Goal: Information Seeking & Learning: Compare options

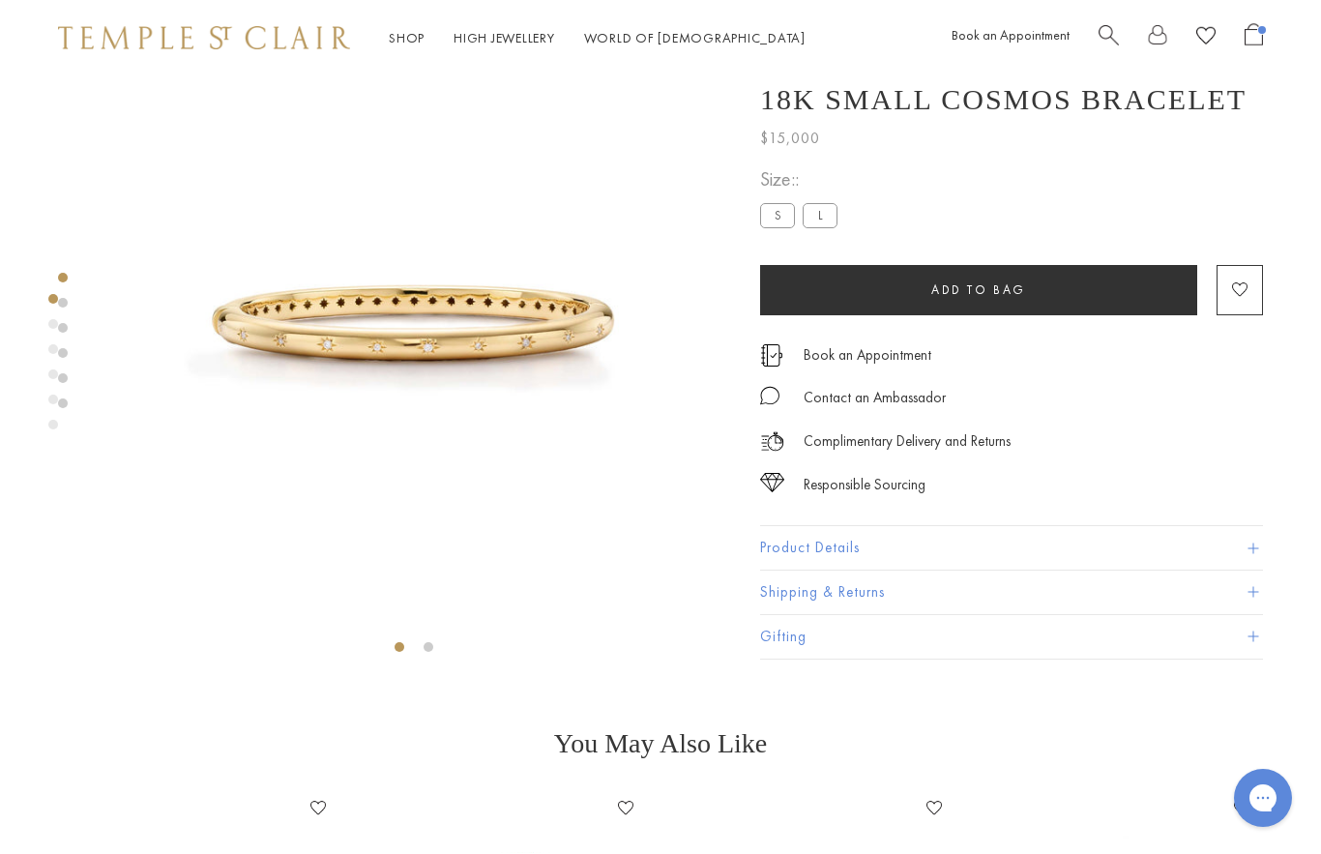
scroll to position [75, 0]
click at [417, 44] on link "Shop Shop" at bounding box center [407, 38] width 36 height 17
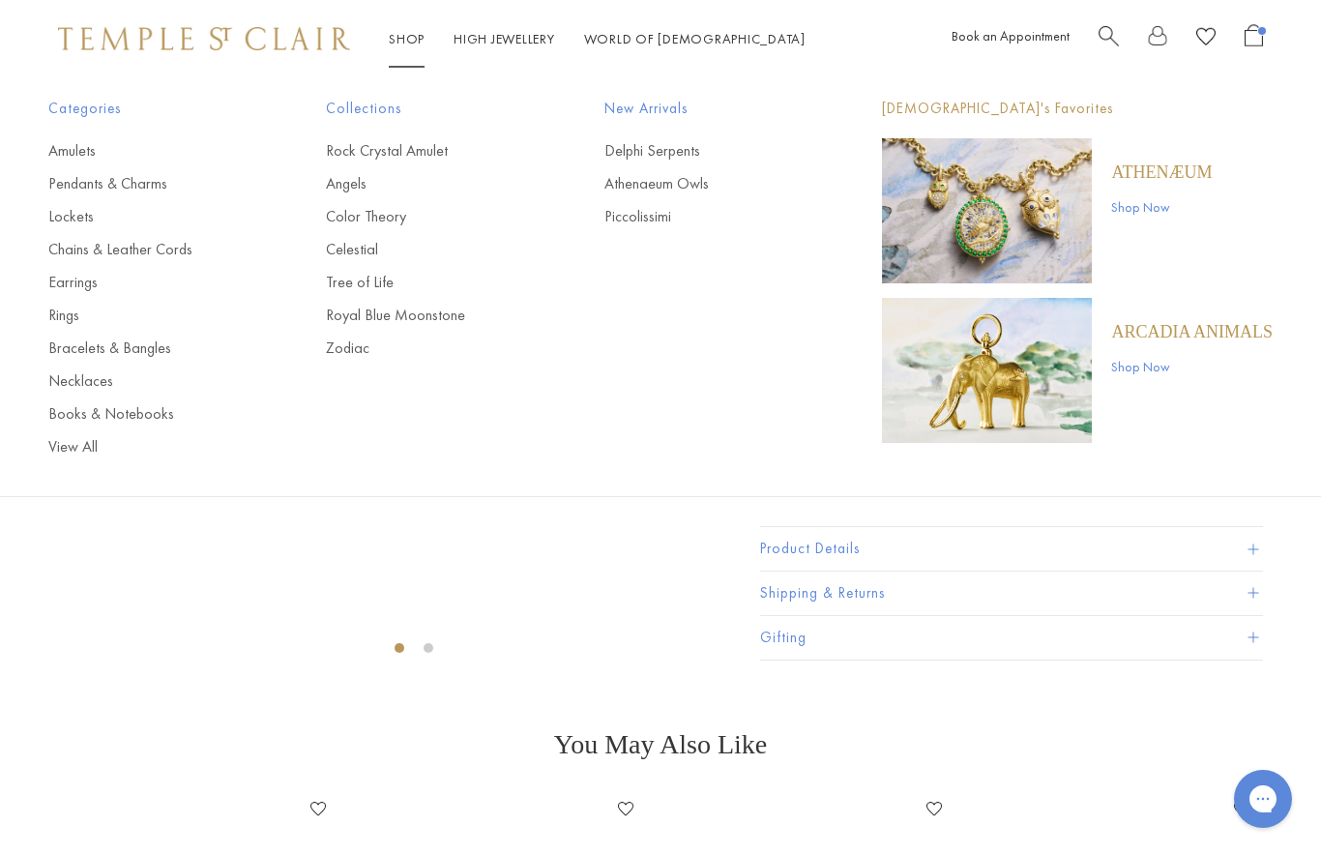
click at [74, 315] on link "Rings" at bounding box center [148, 315] width 200 height 21
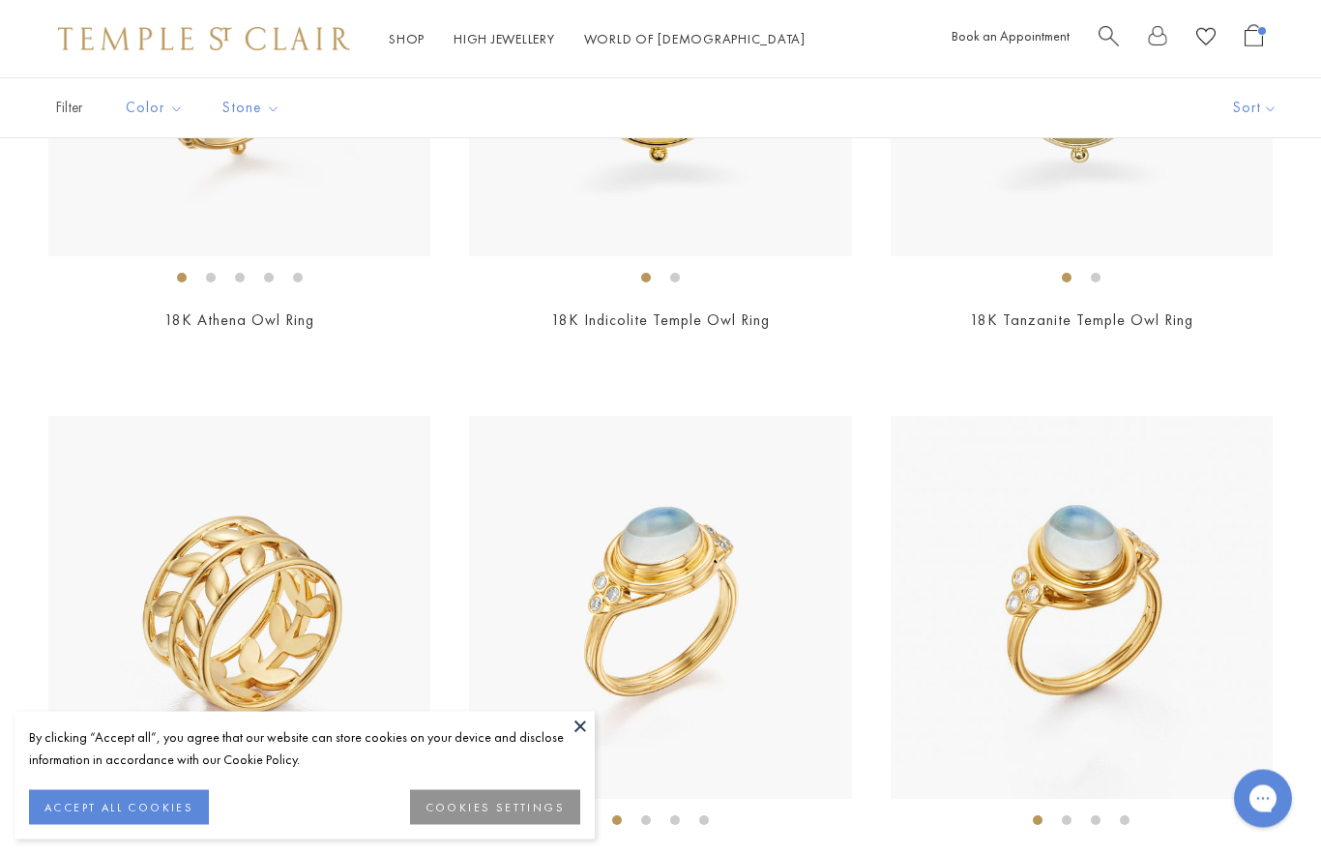
scroll to position [986, 0]
click at [161, 825] on button "ACCEPT ALL COOKIES" at bounding box center [119, 807] width 180 height 35
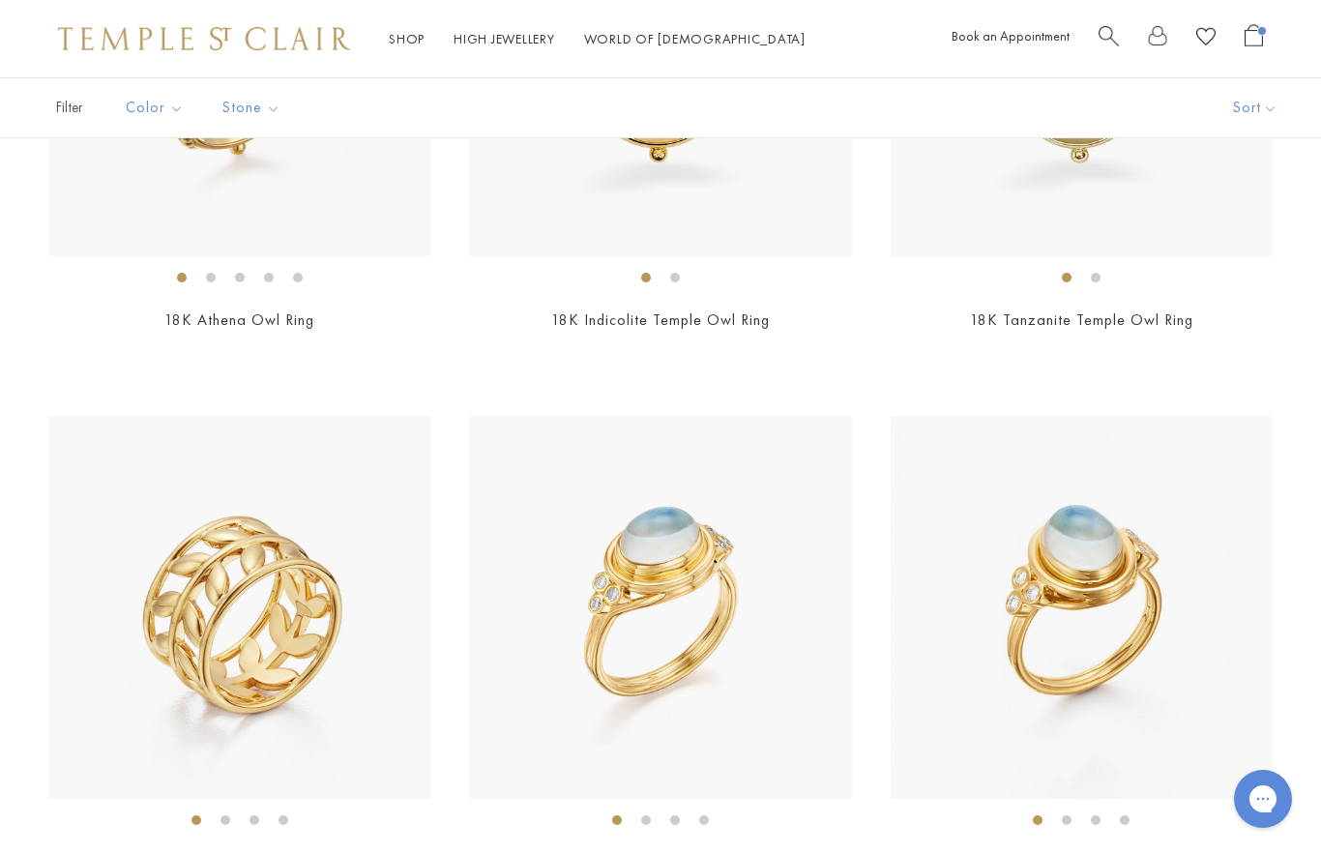
click at [299, 772] on img at bounding box center [239, 607] width 382 height 382
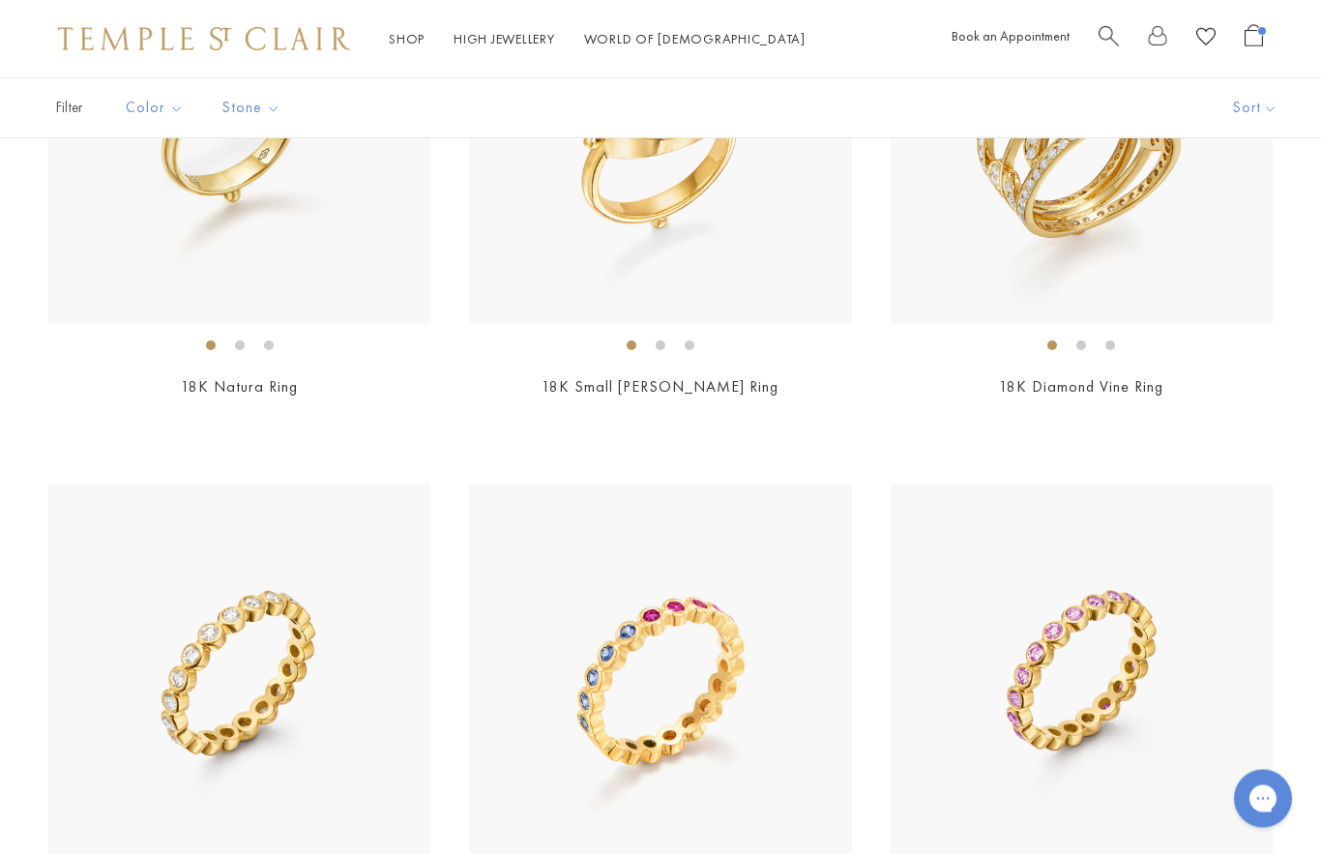
scroll to position [5796, 0]
click at [1147, 220] on img at bounding box center [1082, 132] width 382 height 382
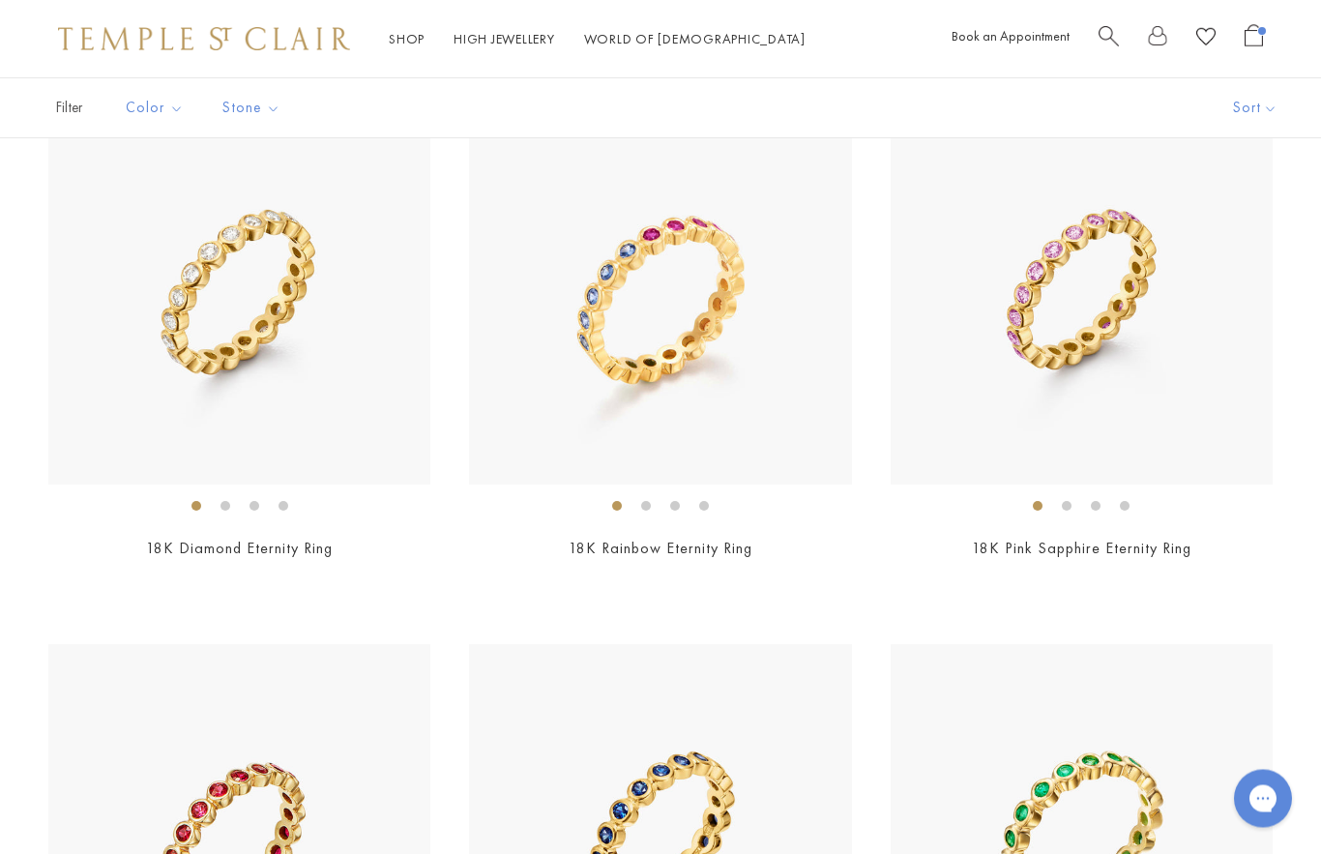
scroll to position [6177, 0]
click at [324, 384] on img at bounding box center [239, 294] width 382 height 382
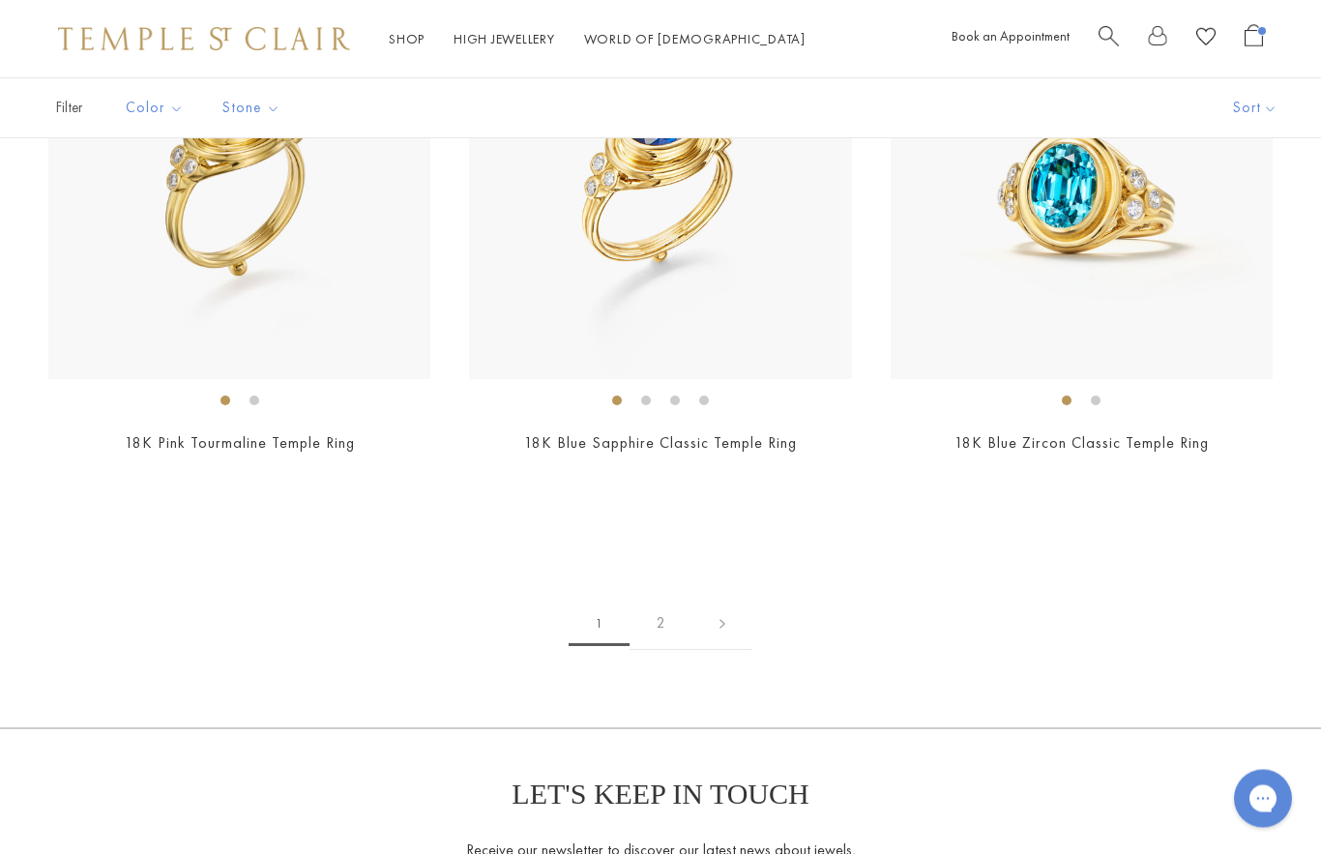
scroll to position [8451, 0]
click at [724, 622] on link at bounding box center [723, 623] width 60 height 53
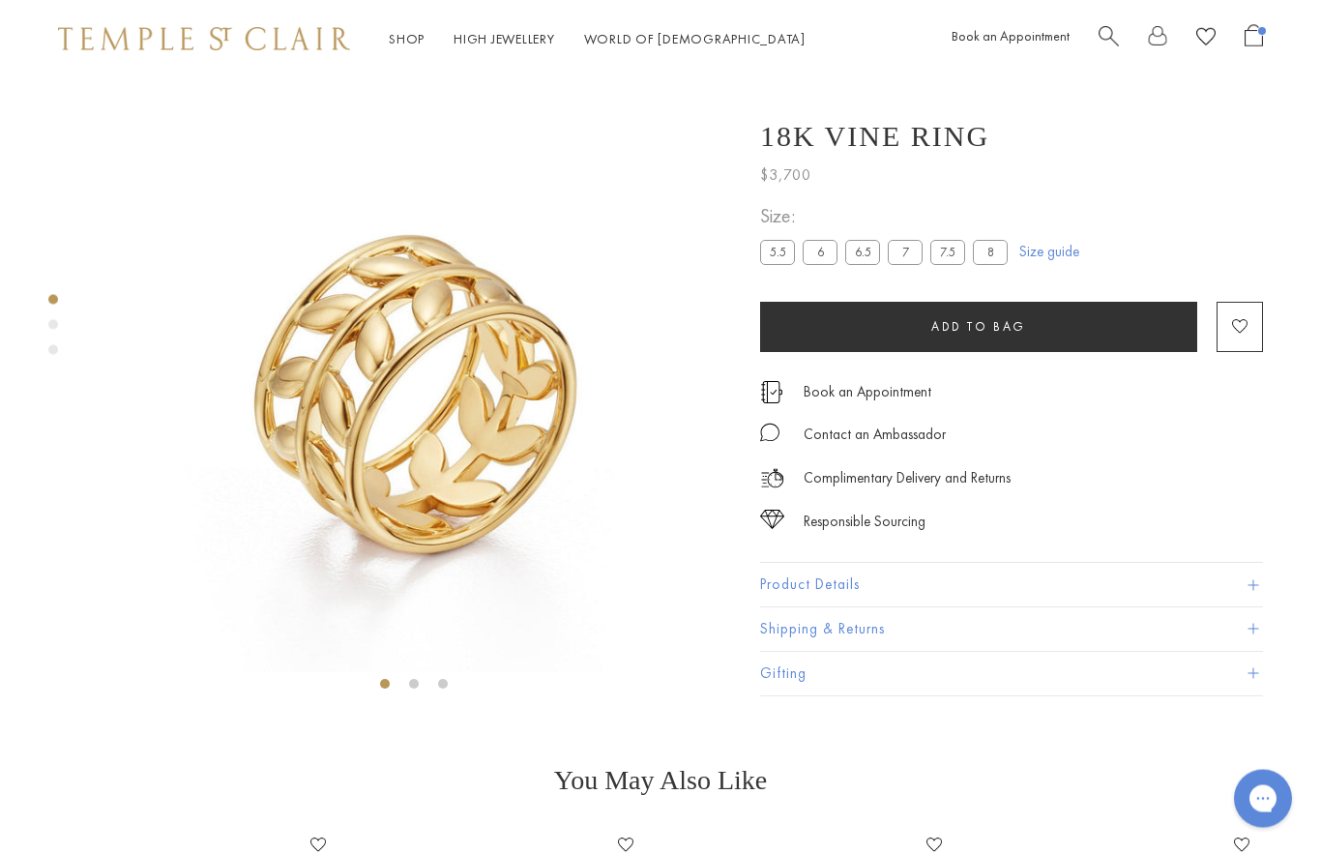
scroll to position [77, 0]
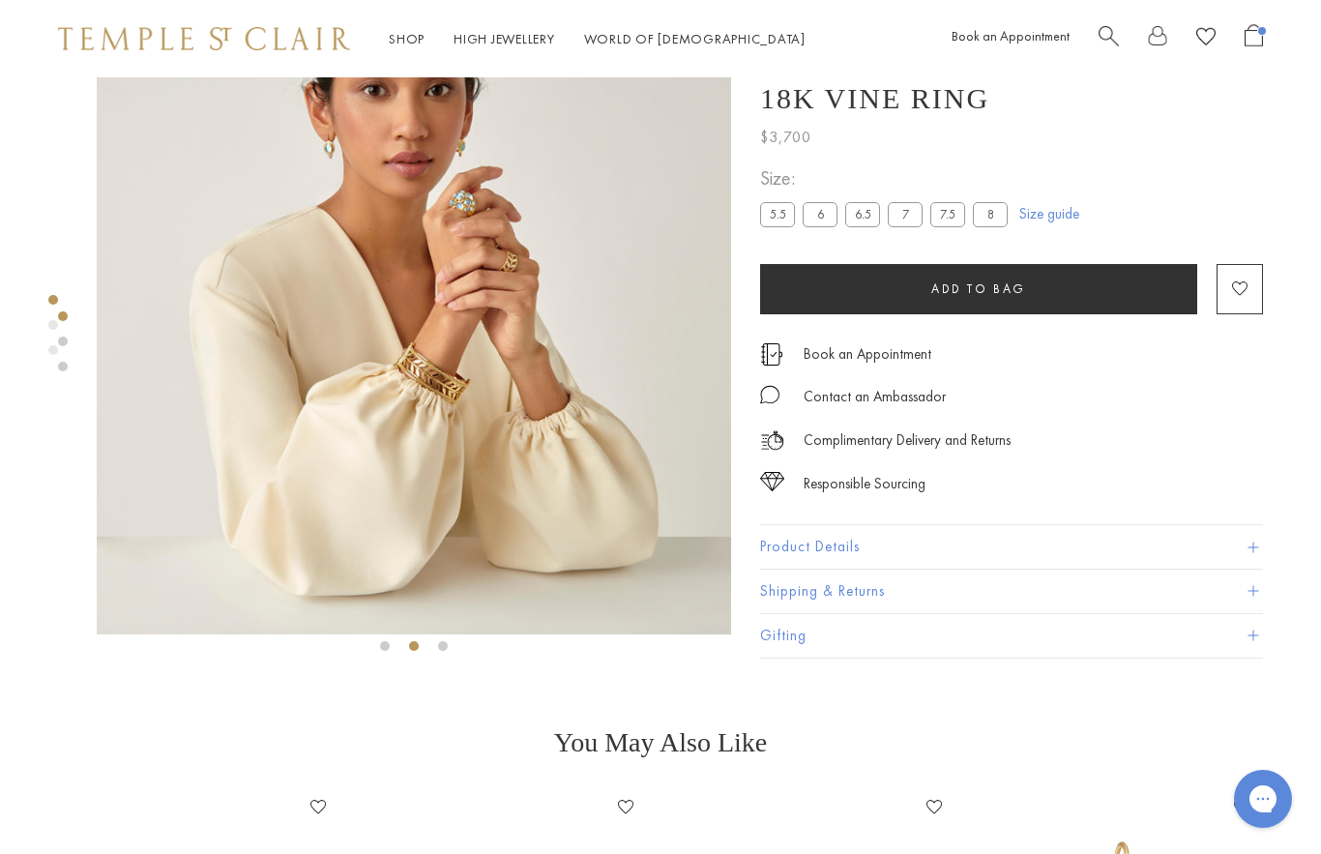
click at [518, 263] on img at bounding box center [414, 317] width 635 height 635
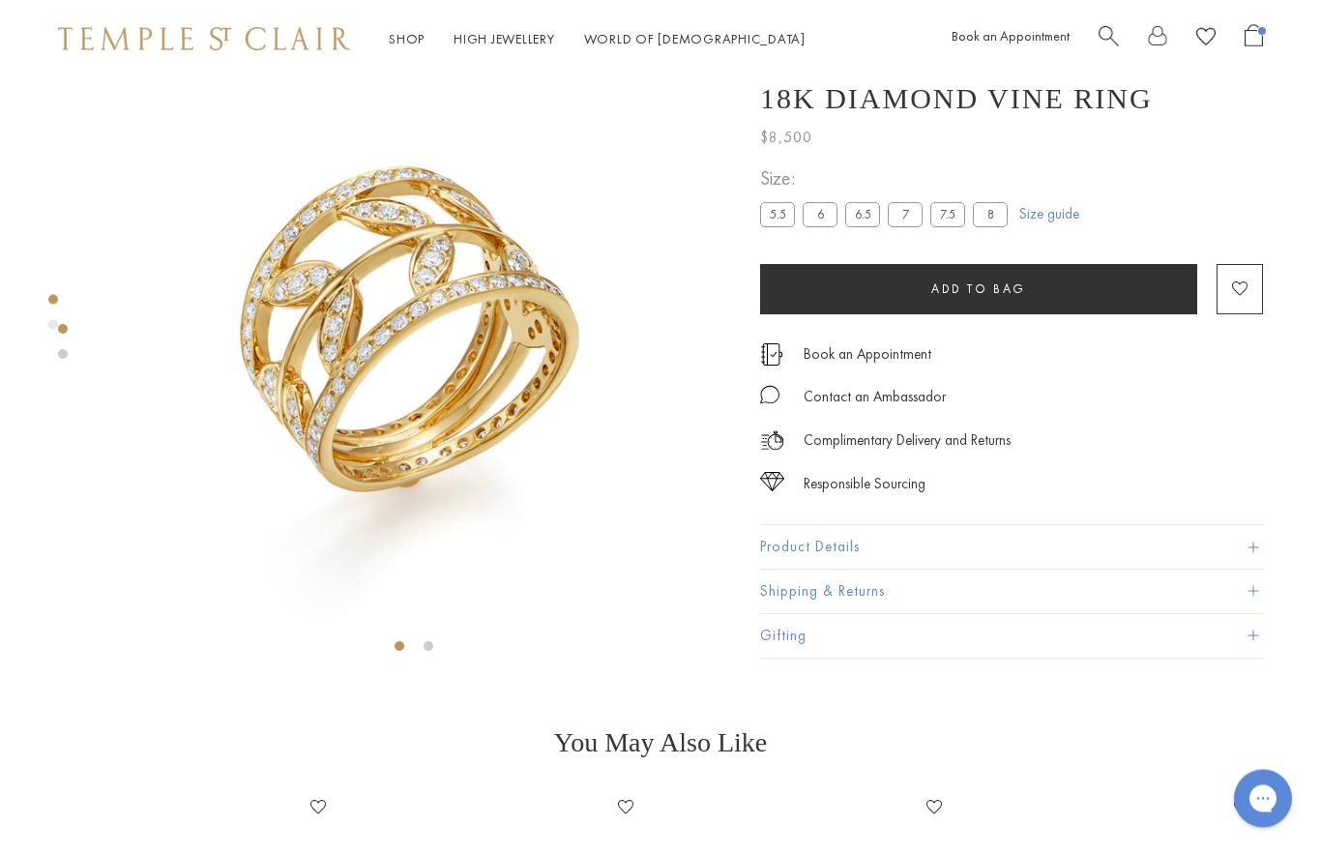
scroll to position [77, 0]
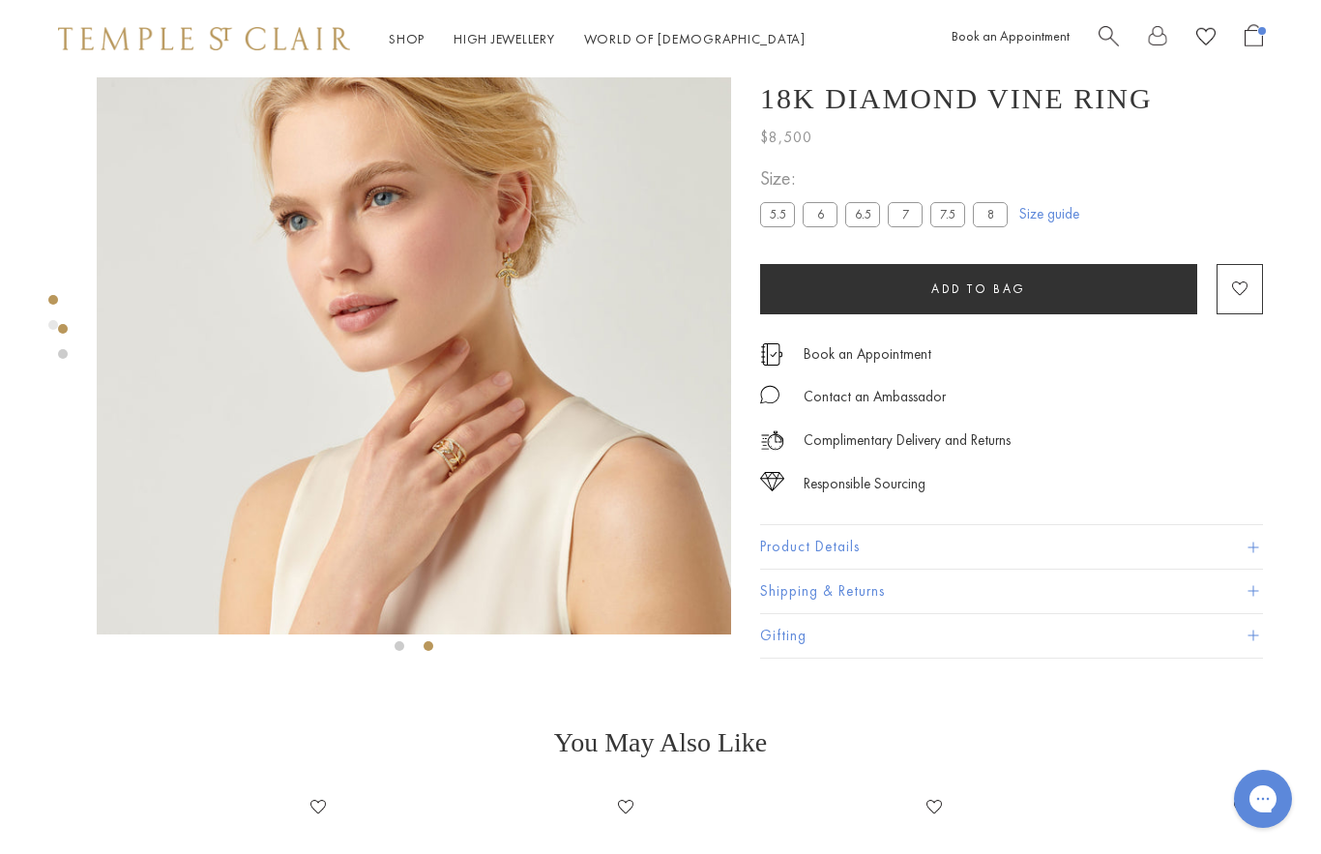
click at [445, 452] on img at bounding box center [414, 317] width 635 height 635
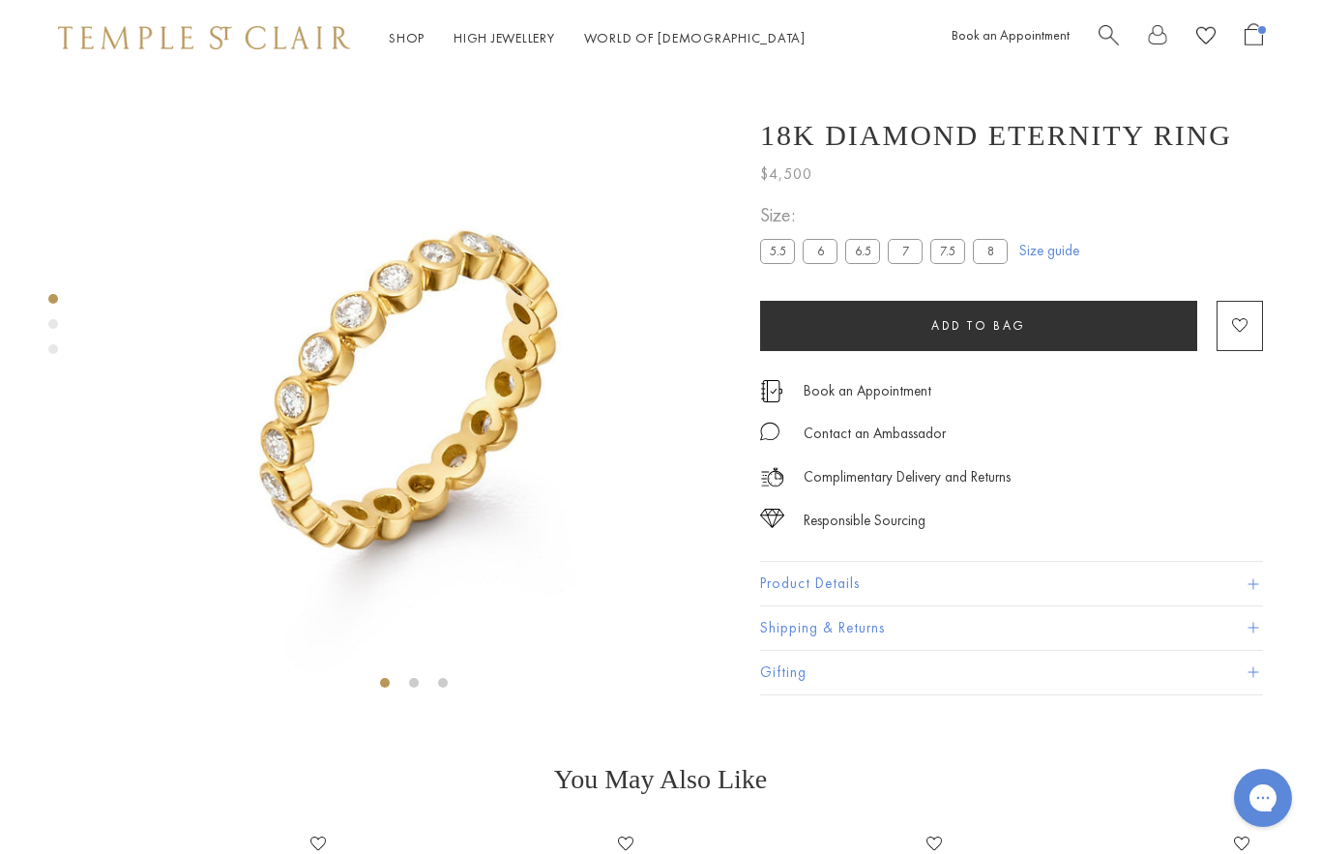
scroll to position [77, 0]
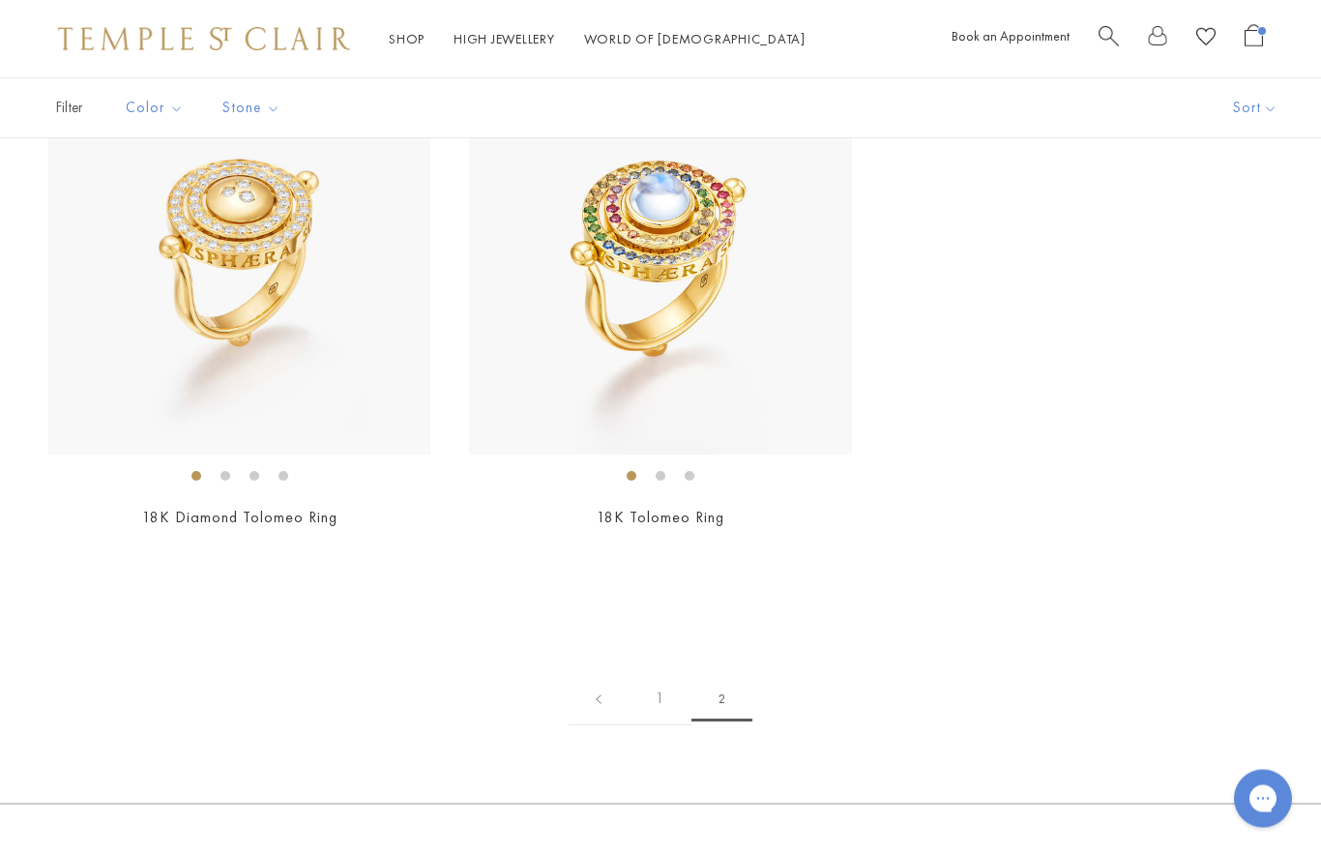
scroll to position [1330, 0]
click at [731, 355] on img at bounding box center [660, 263] width 382 height 382
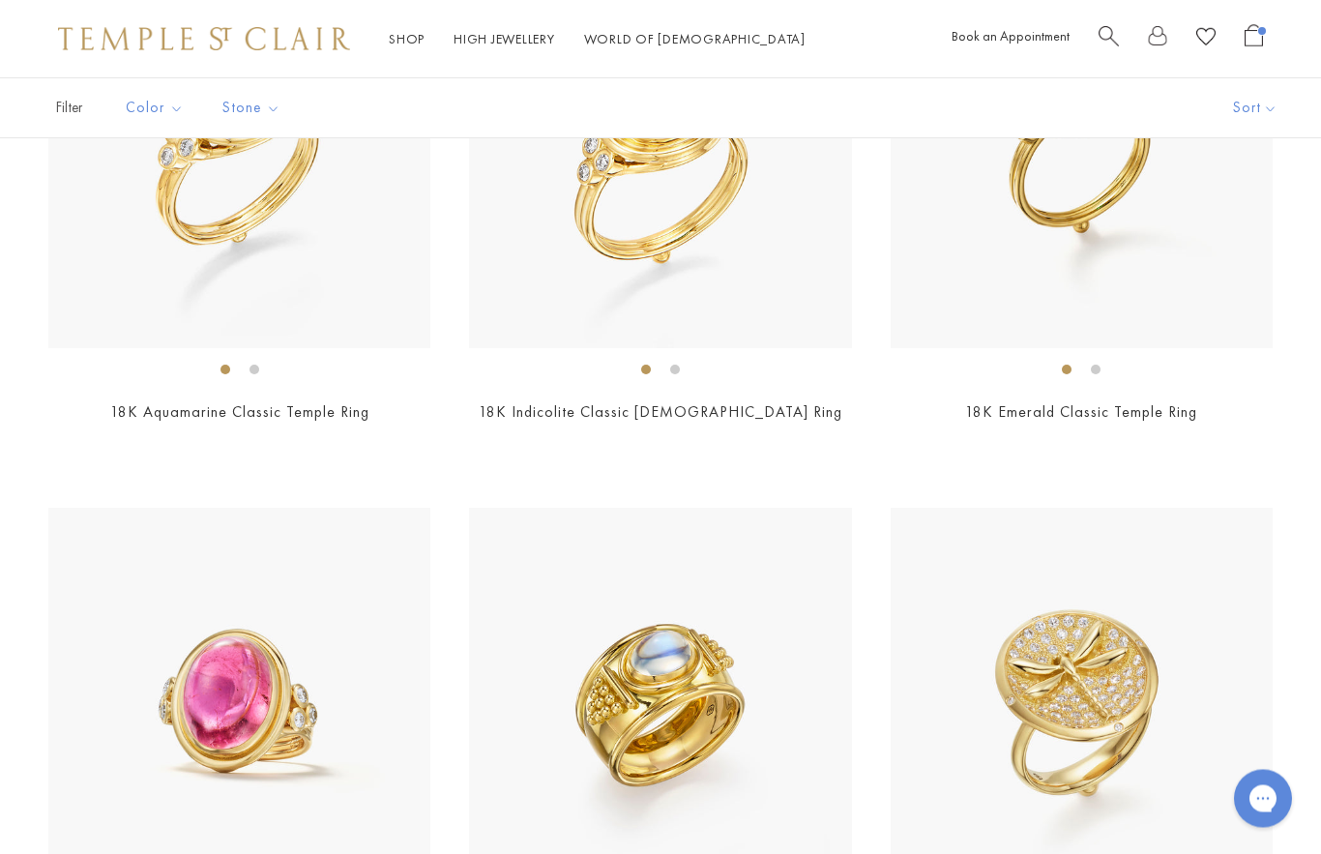
scroll to position [0, 0]
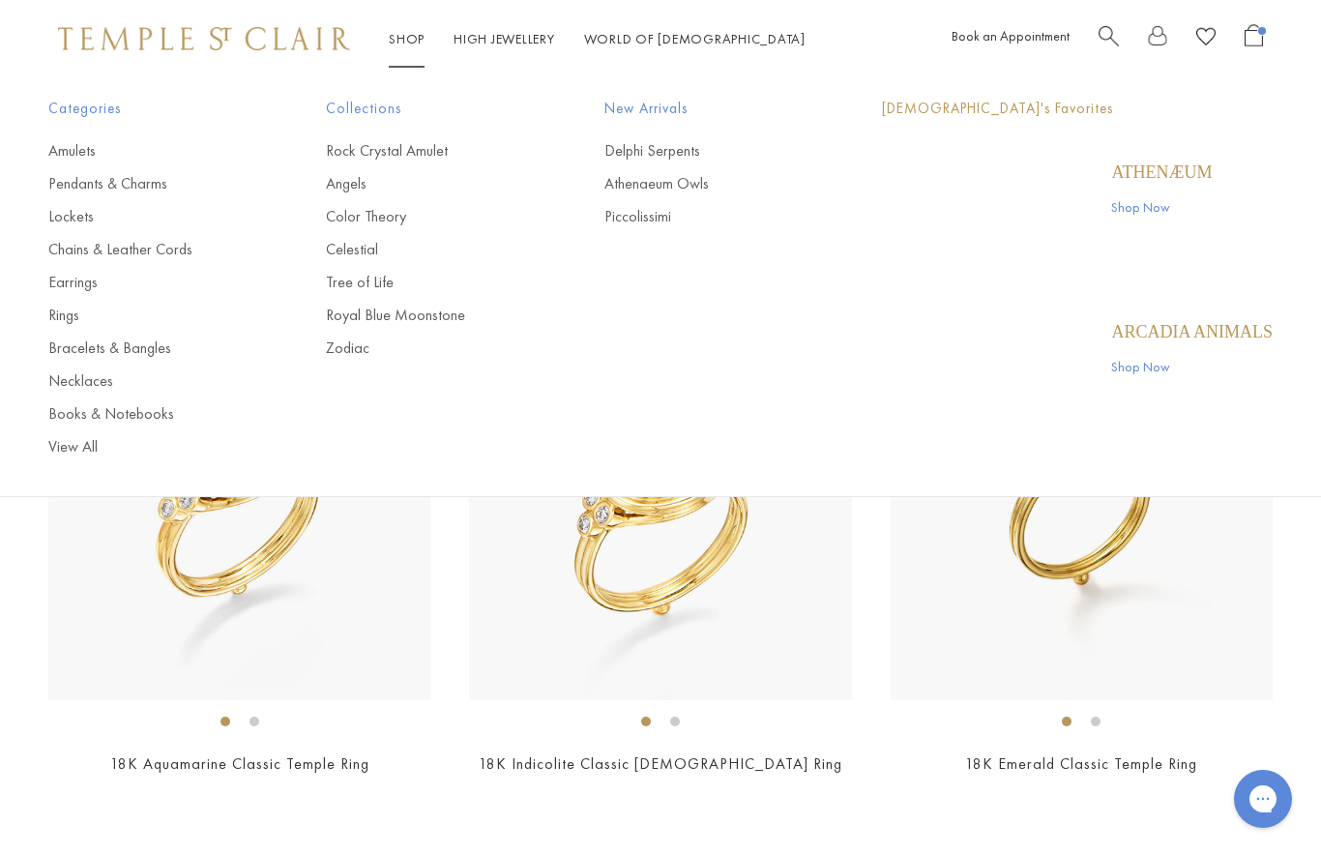
click at [420, 46] on link "Shop Shop" at bounding box center [407, 38] width 36 height 17
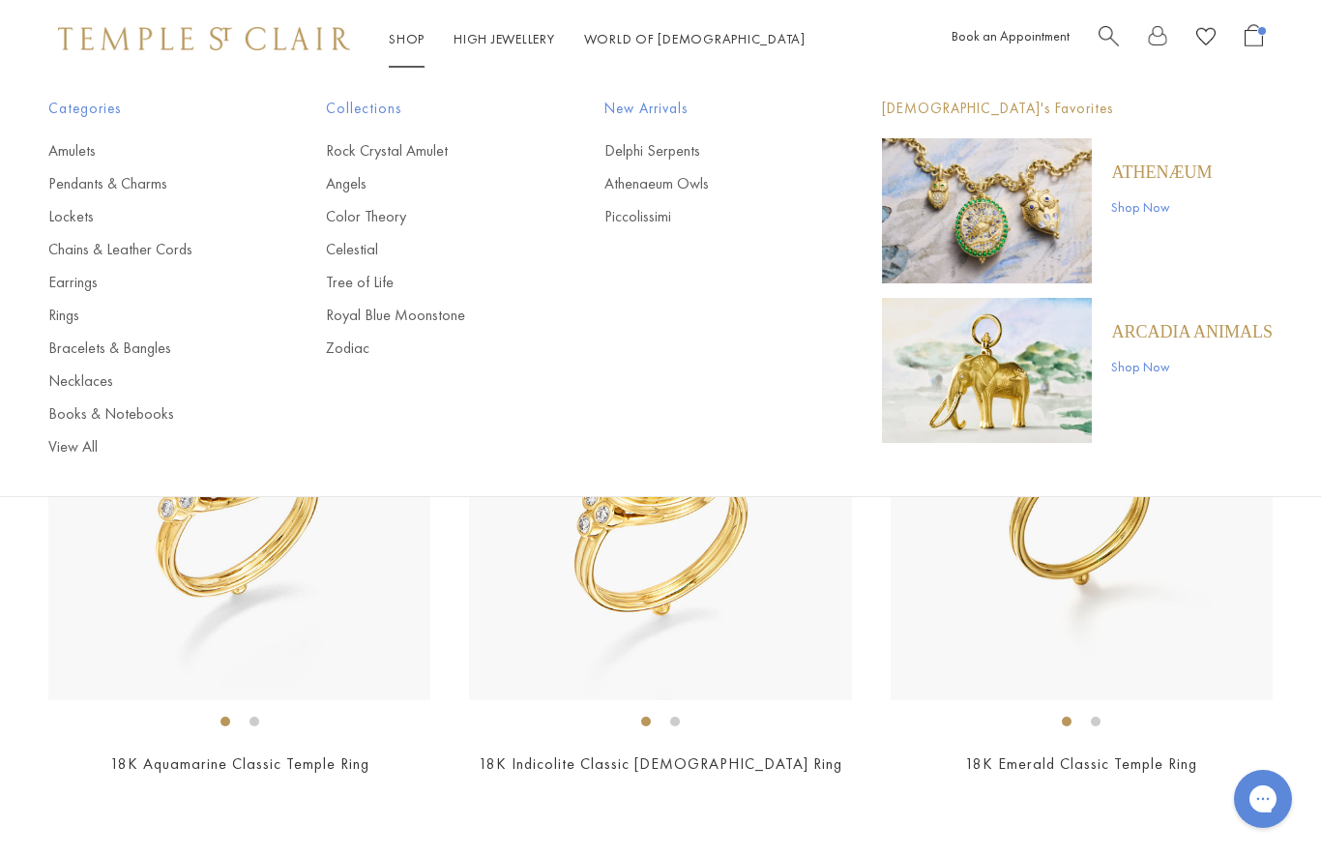
click at [152, 357] on link "Bracelets & Bangles" at bounding box center [148, 348] width 200 height 21
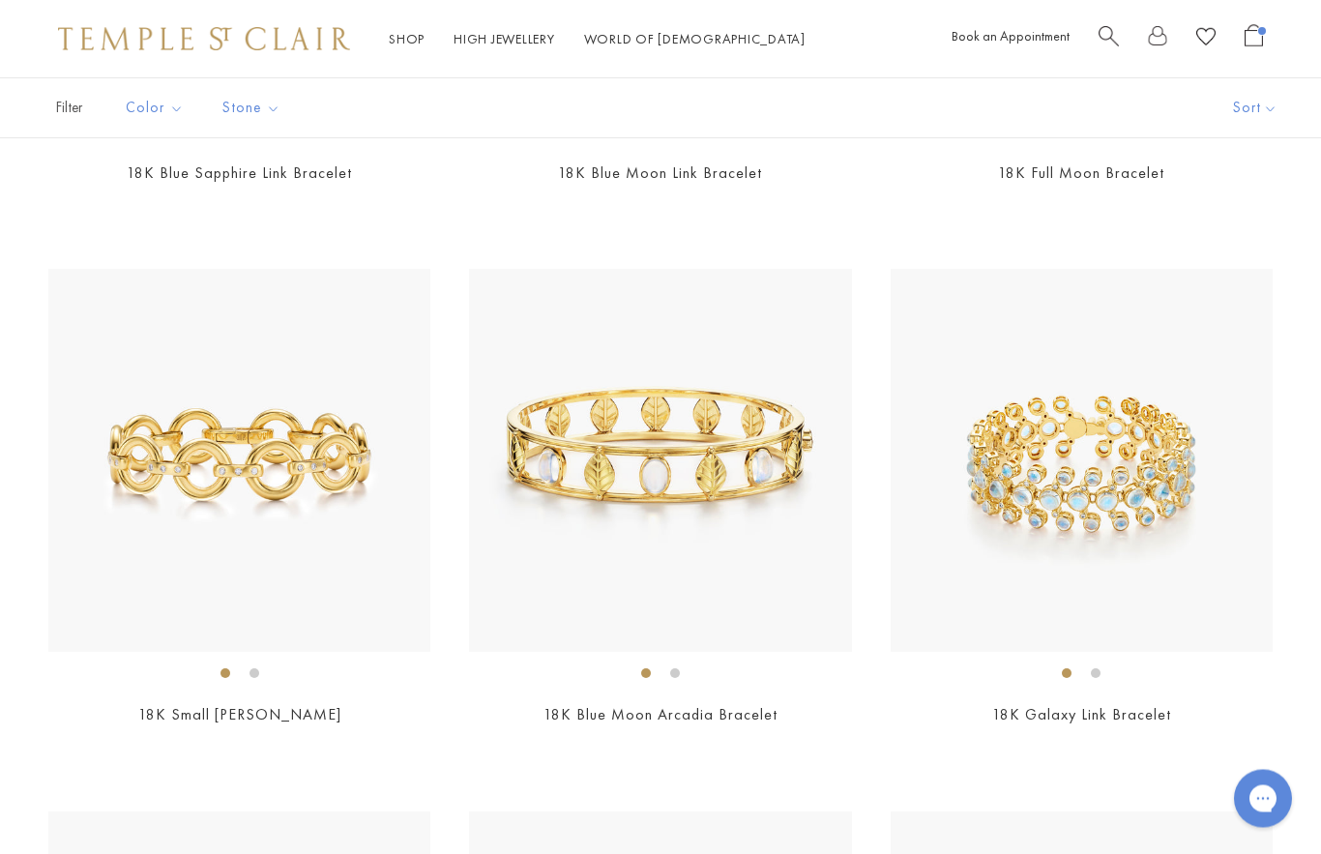
scroll to position [4949, 0]
click at [752, 502] on img at bounding box center [660, 460] width 382 height 382
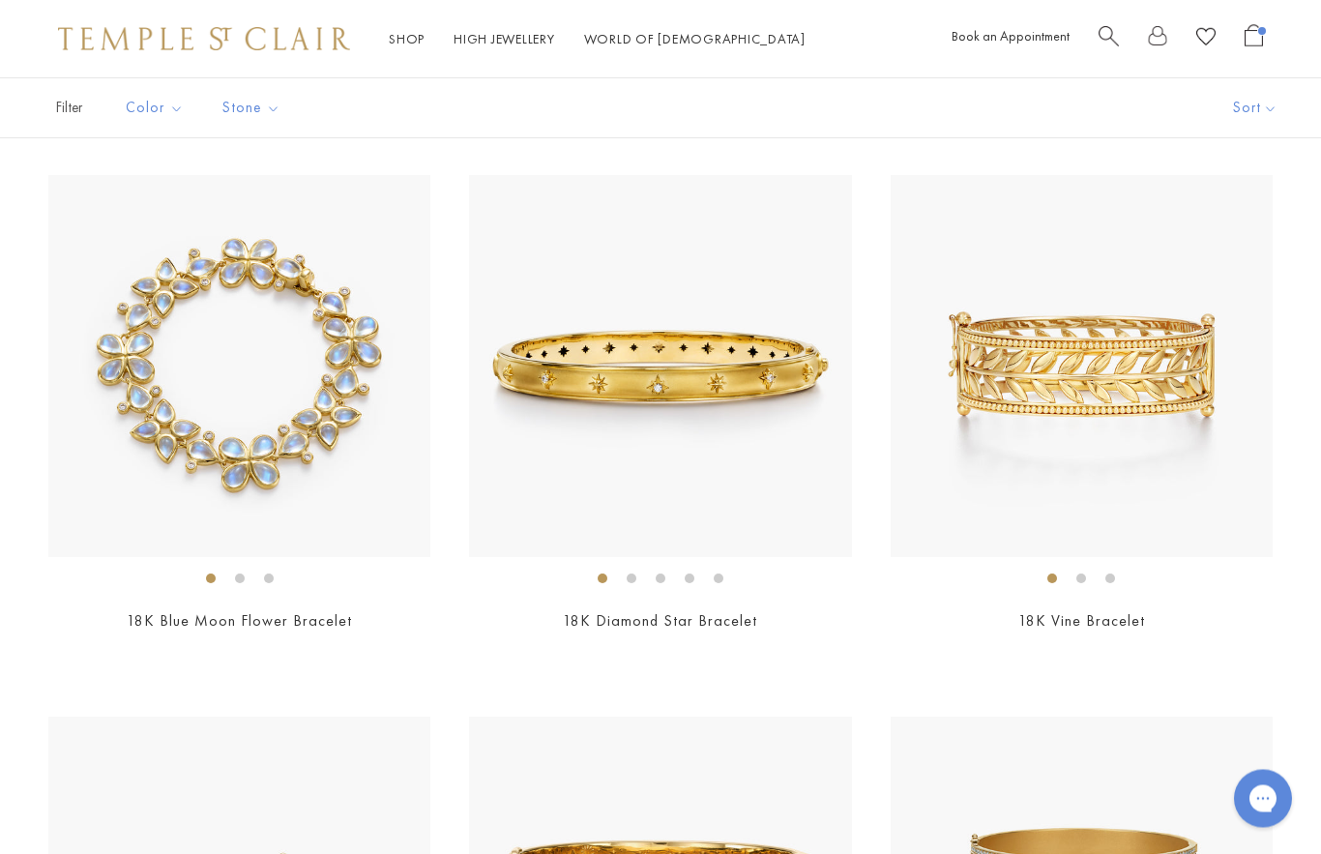
scroll to position [5585, 0]
click at [1139, 378] on img at bounding box center [1082, 366] width 382 height 382
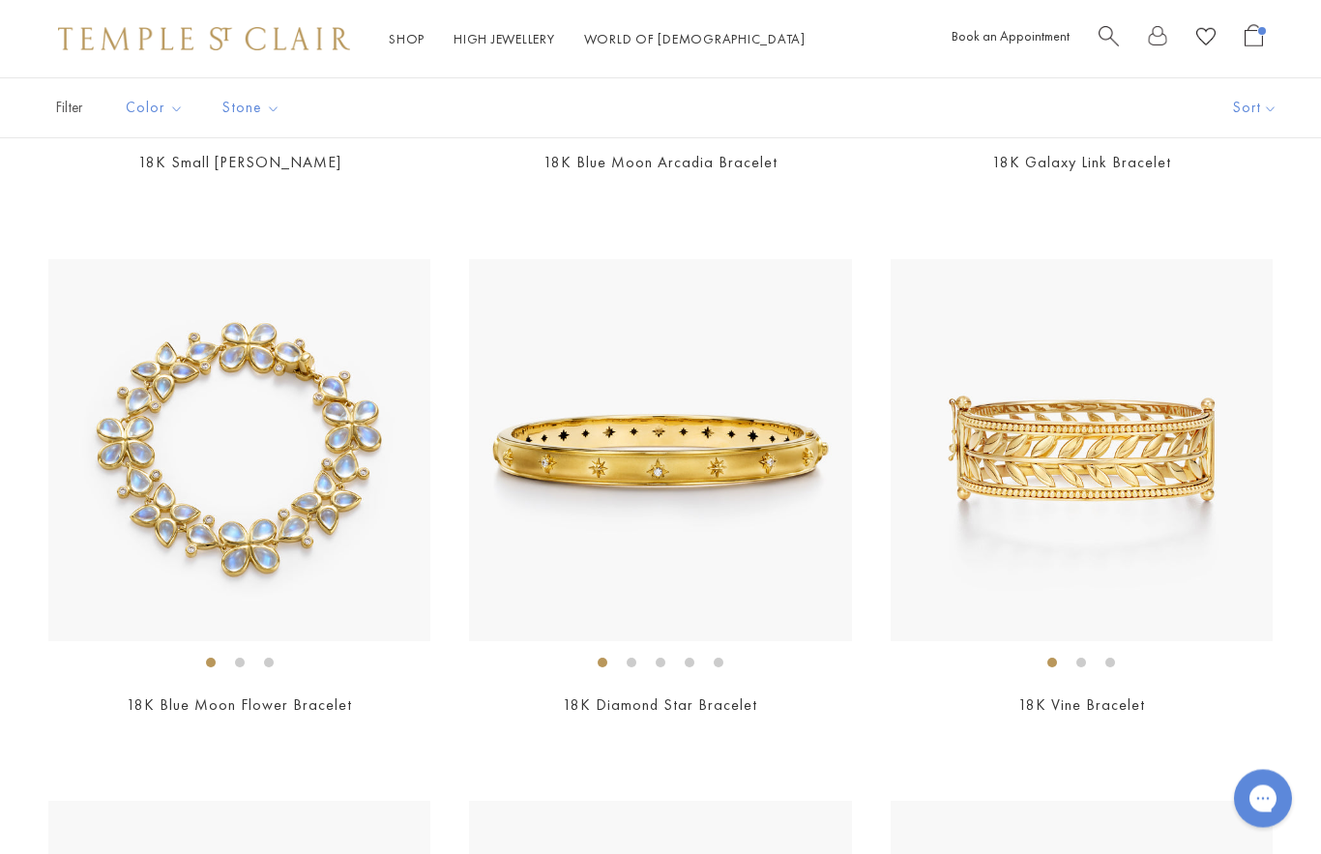
scroll to position [5501, 0]
click at [789, 473] on img at bounding box center [660, 450] width 382 height 382
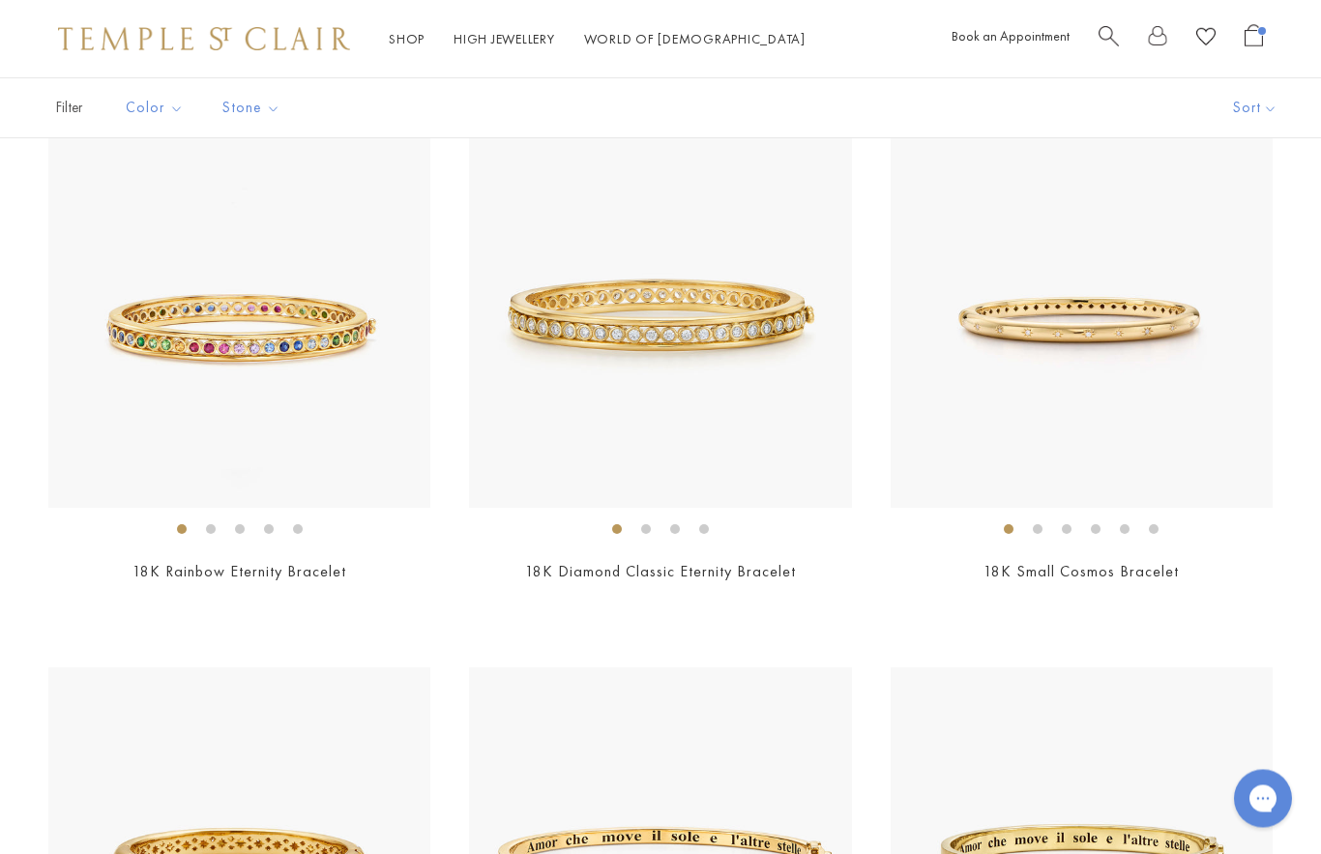
scroll to position [256, 0]
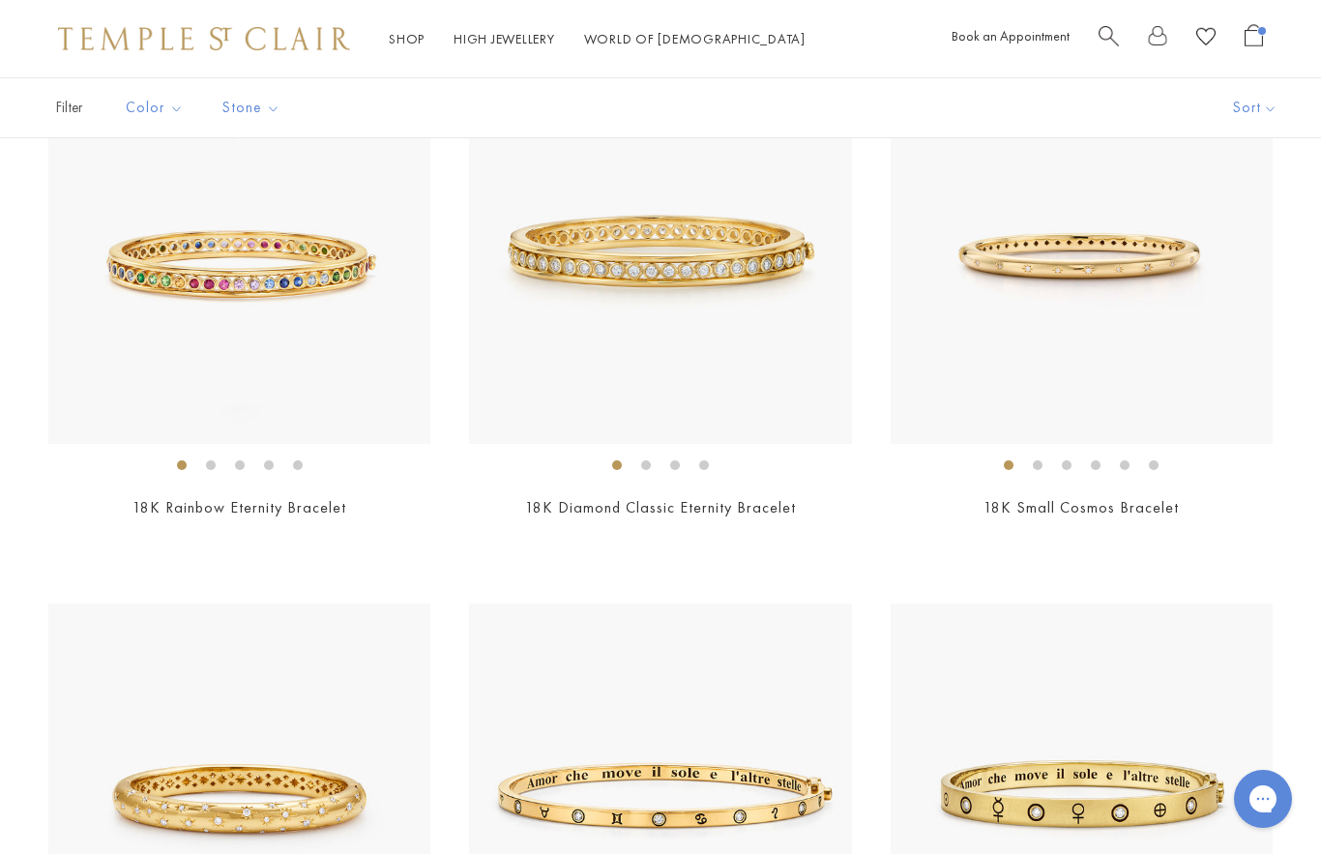
click at [303, 817] on img at bounding box center [239, 795] width 382 height 382
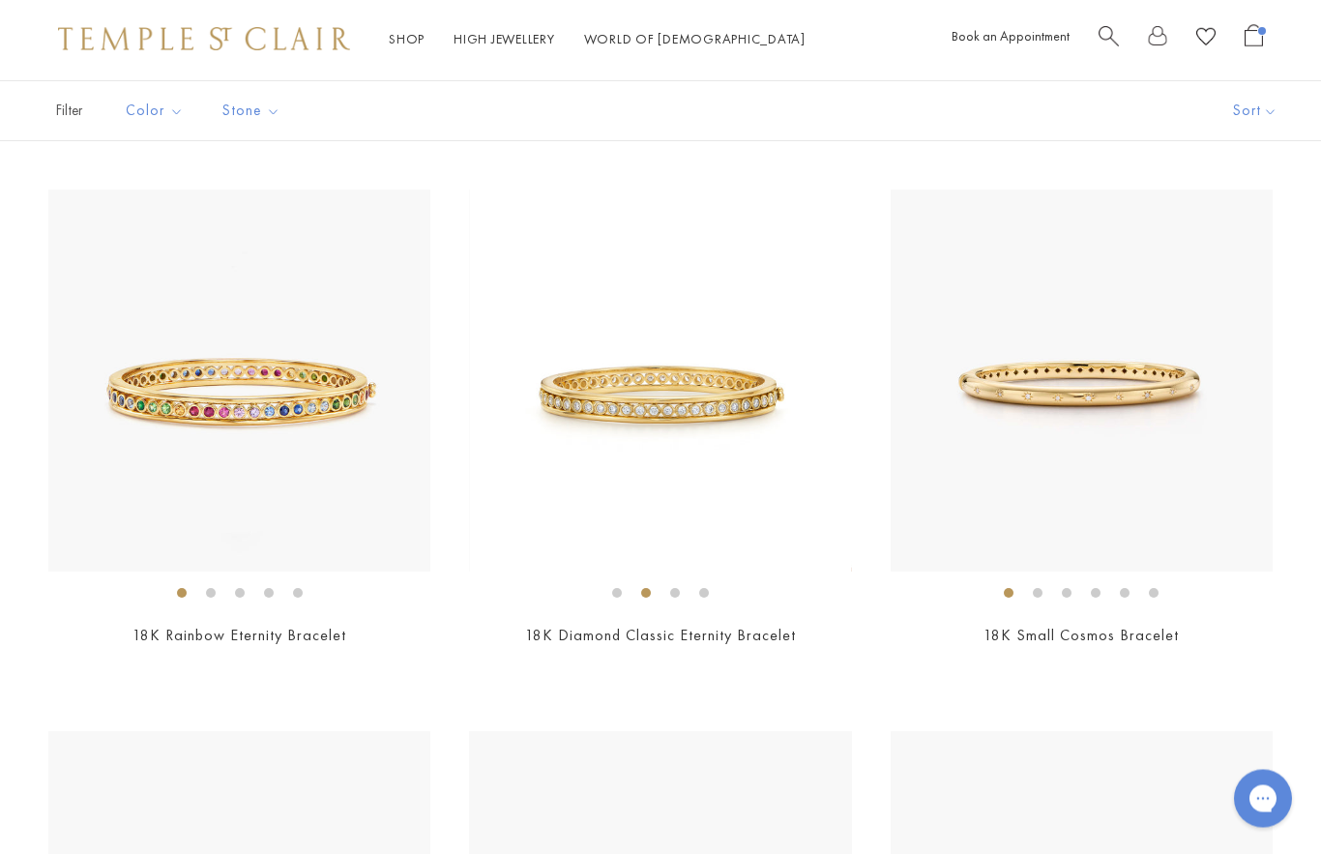
scroll to position [0, 0]
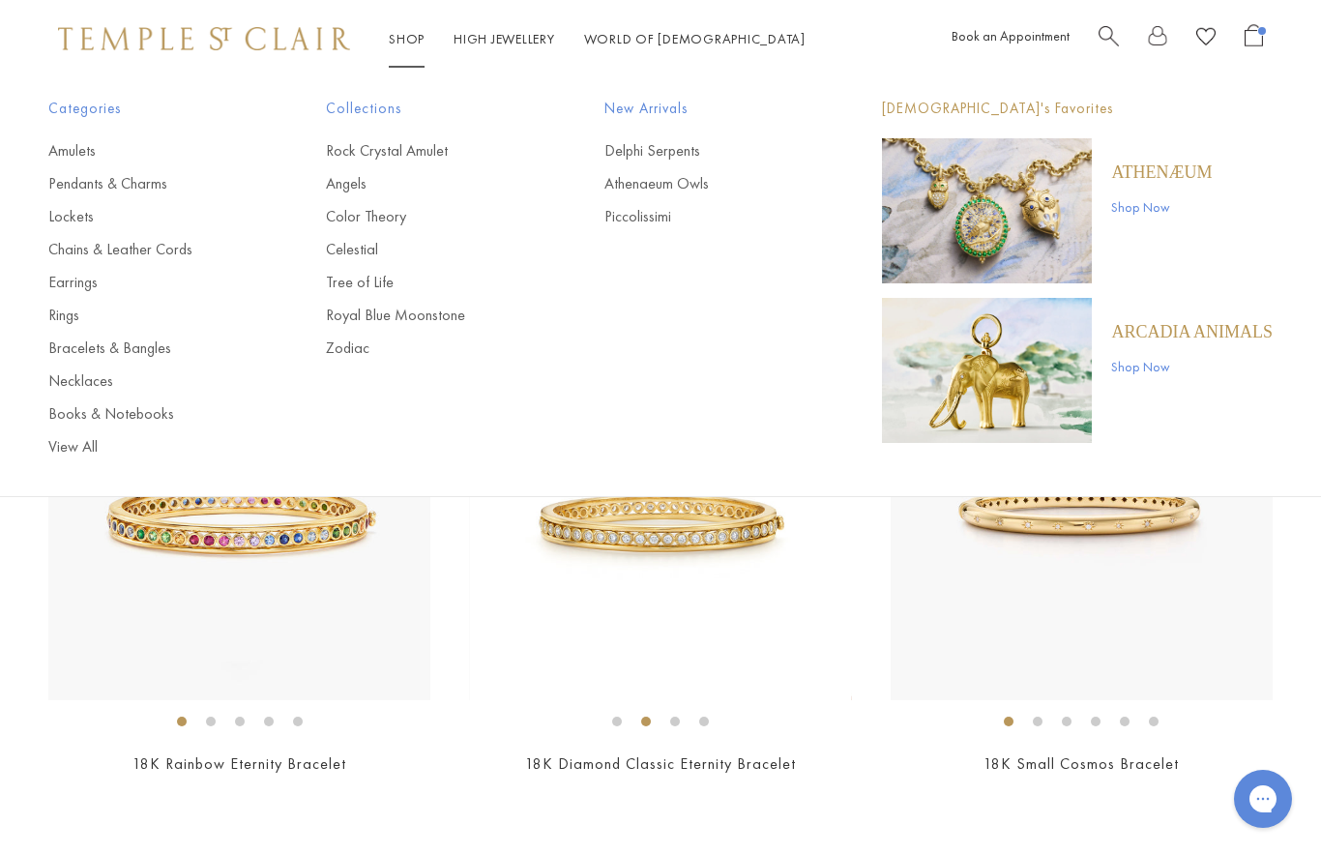
click at [371, 281] on link "Tree of Life" at bounding box center [426, 282] width 200 height 21
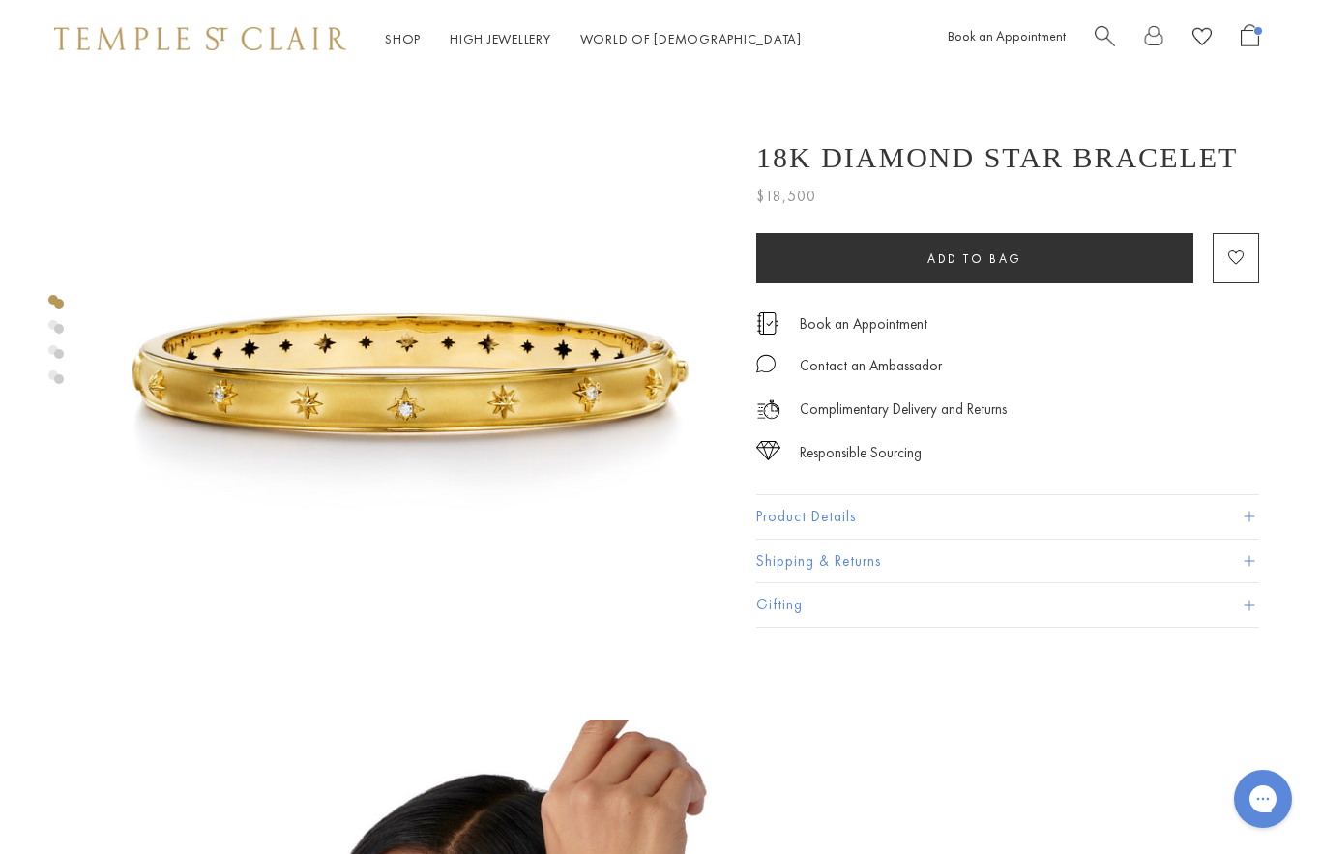
scroll to position [0, 4]
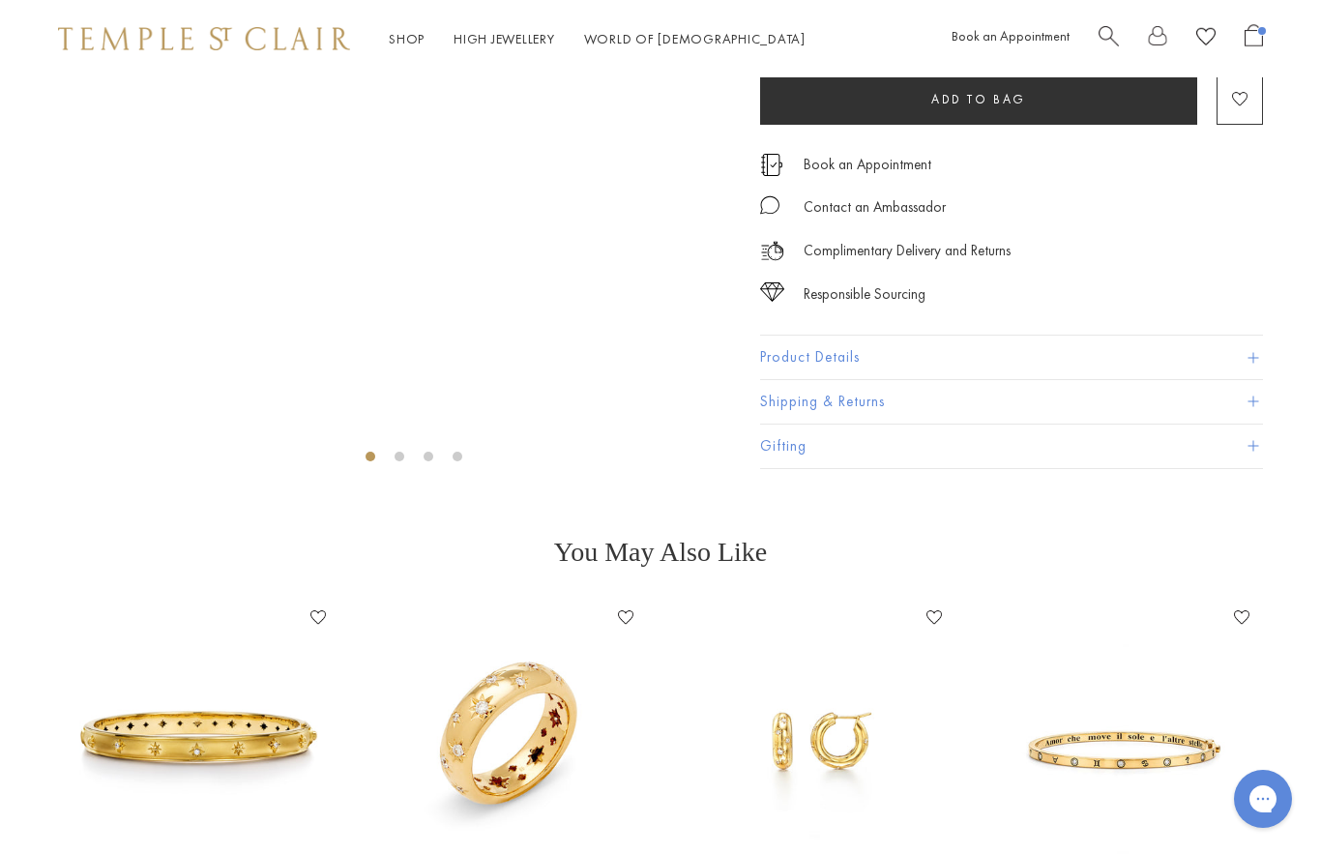
scroll to position [77, 0]
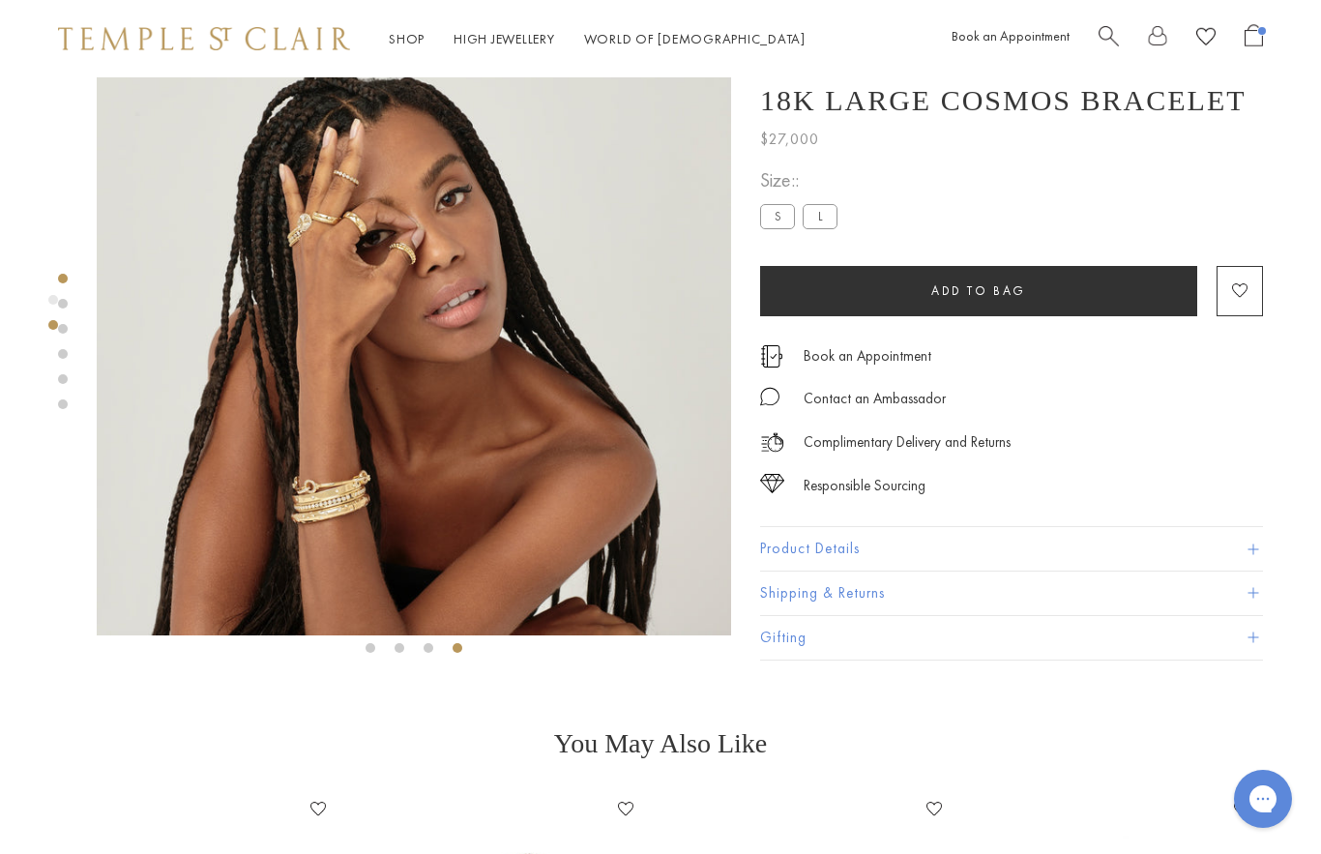
click at [360, 483] on img at bounding box center [414, 318] width 635 height 636
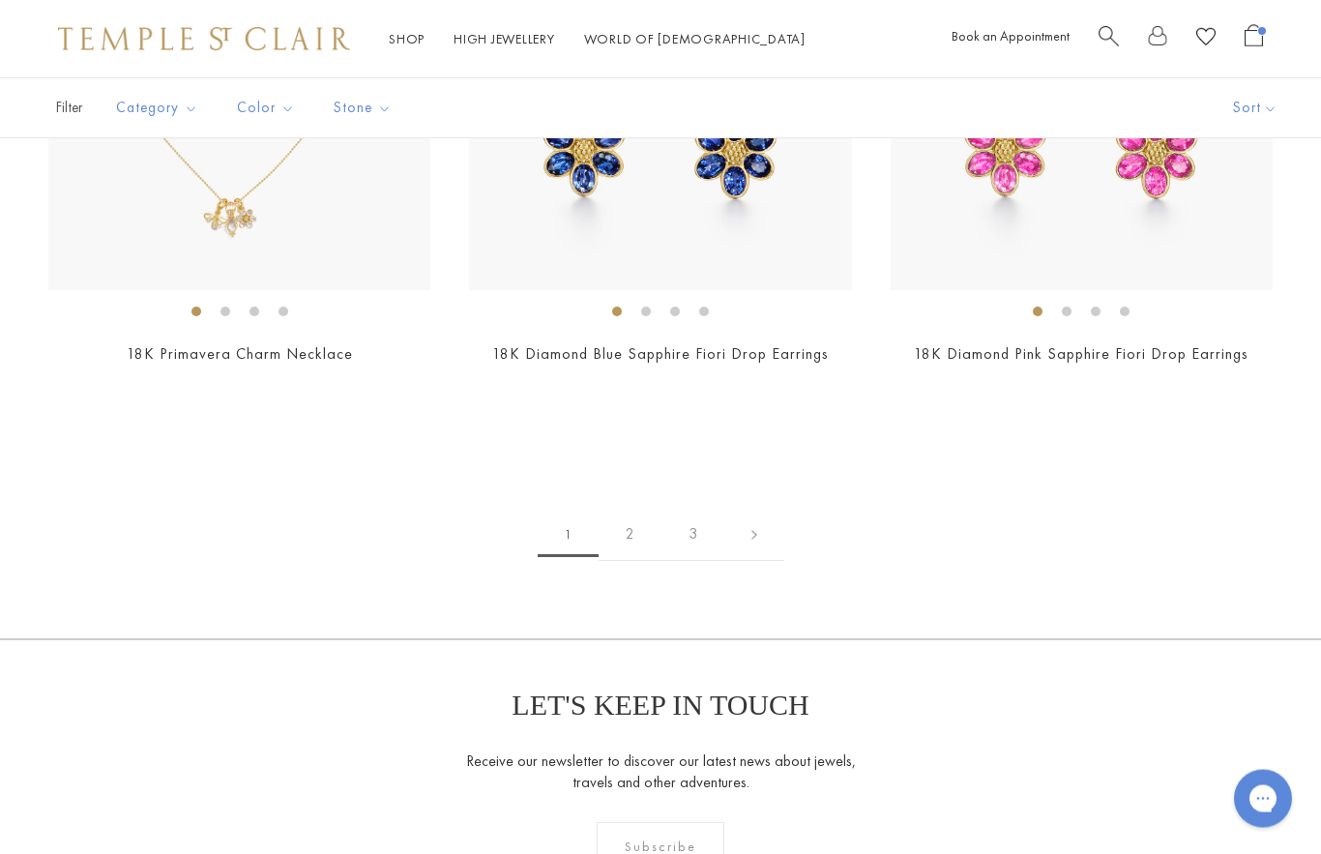
scroll to position [11505, 0]
click at [768, 520] on link at bounding box center [755, 534] width 60 height 53
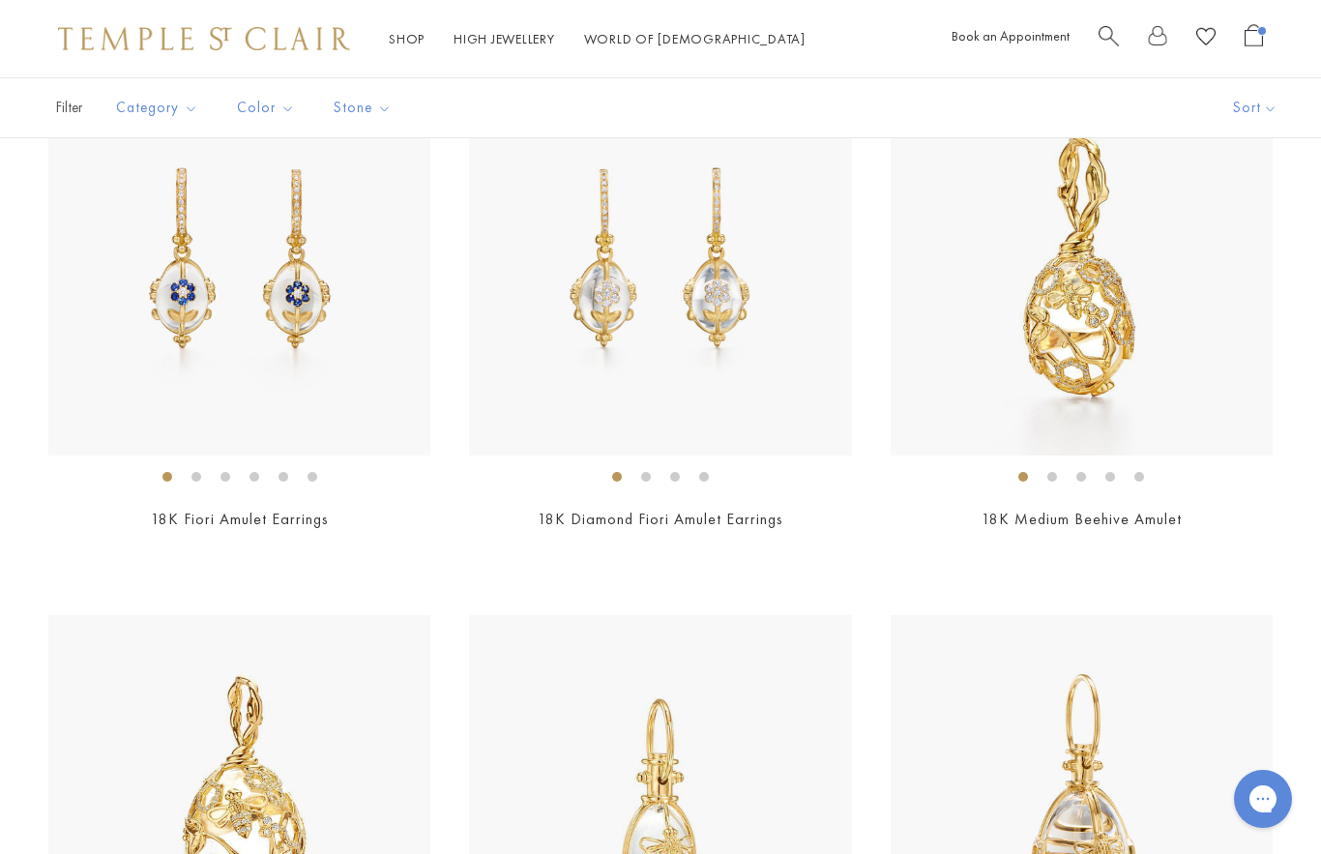
scroll to position [1040, 0]
click at [1087, 326] on img at bounding box center [1082, 266] width 382 height 382
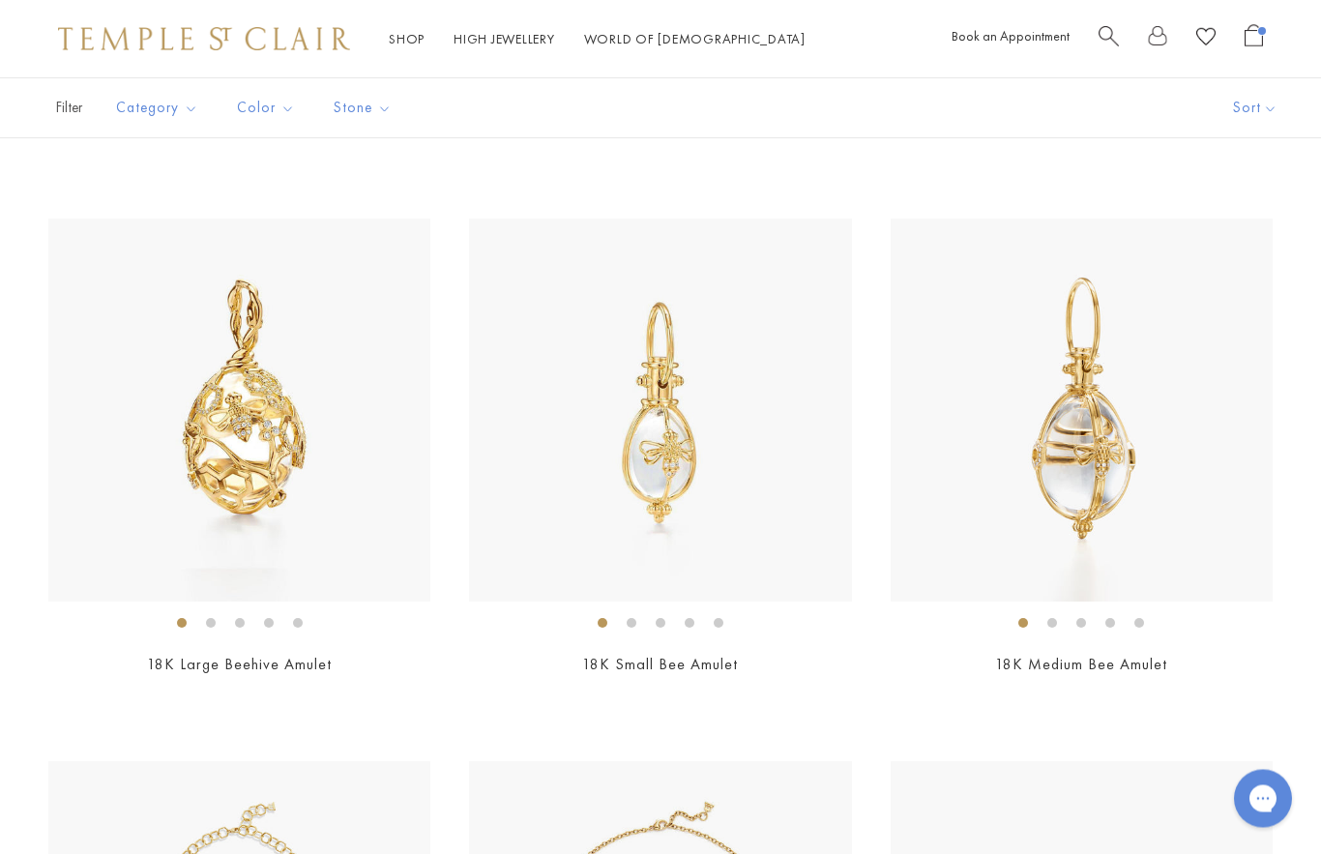
scroll to position [1439, 0]
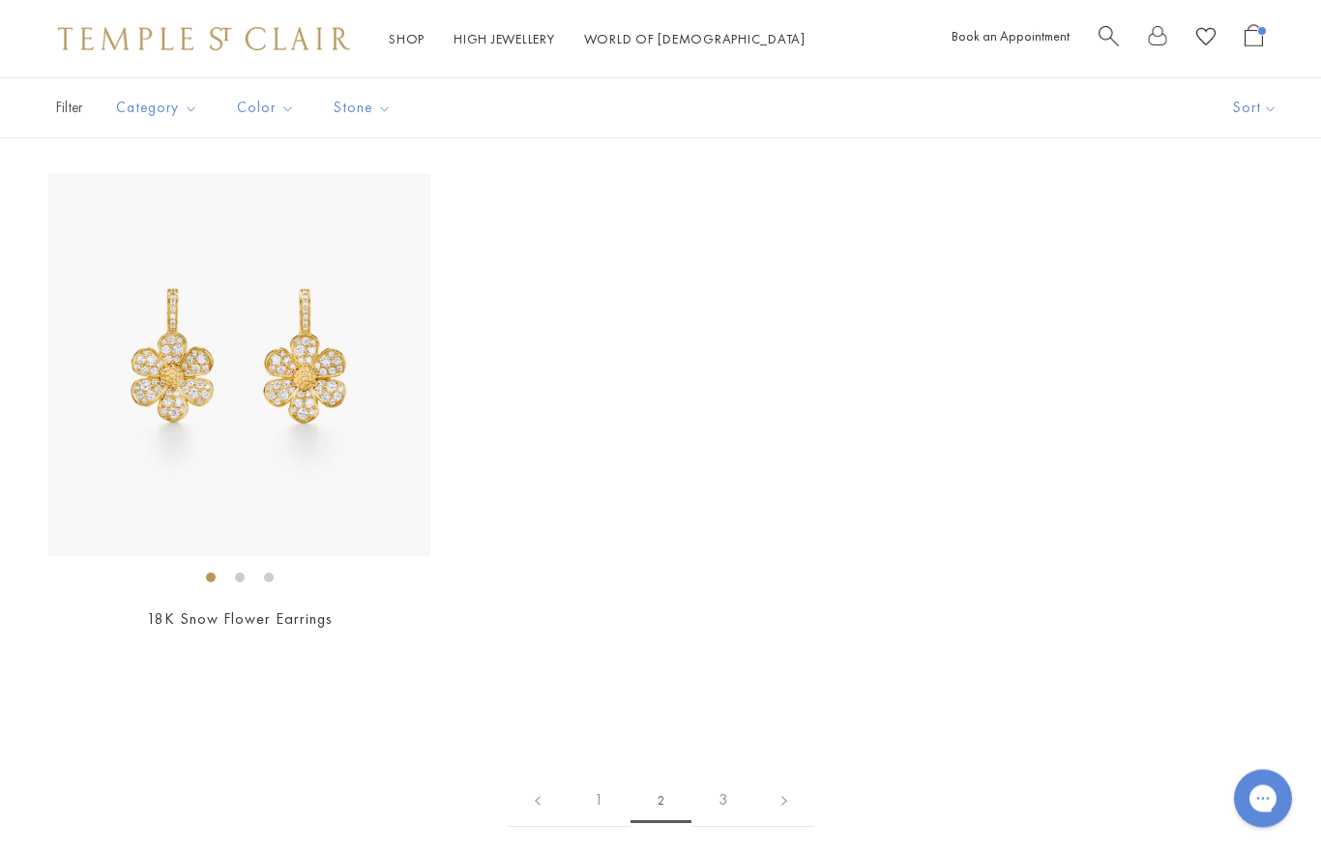
scroll to position [9613, 0]
click at [804, 789] on link at bounding box center [785, 800] width 60 height 53
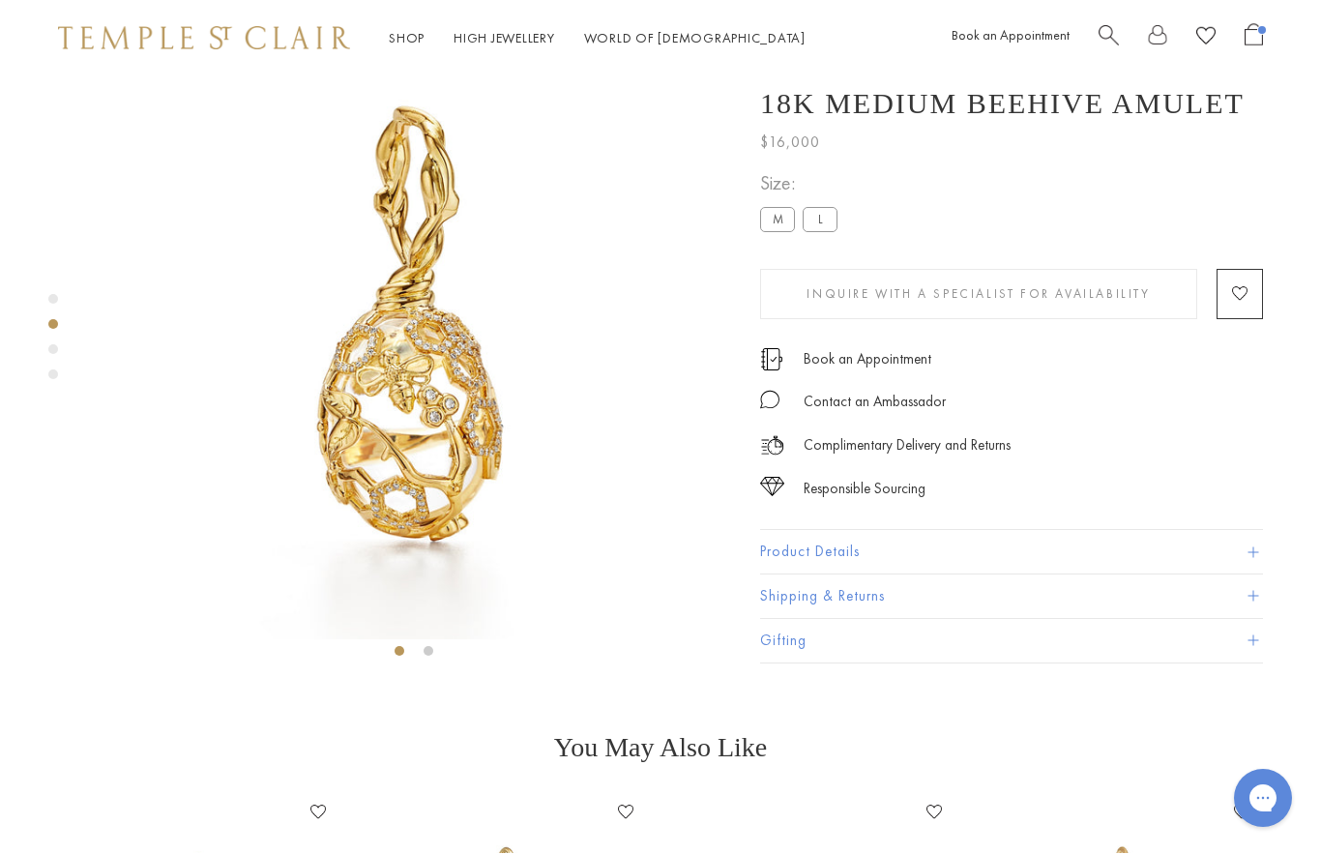
scroll to position [77, 0]
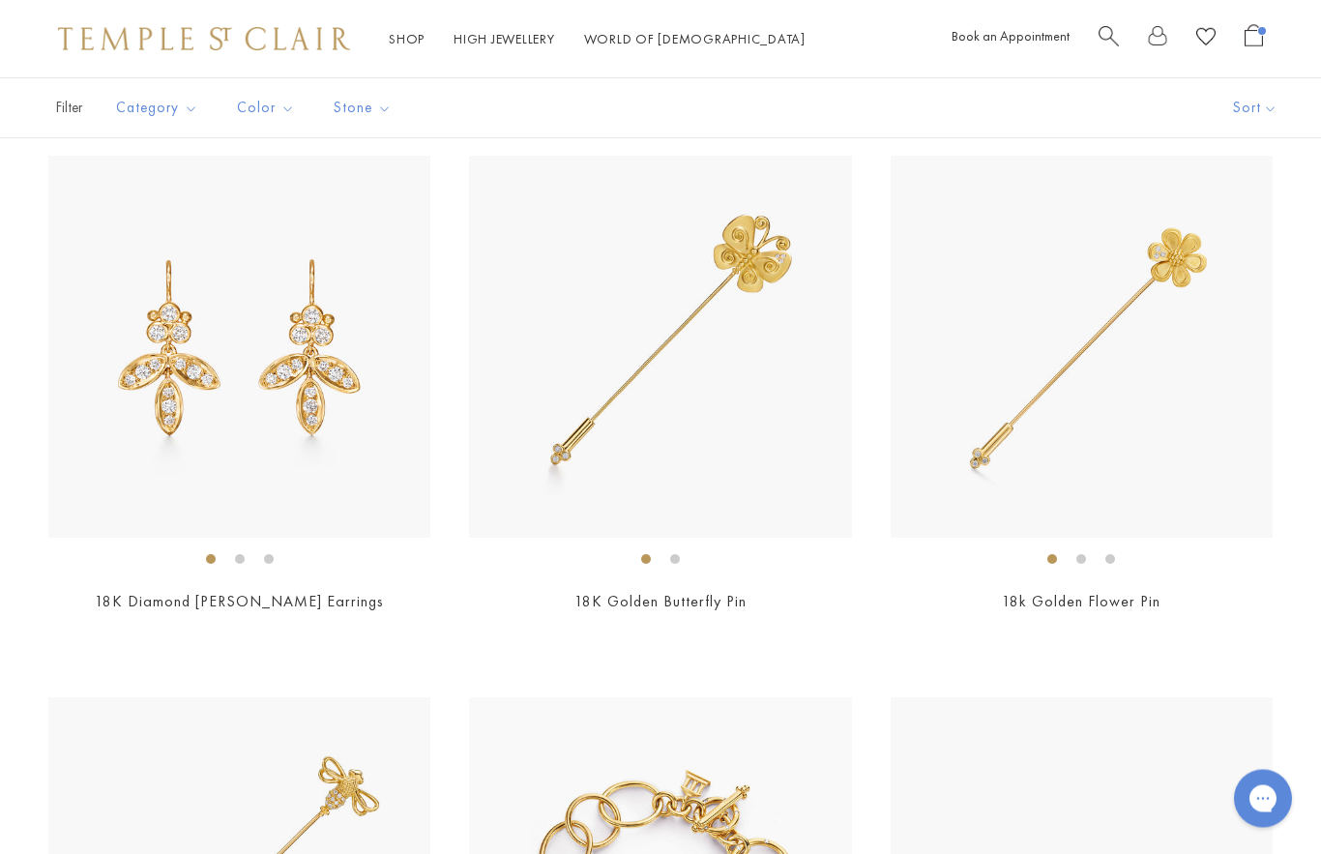
scroll to position [5297, 0]
click at [346, 393] on img at bounding box center [239, 345] width 382 height 382
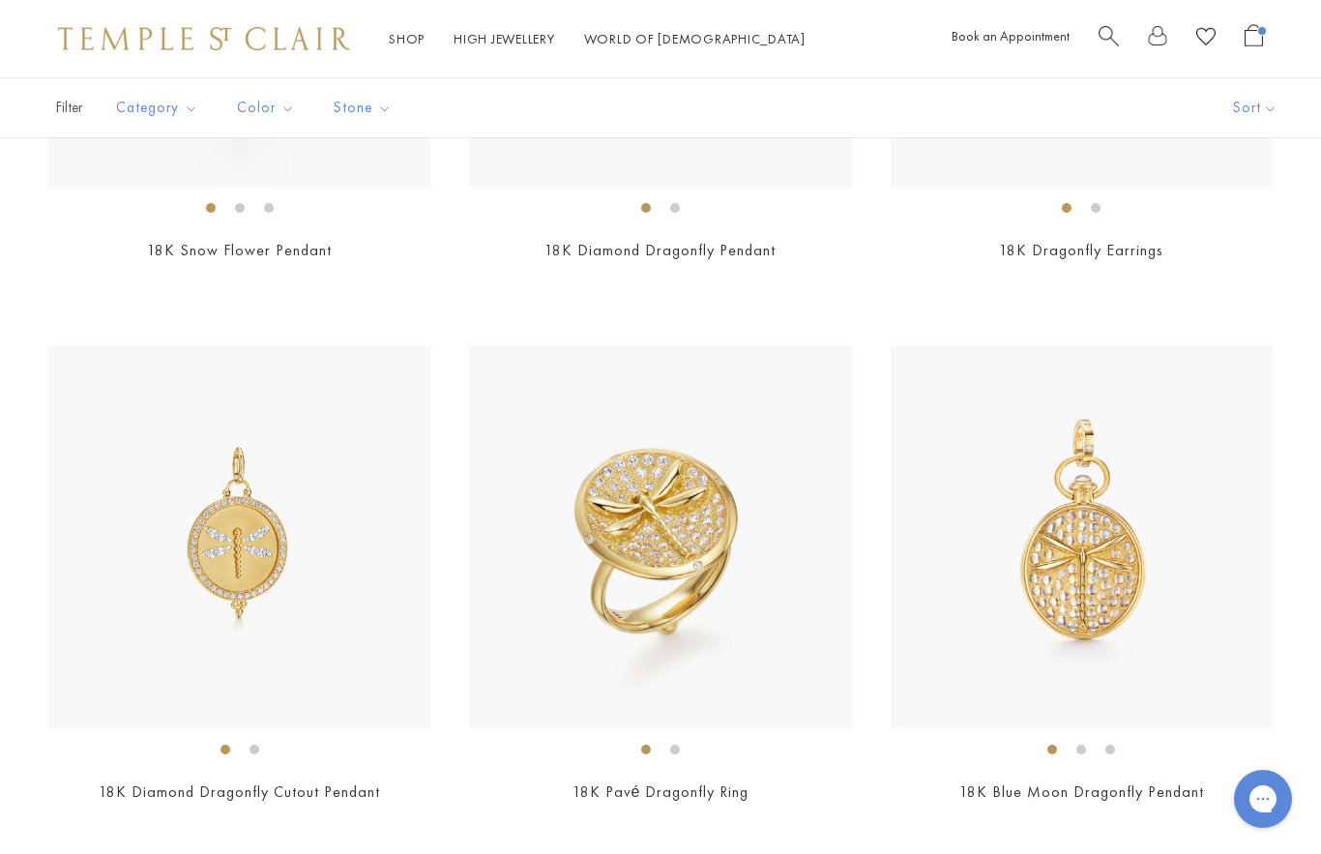
scroll to position [767, 0]
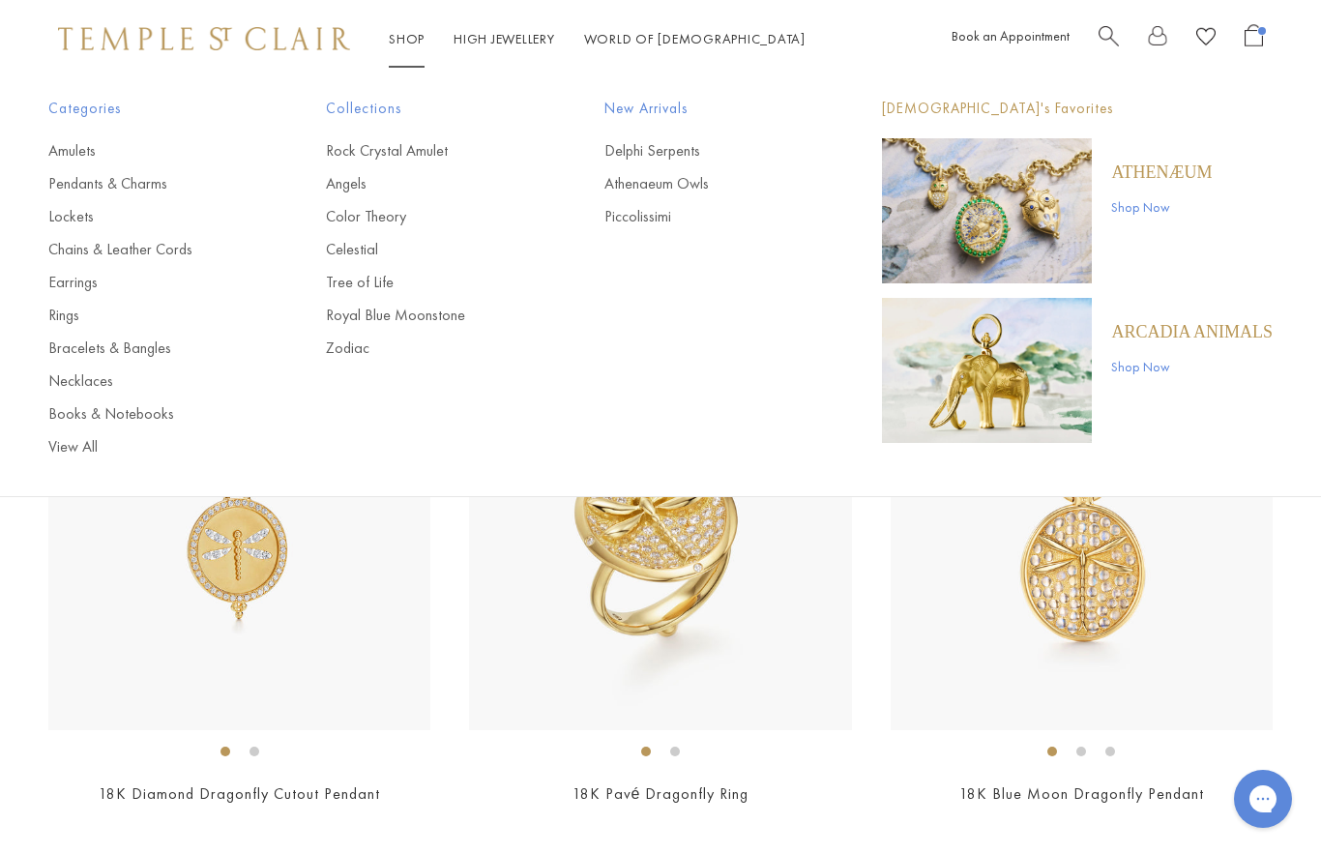
click at [415, 211] on link "Color Theory" at bounding box center [426, 216] width 200 height 21
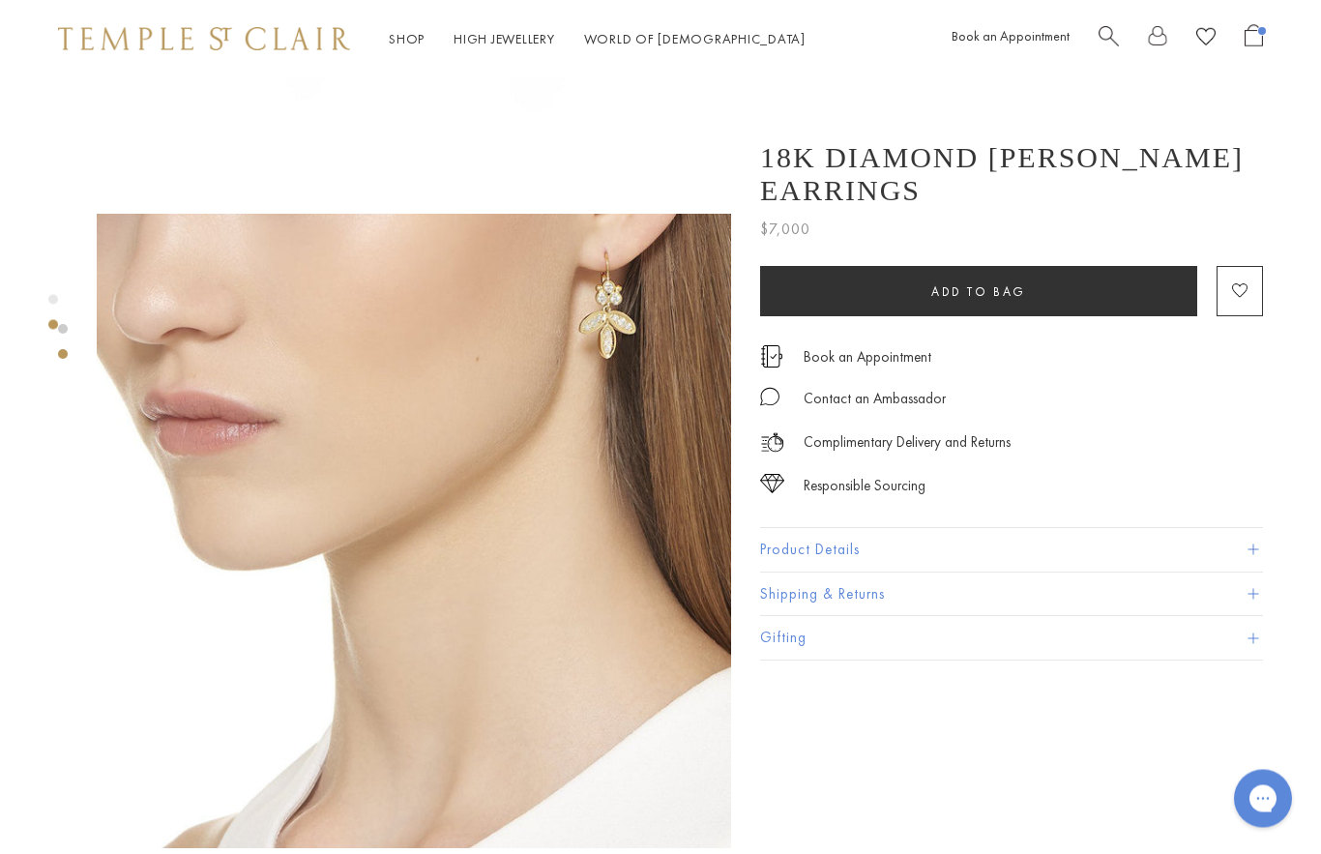
scroll to position [435, 0]
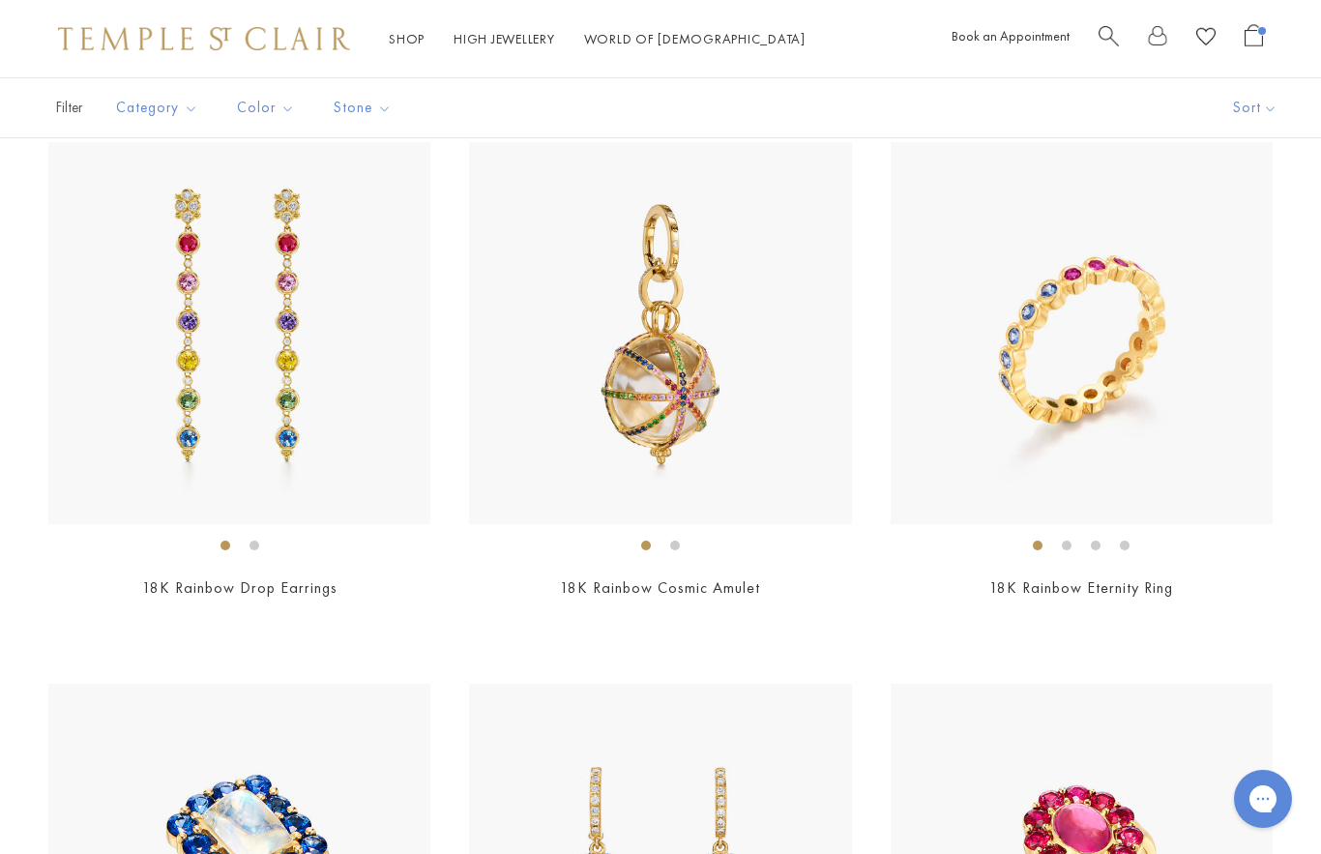
scroll to position [971, 0]
click at [1100, 397] on img at bounding box center [1082, 335] width 382 height 382
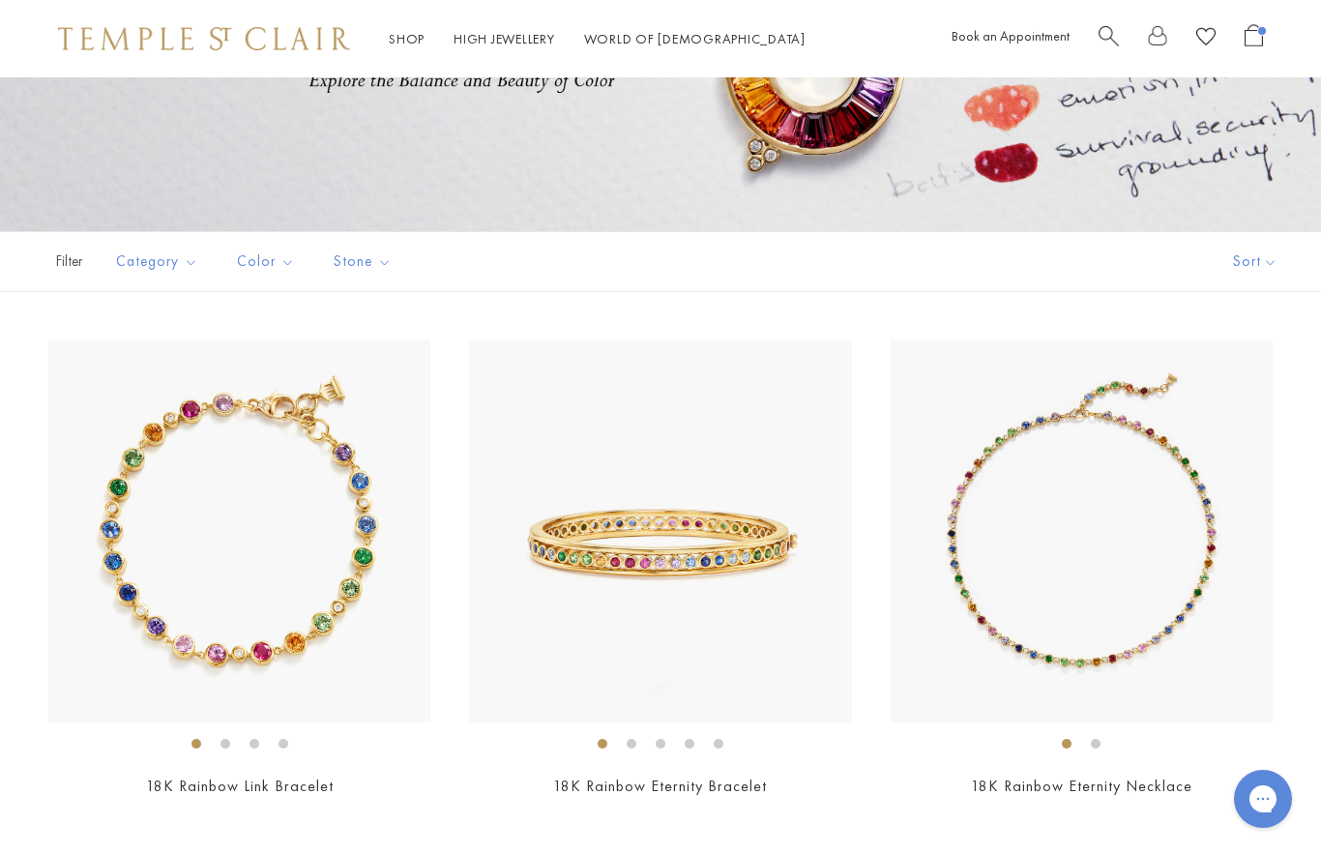
scroll to position [232, 0]
click at [708, 589] on img at bounding box center [660, 532] width 382 height 382
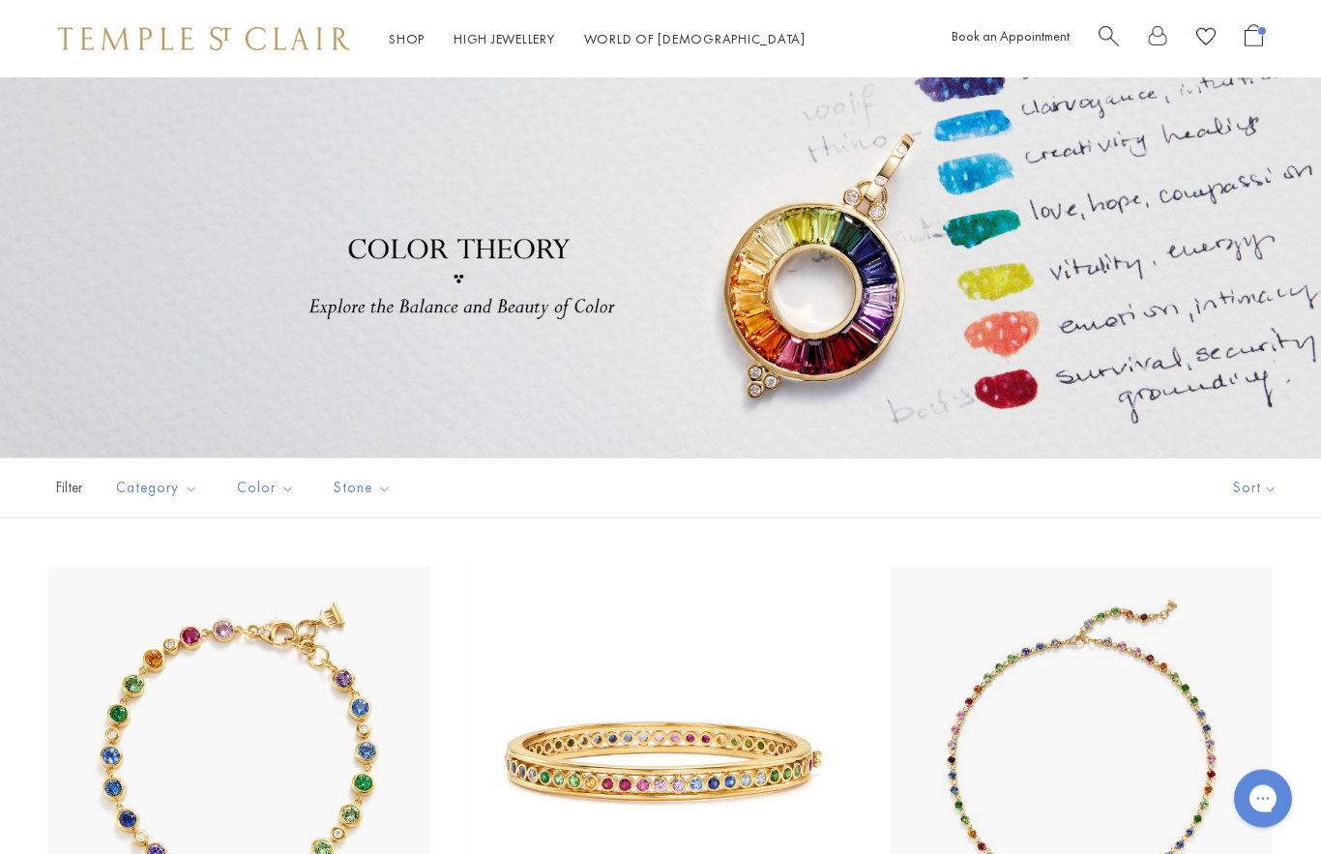
scroll to position [0, 0]
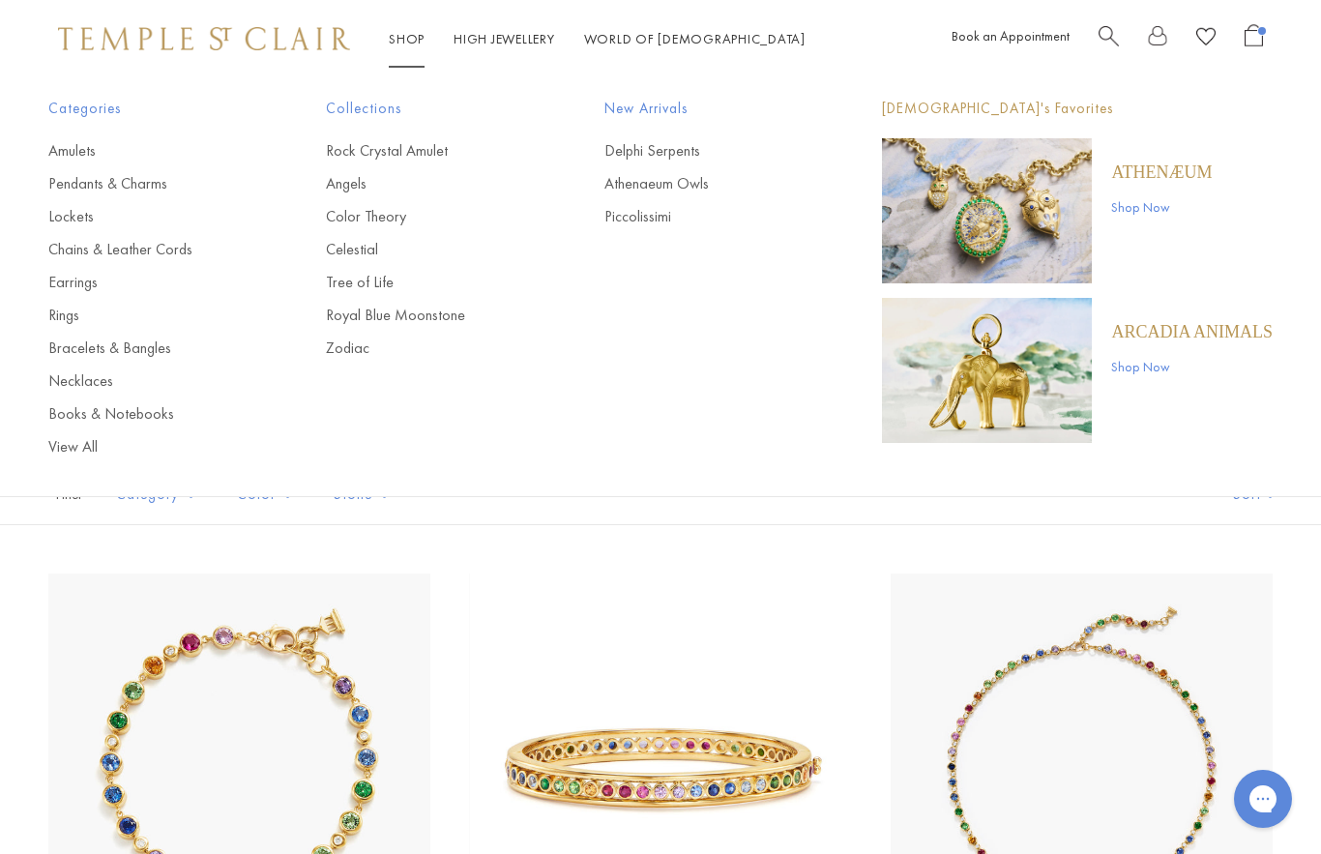
click at [367, 250] on link "Celestial" at bounding box center [426, 249] width 200 height 21
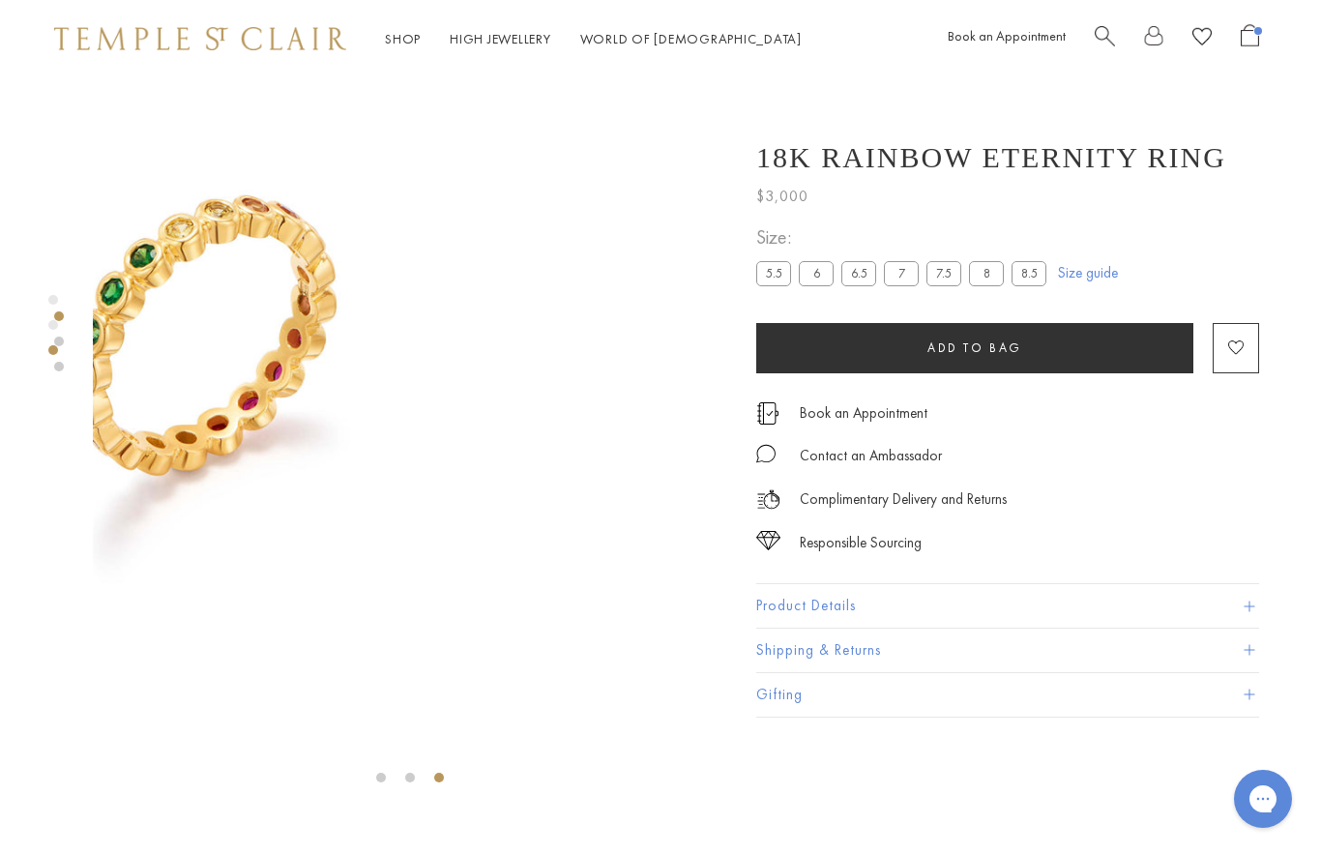
scroll to position [71, 4]
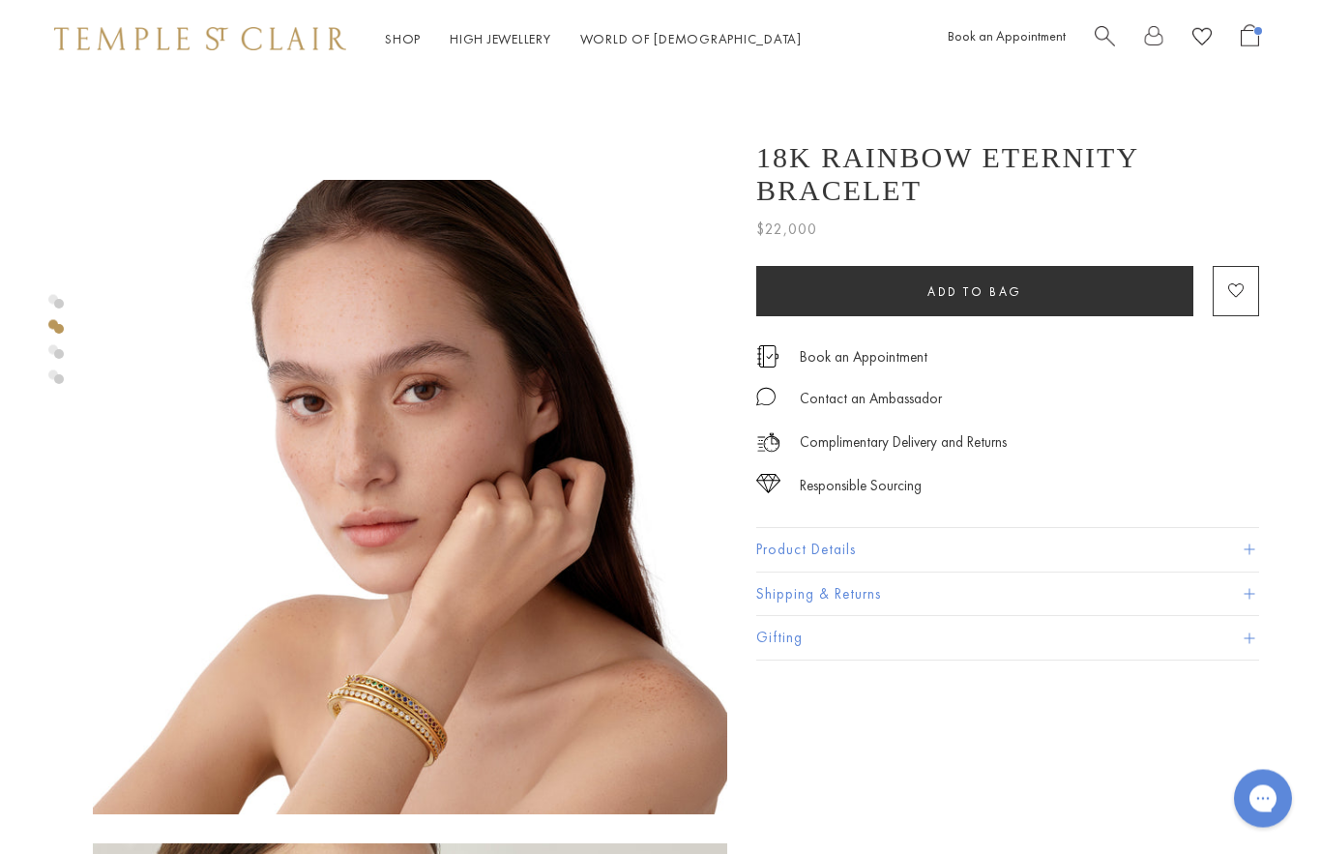
scroll to position [561, 4]
click at [465, 633] on img at bounding box center [410, 497] width 635 height 635
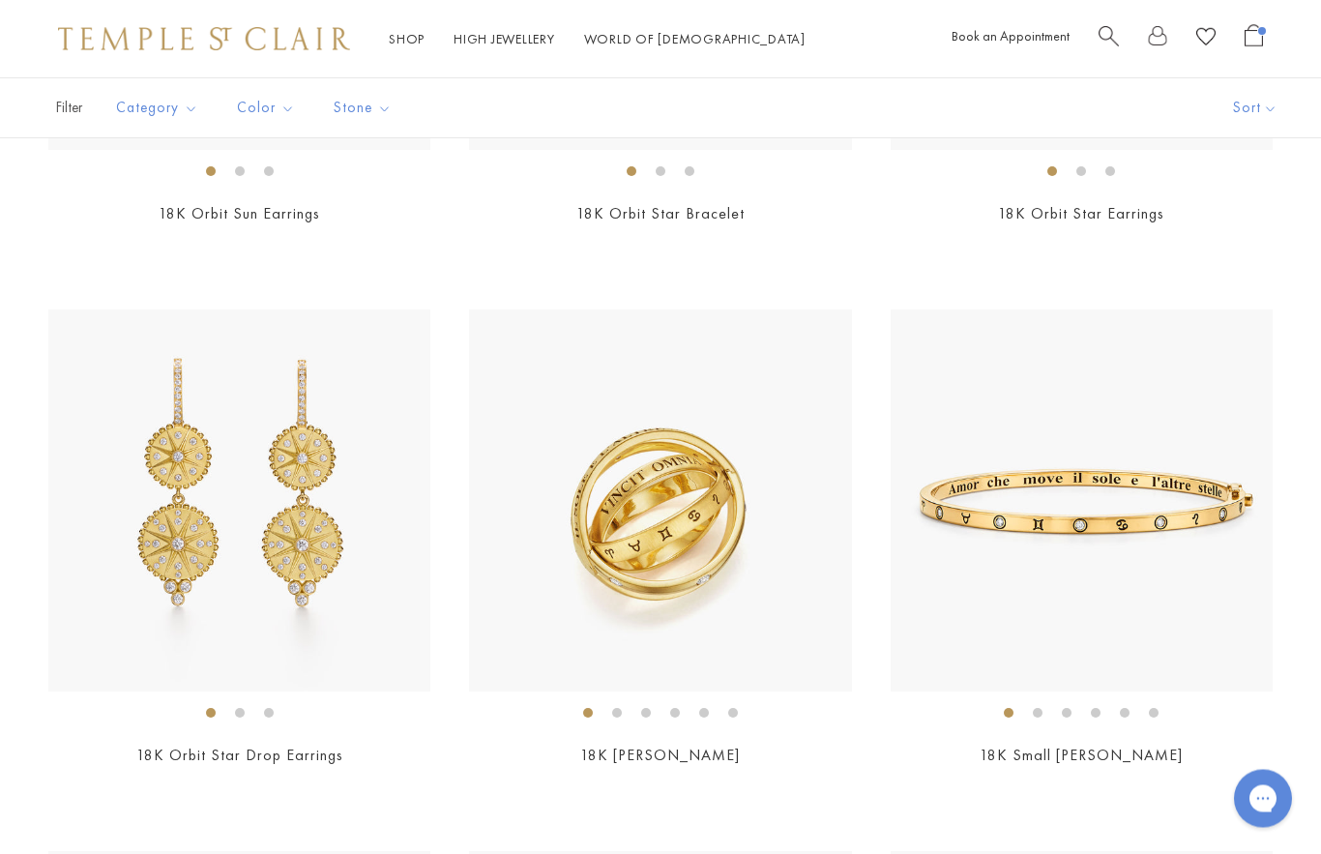
scroll to position [4566, 0]
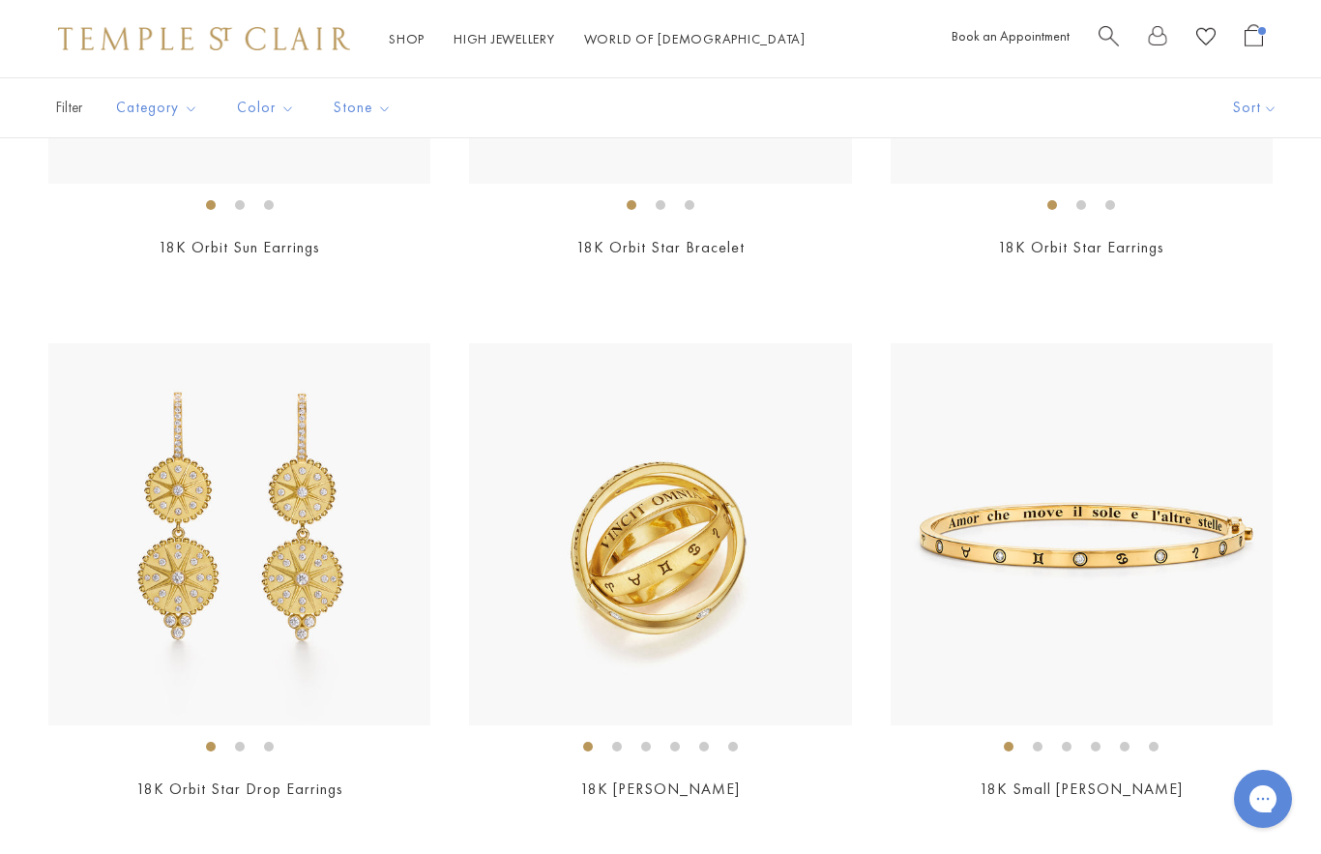
click at [287, 574] on img at bounding box center [239, 534] width 382 height 382
click at [705, 620] on img at bounding box center [660, 534] width 382 height 382
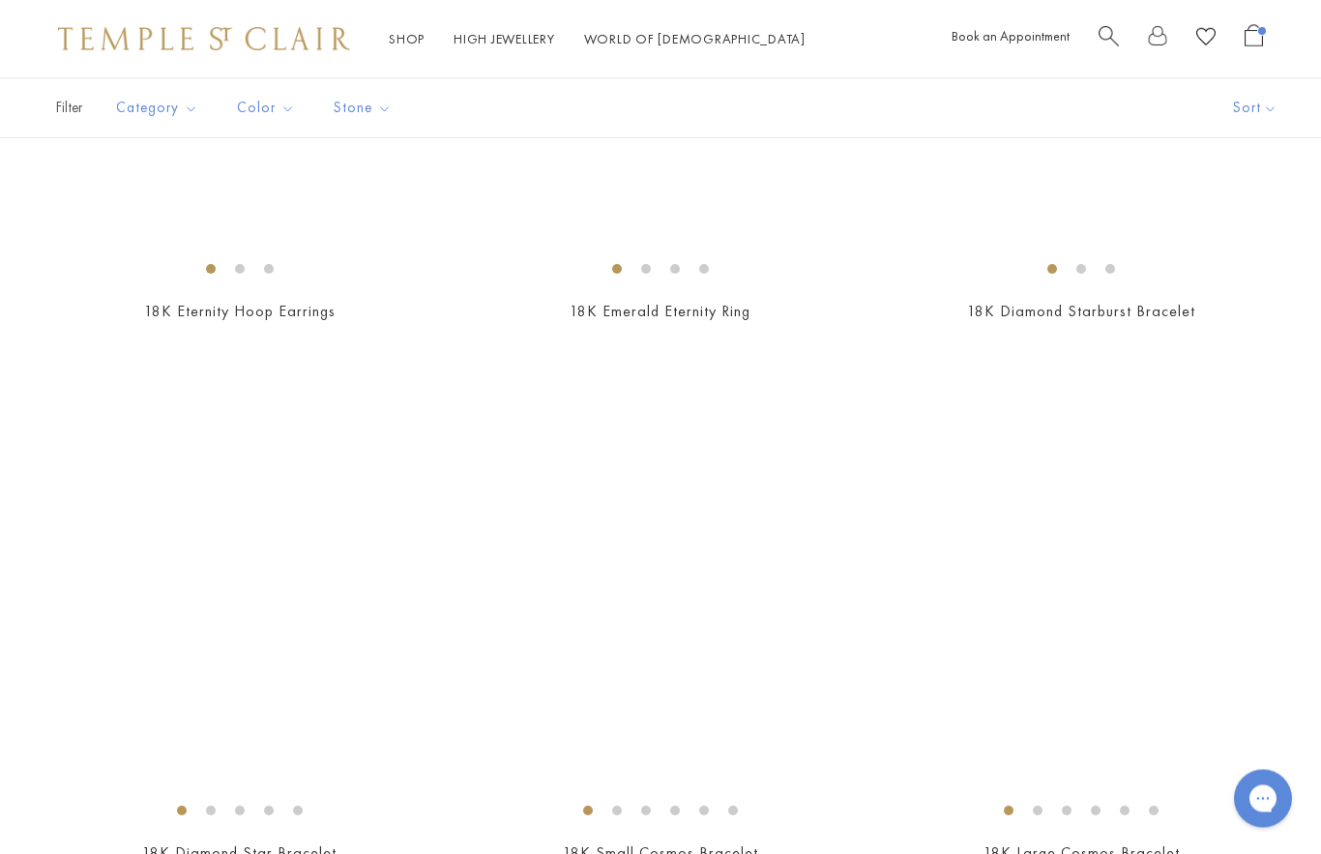
scroll to position [8838, 0]
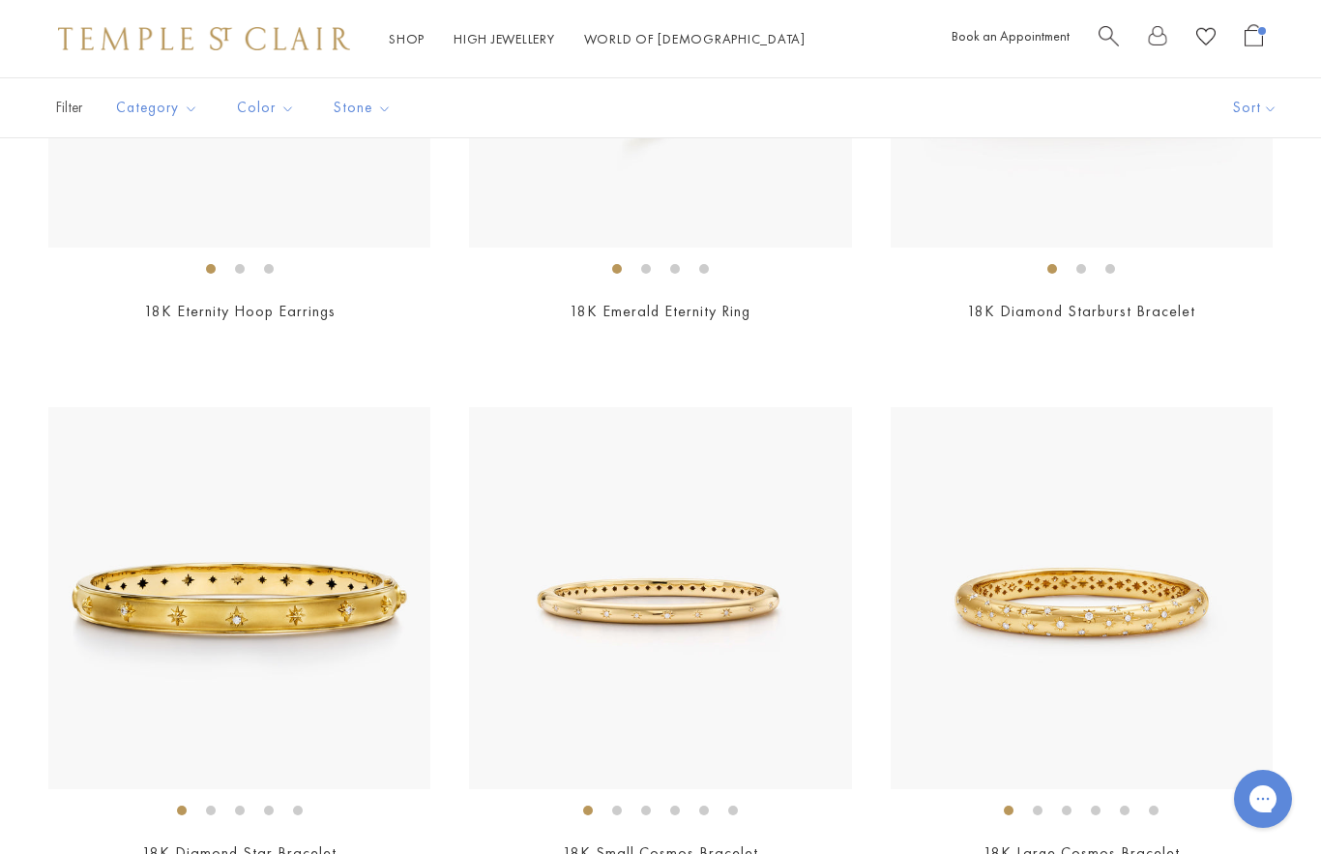
click at [327, 608] on img at bounding box center [239, 598] width 382 height 382
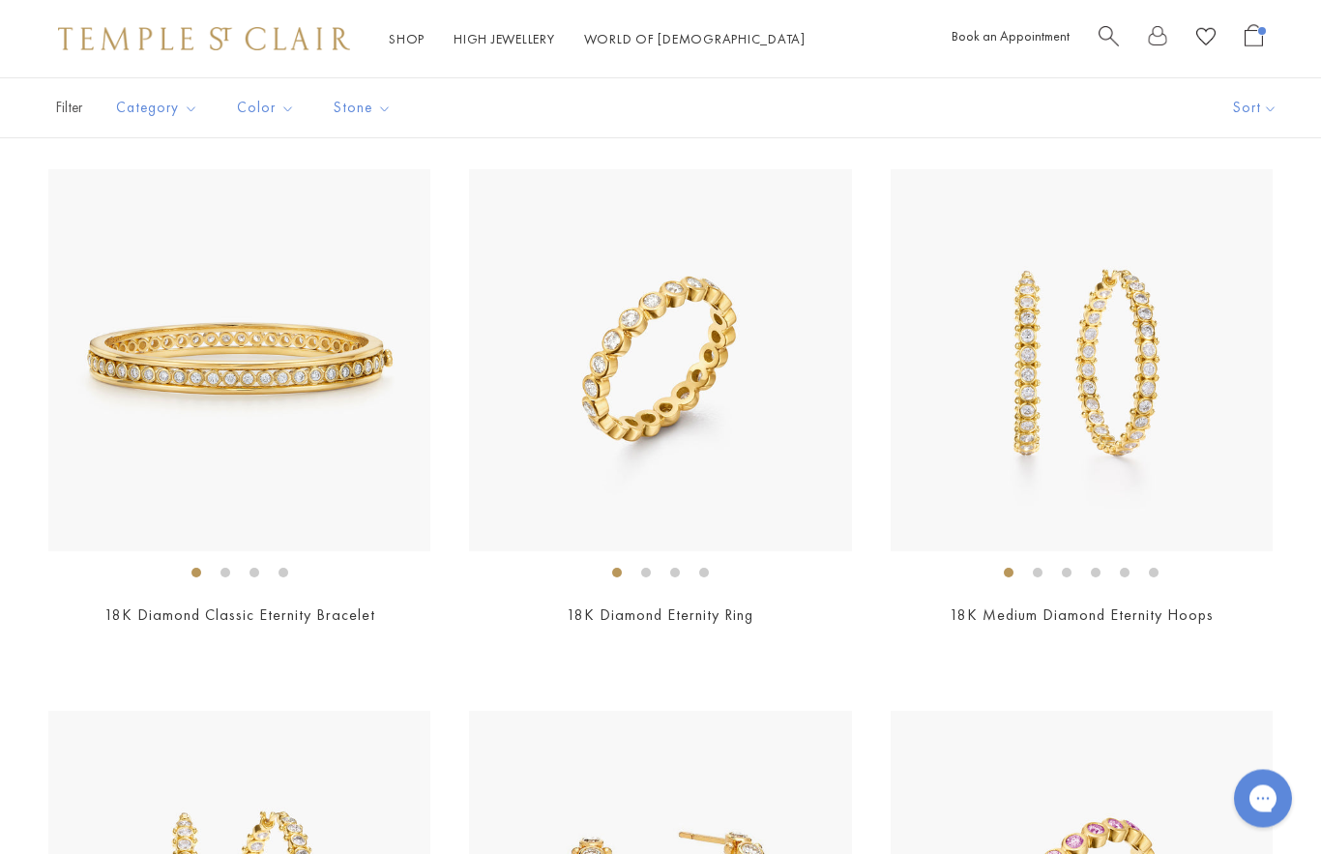
scroll to position [6859, 0]
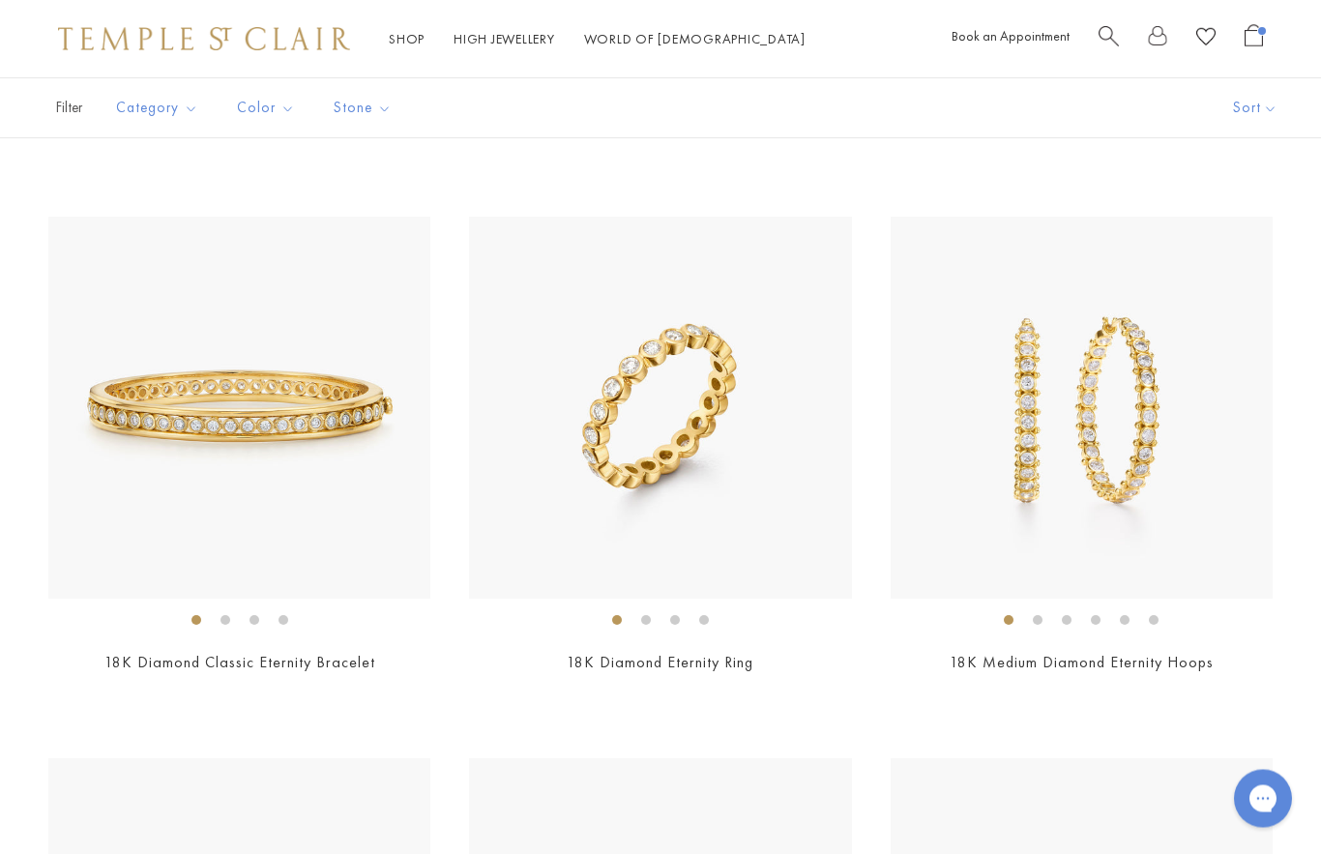
click at [393, 550] on img at bounding box center [239, 409] width 382 height 382
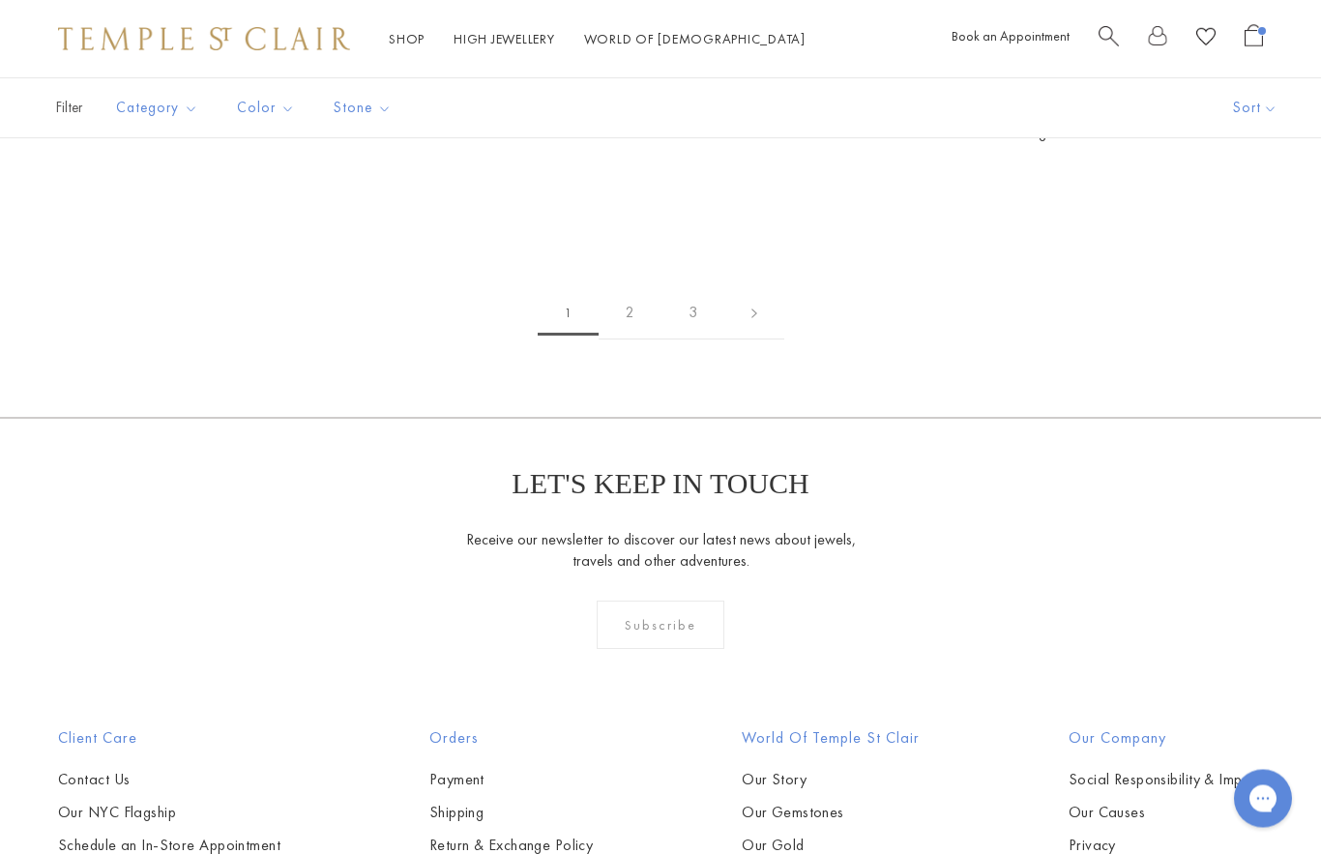
scroll to position [9561, 0]
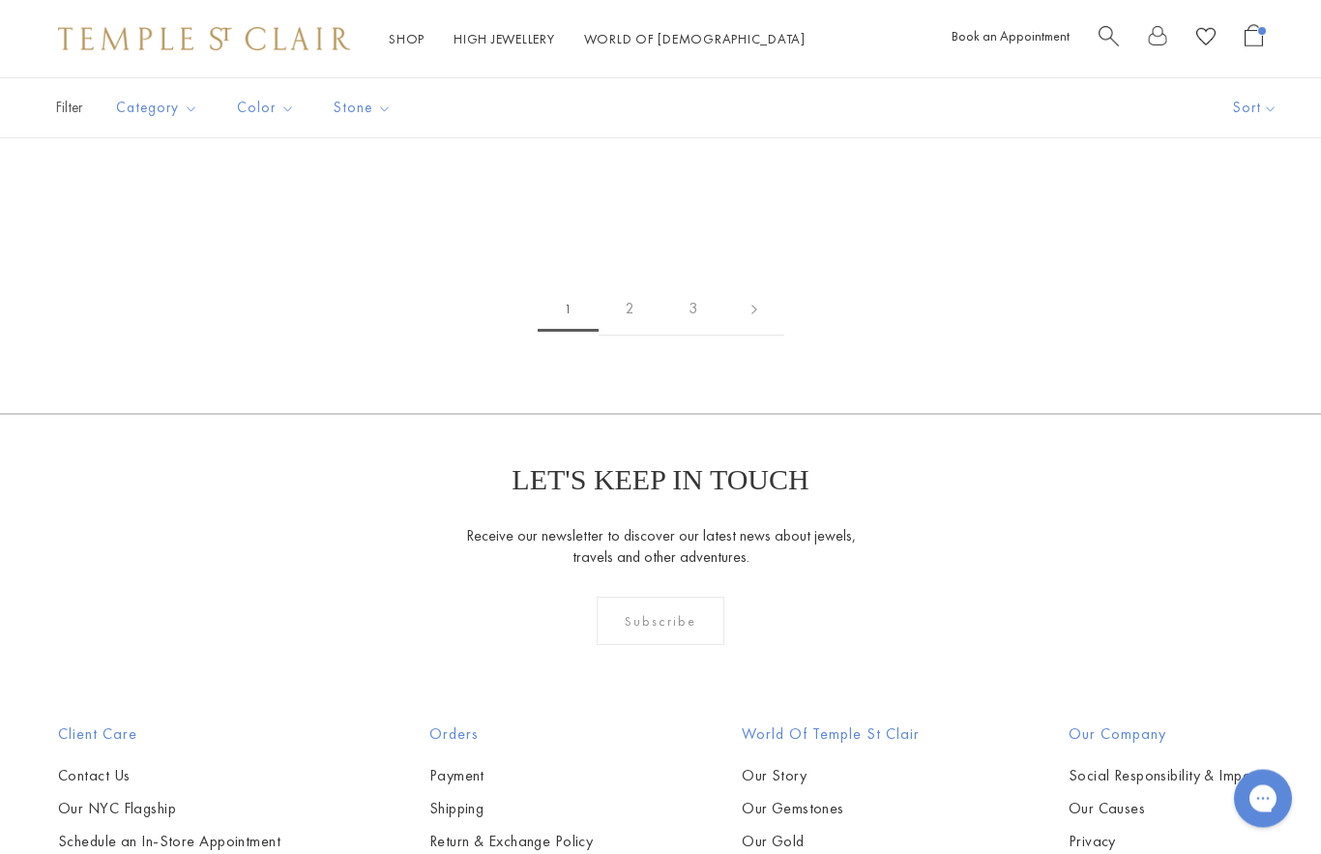
click at [634, 306] on link "2" at bounding box center [630, 309] width 63 height 53
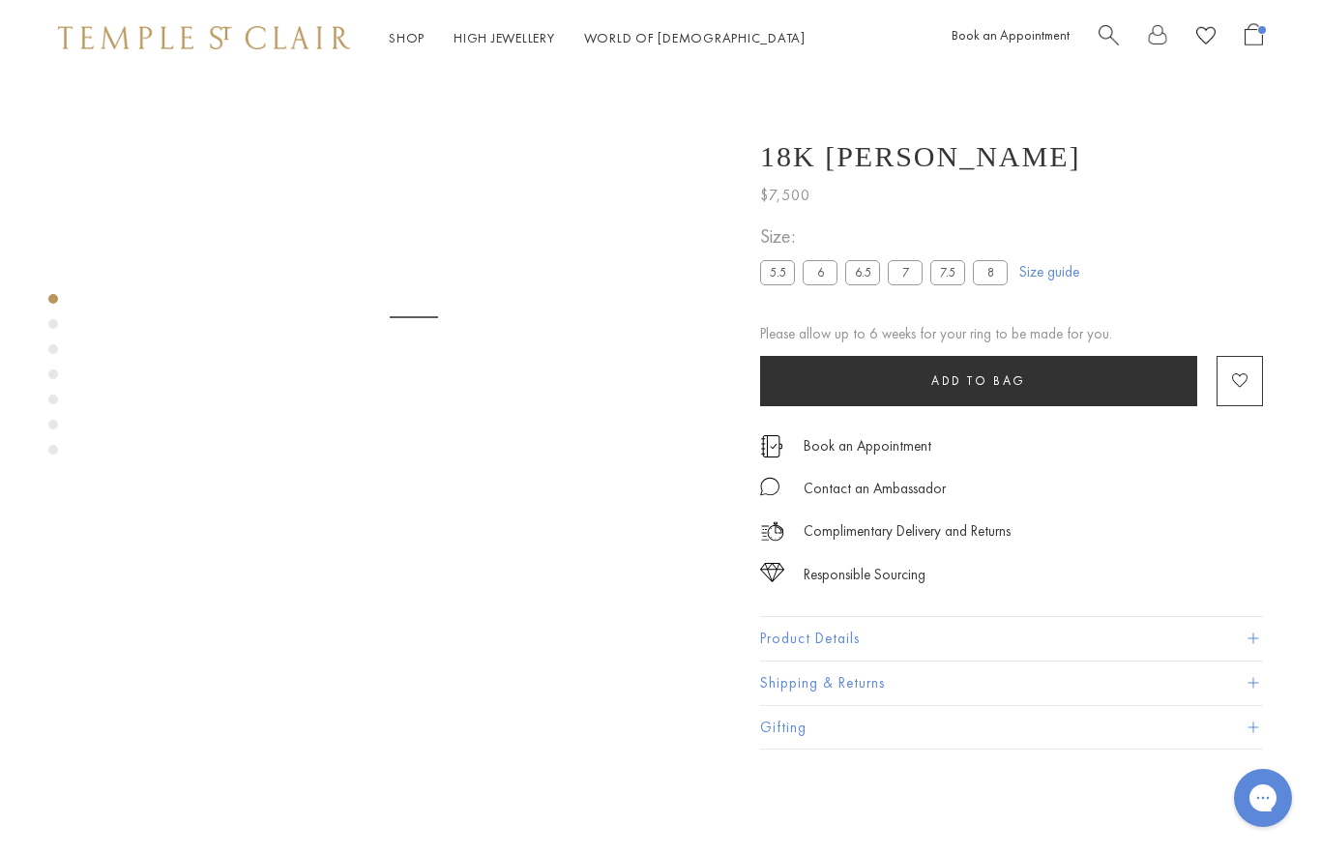
scroll to position [77, 0]
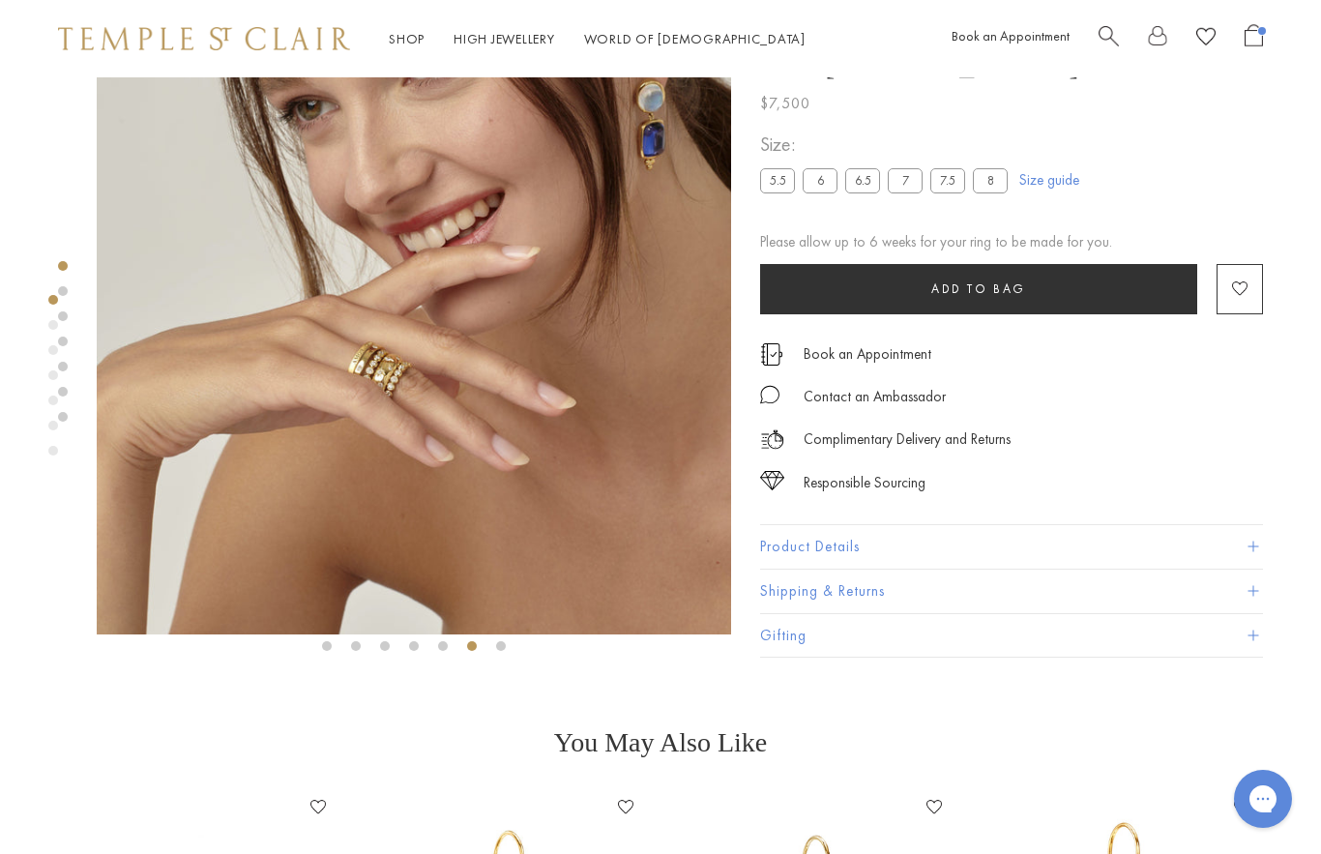
click at [496, 374] on img at bounding box center [414, 317] width 635 height 635
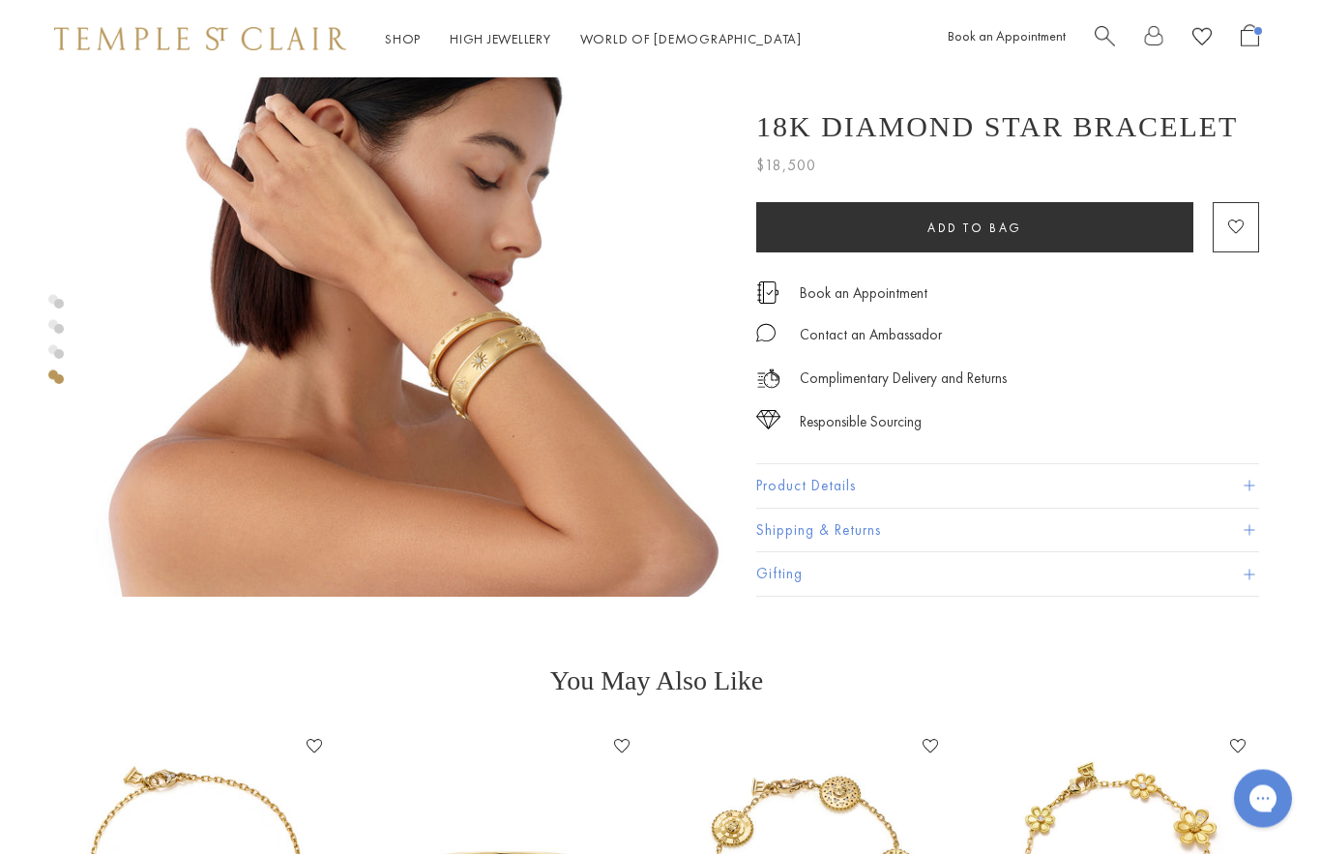
scroll to position [1875, 4]
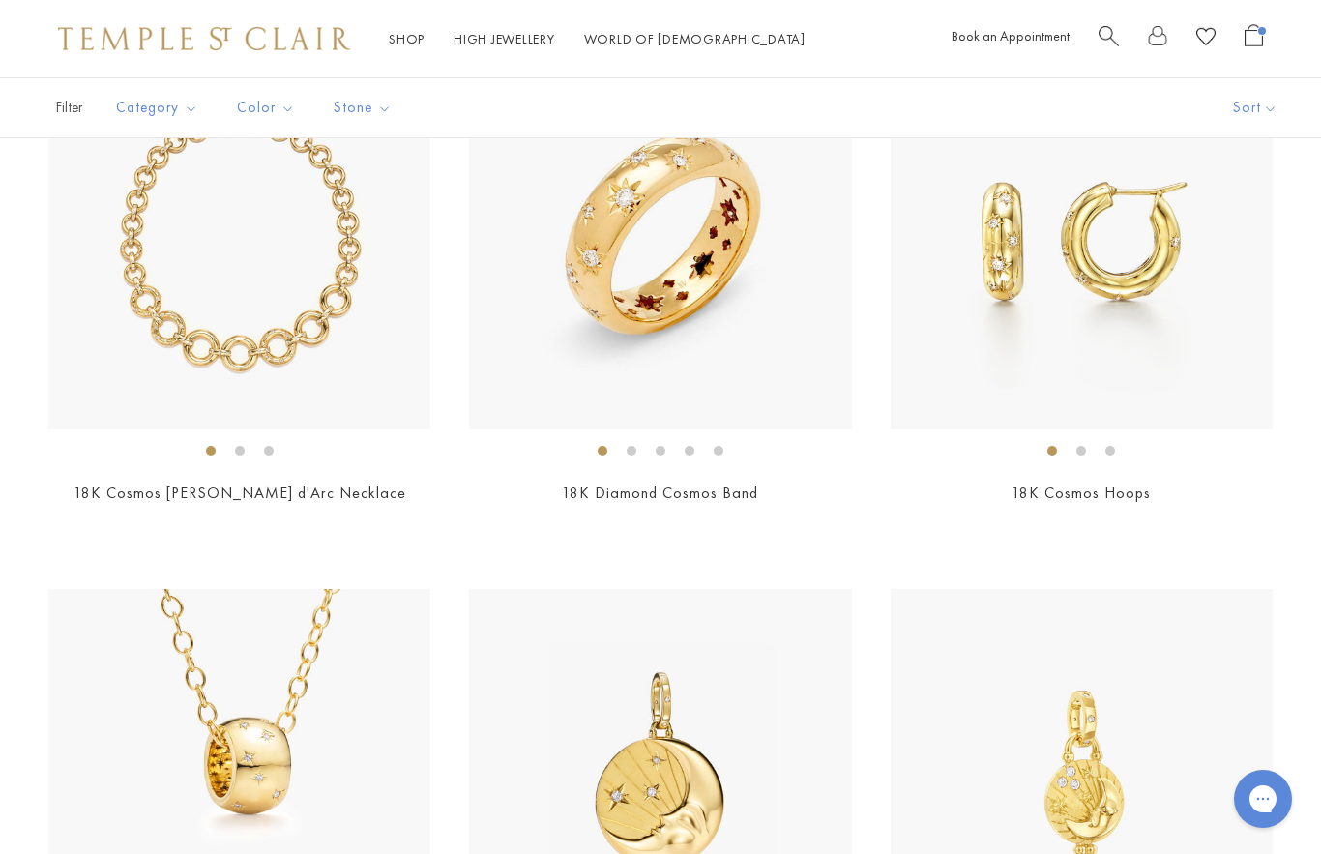
scroll to position [517, 0]
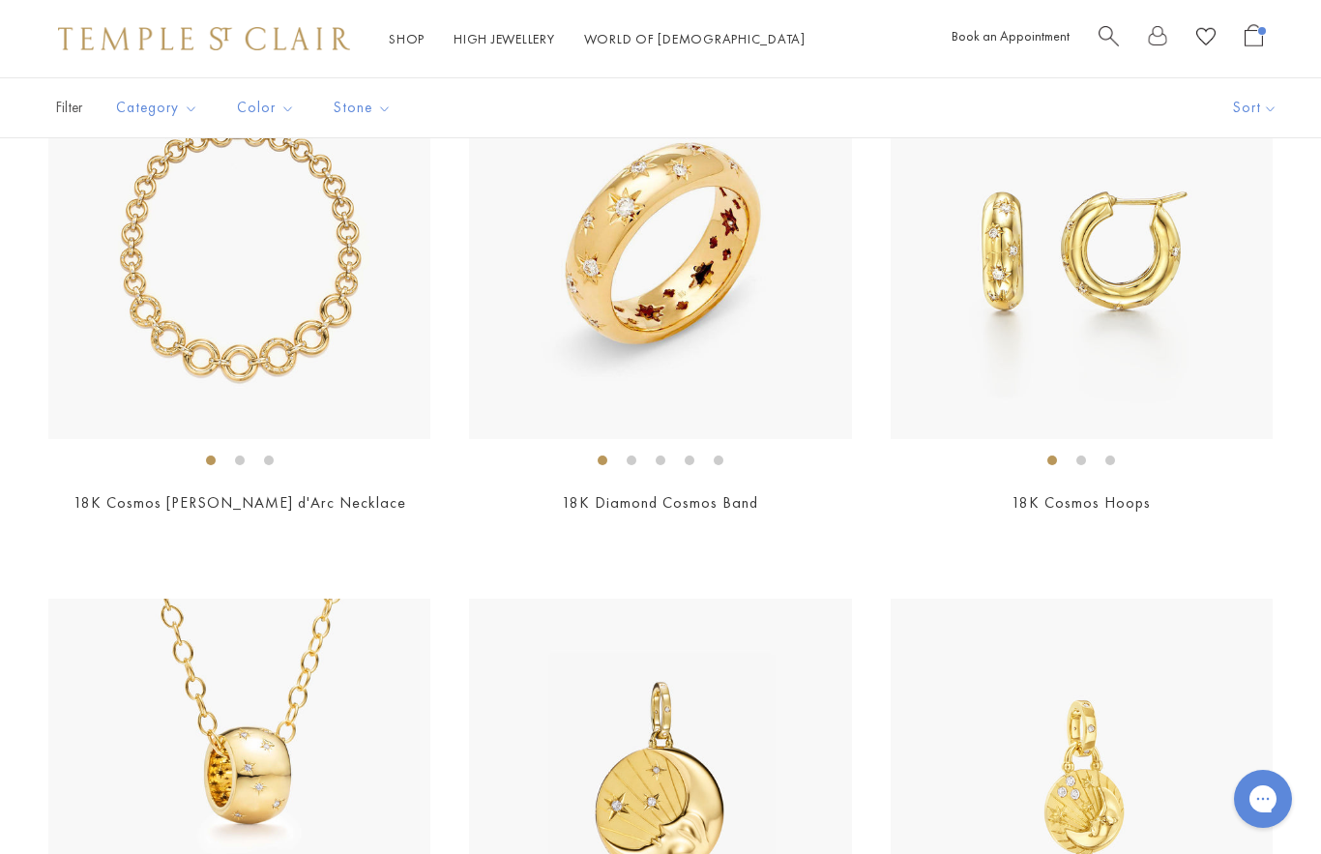
click at [747, 333] on img at bounding box center [660, 248] width 382 height 382
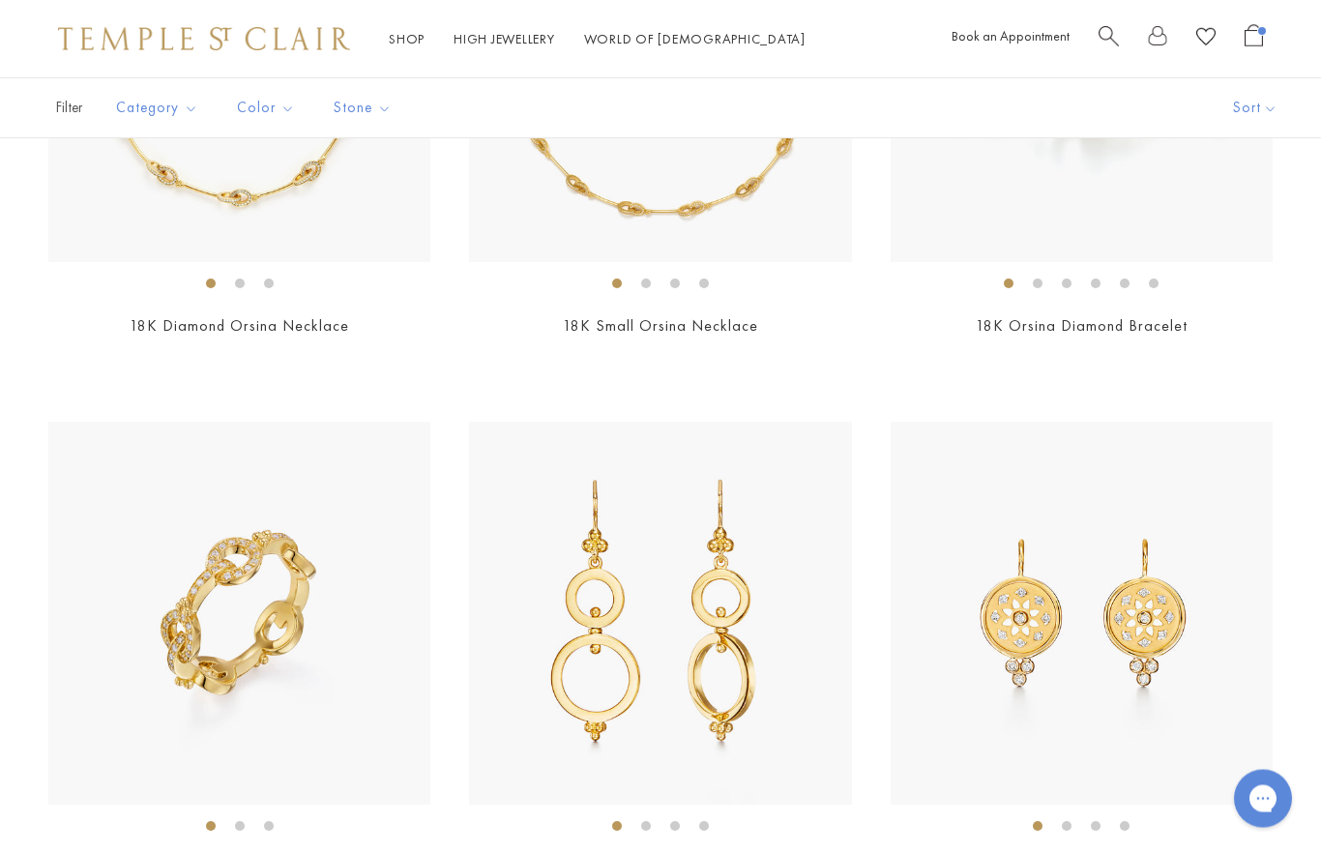
scroll to position [5571, 0]
click at [768, 694] on img at bounding box center [660, 613] width 382 height 382
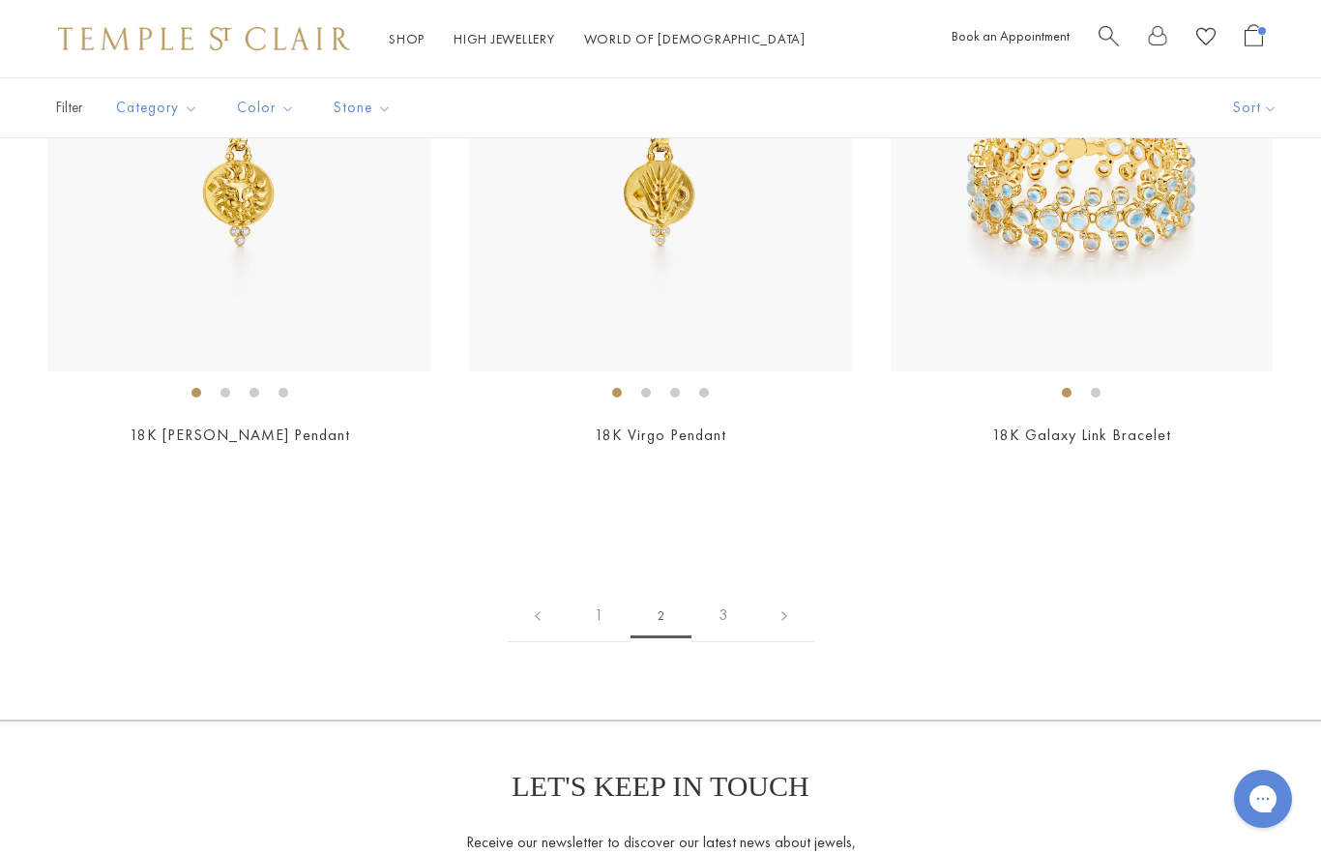
scroll to position [9219, 0]
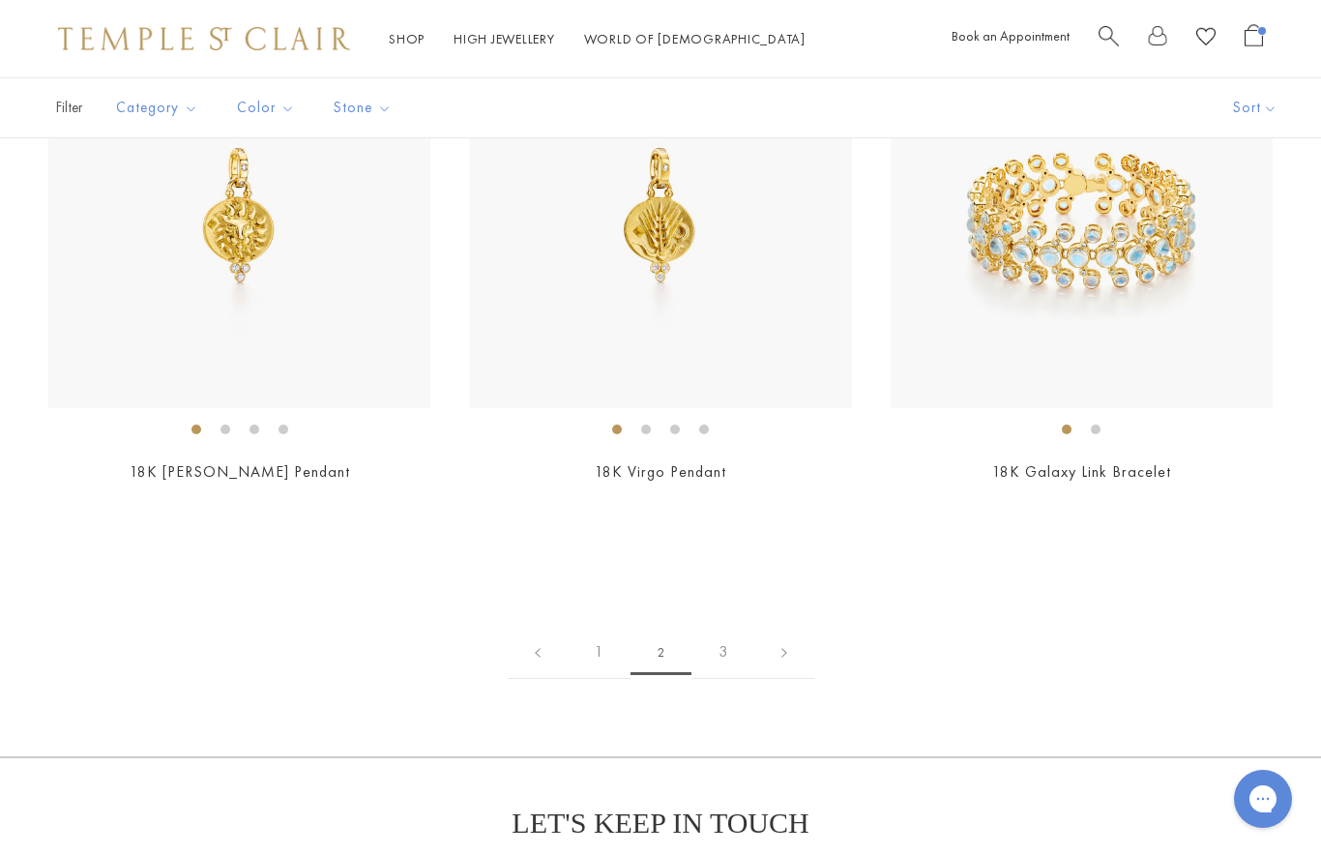
click at [736, 630] on link "3" at bounding box center [723, 652] width 63 height 53
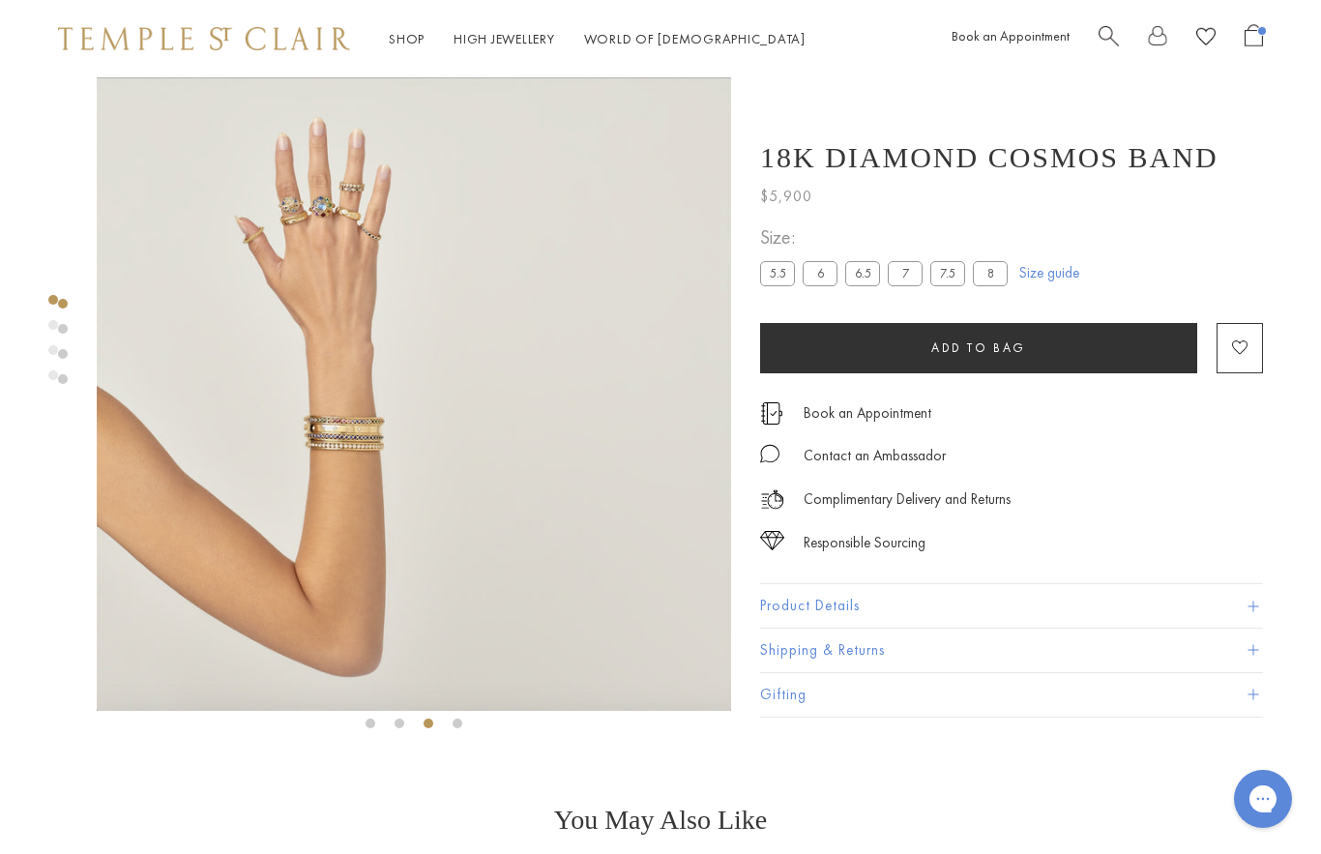
click at [350, 296] on img at bounding box center [414, 394] width 635 height 634
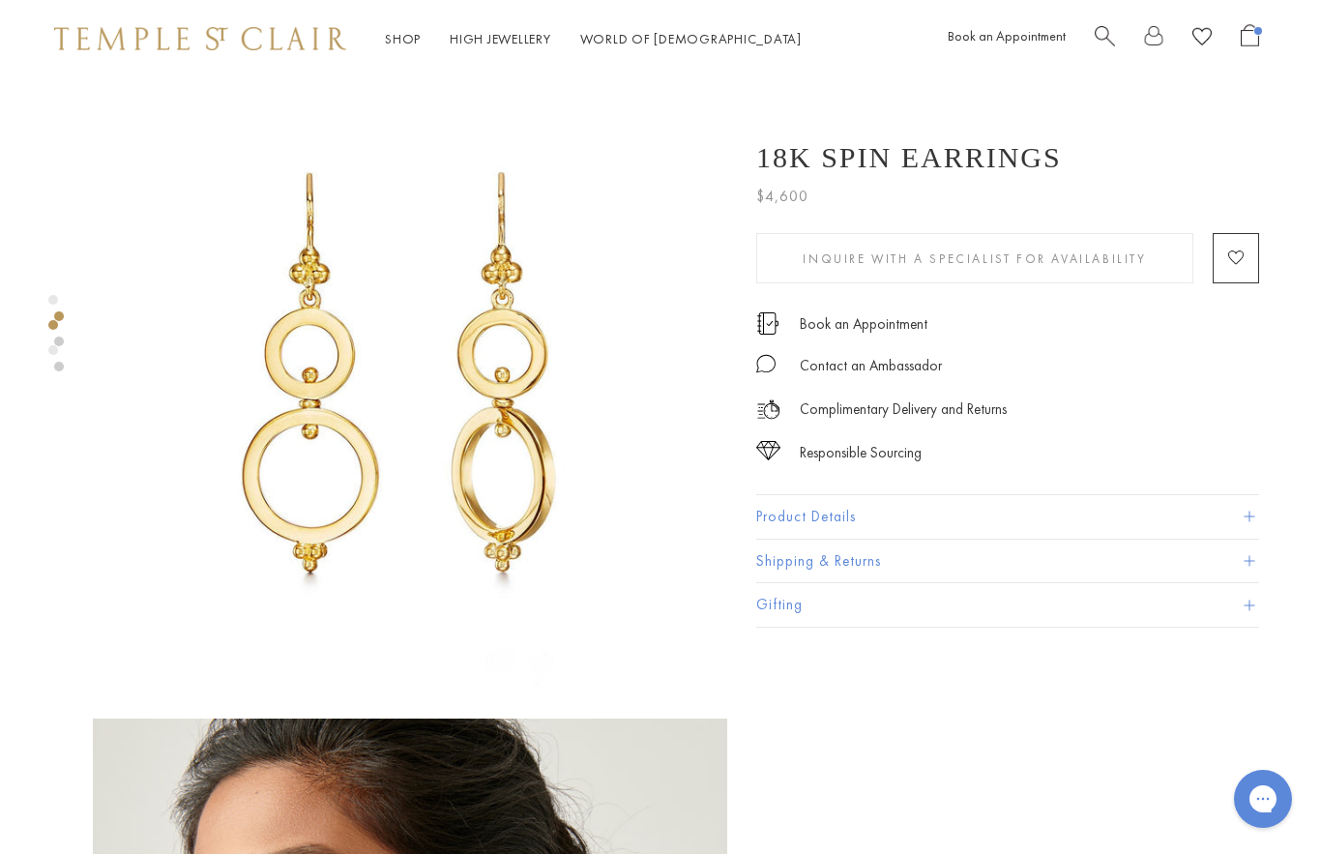
scroll to position [0, 4]
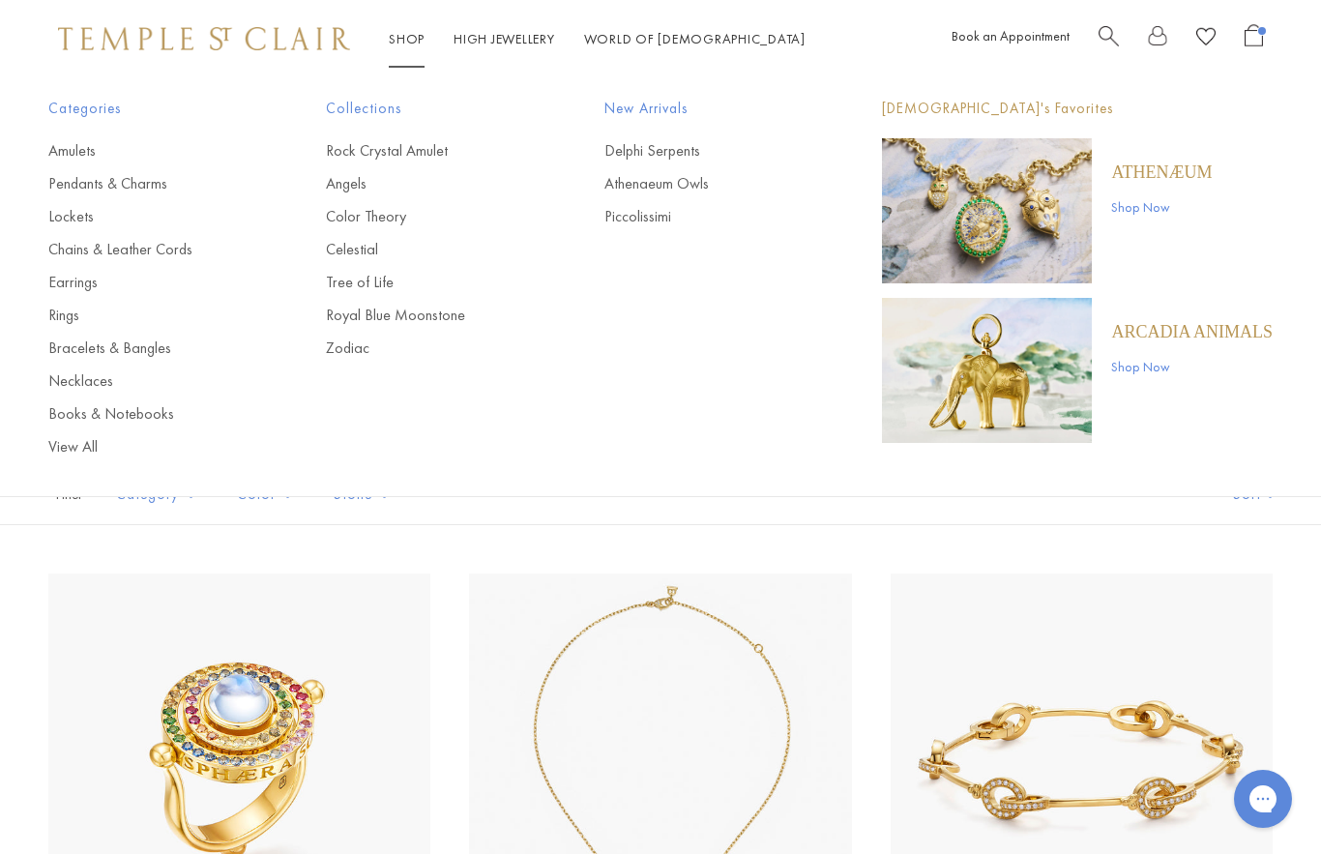
click at [362, 289] on link "Tree of Life" at bounding box center [426, 282] width 200 height 21
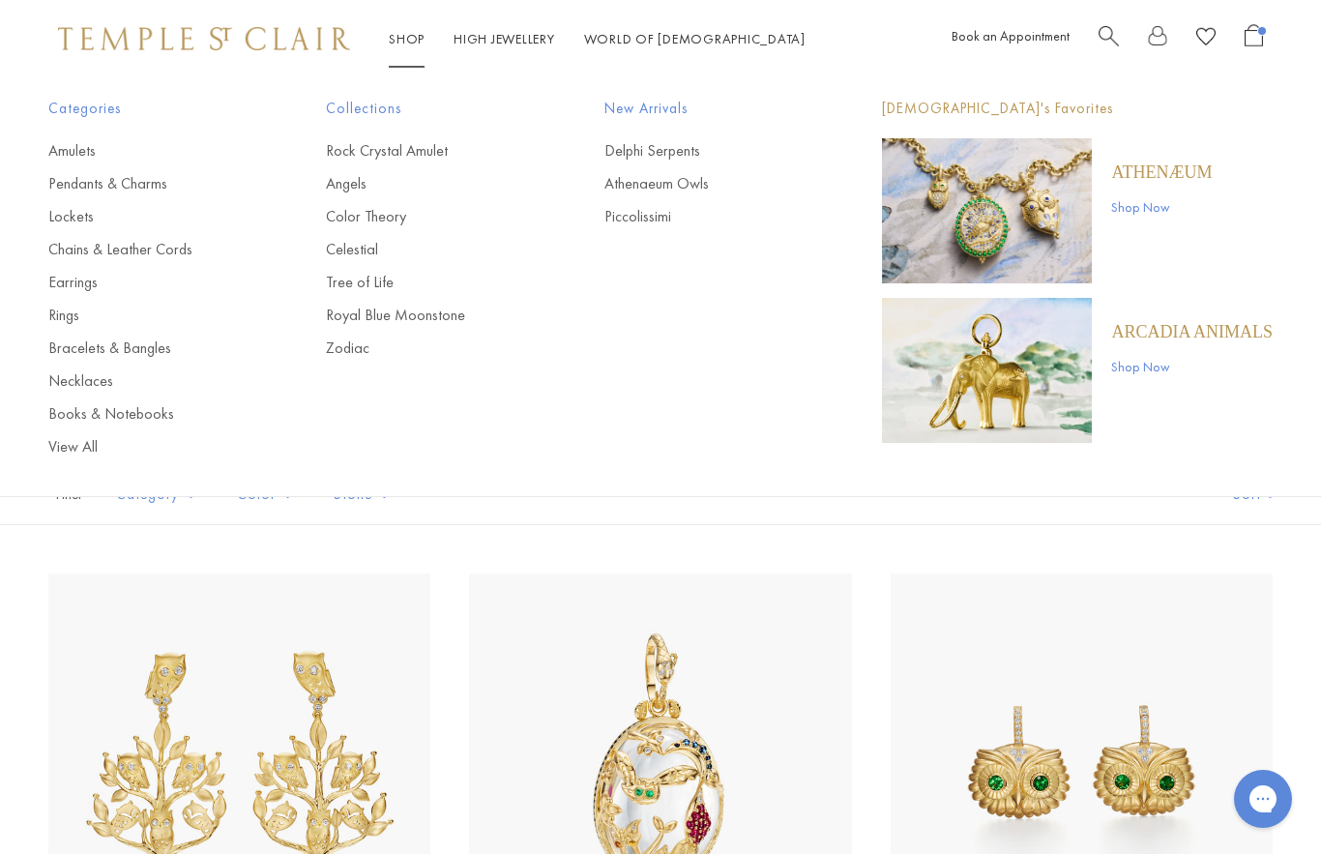
click at [469, 319] on link "Royal Blue Moonstone" at bounding box center [426, 315] width 200 height 21
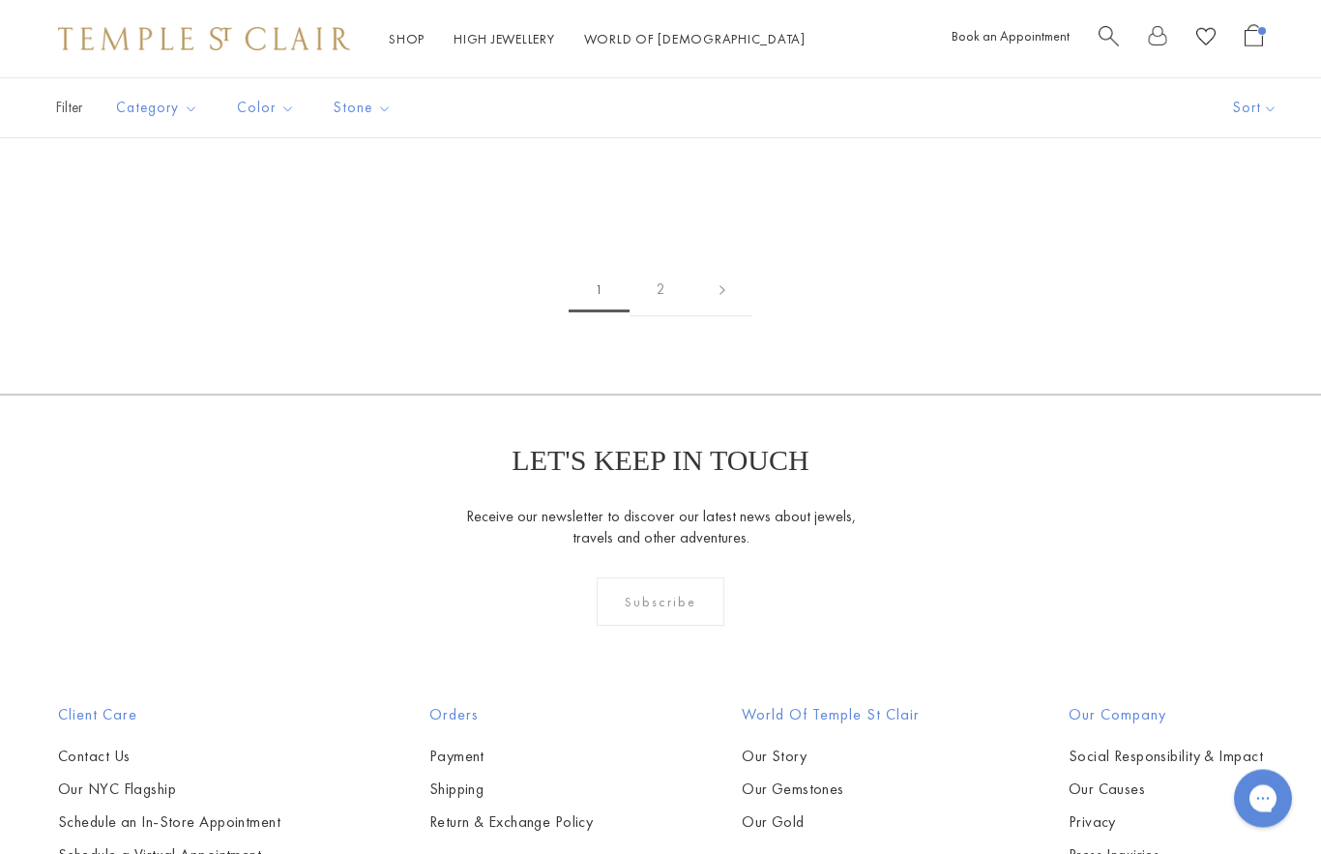
scroll to position [10146, 0]
click at [716, 263] on link at bounding box center [723, 289] width 60 height 53
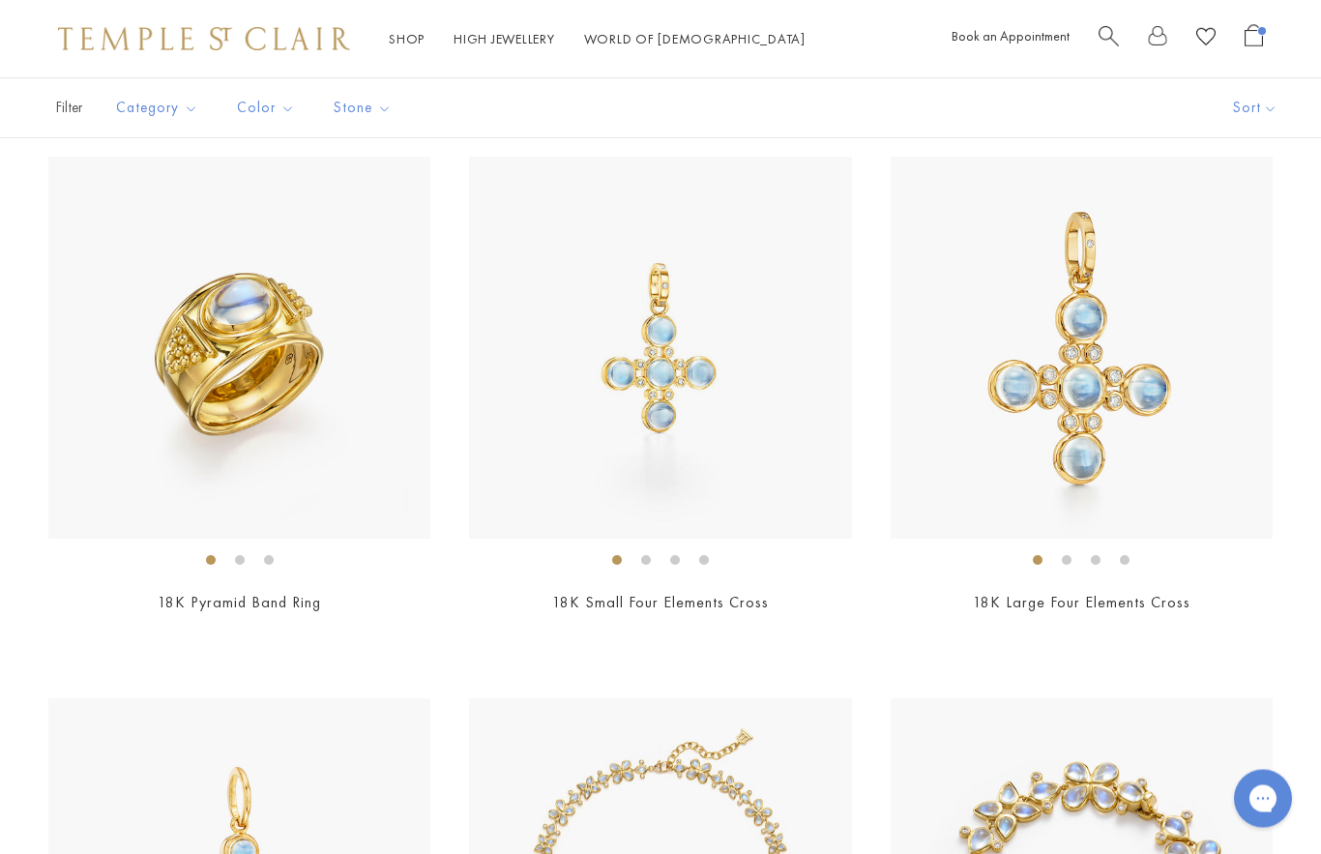
scroll to position [960, 0]
click at [262, 429] on img at bounding box center [239, 347] width 382 height 382
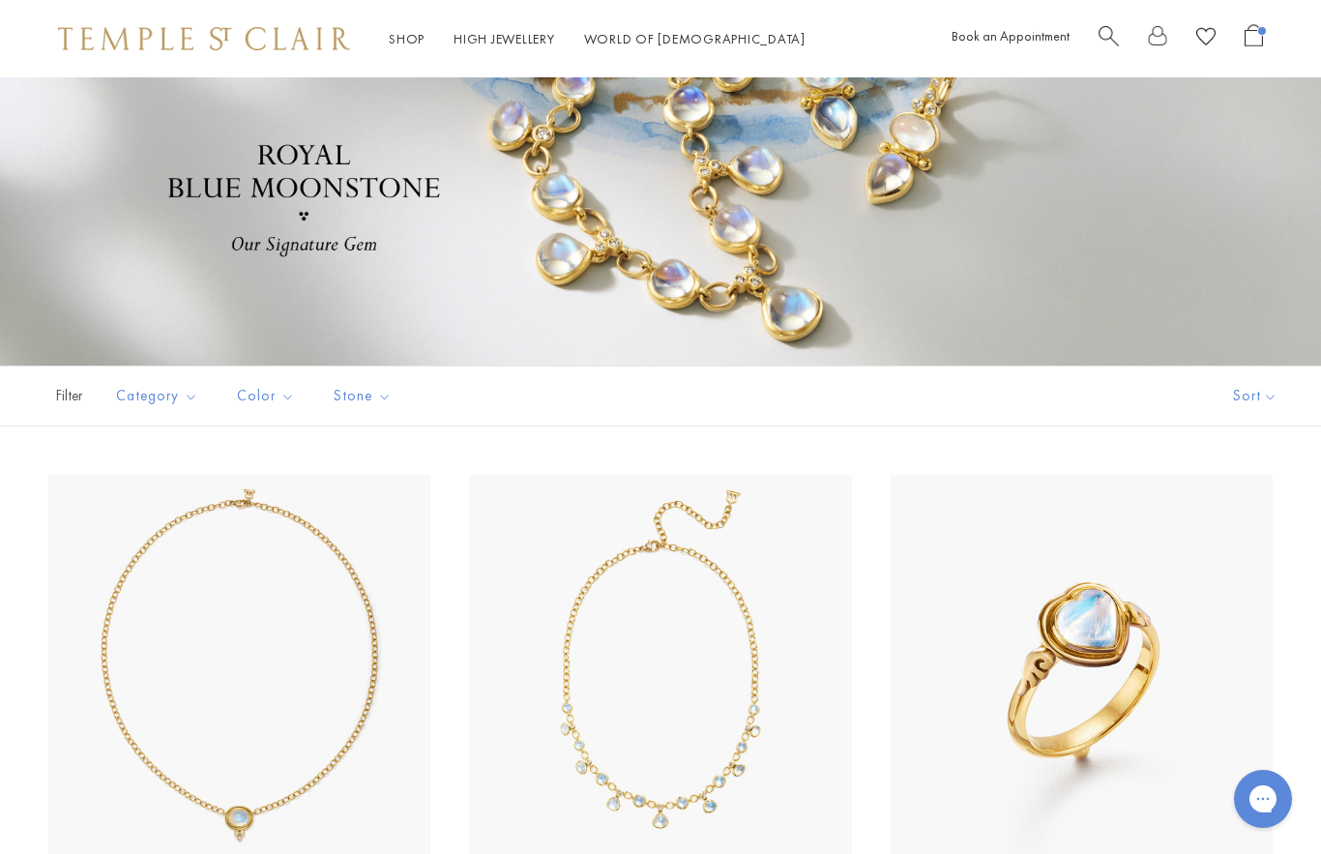
scroll to position [0, 0]
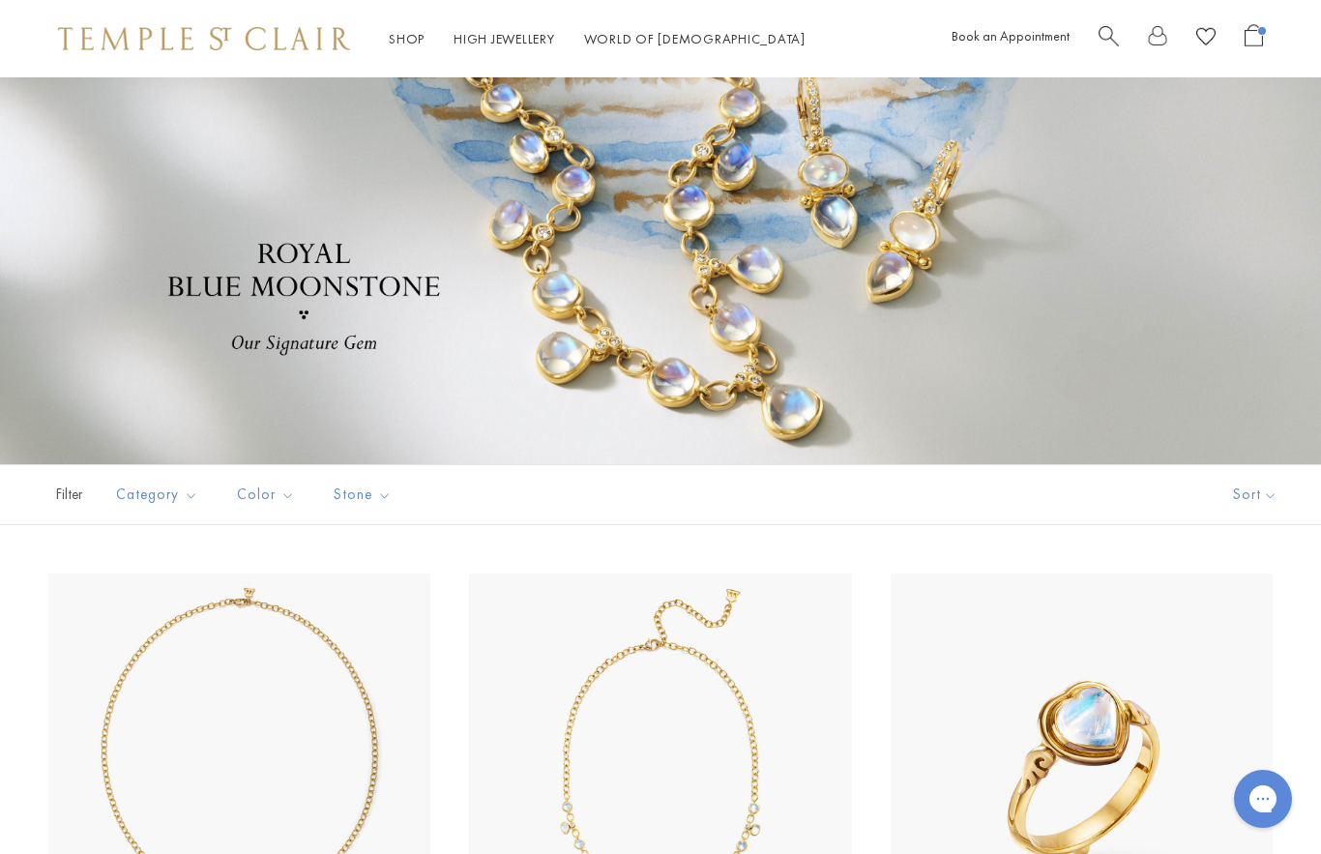
click at [403, 47] on link "Shop Shop" at bounding box center [407, 38] width 36 height 17
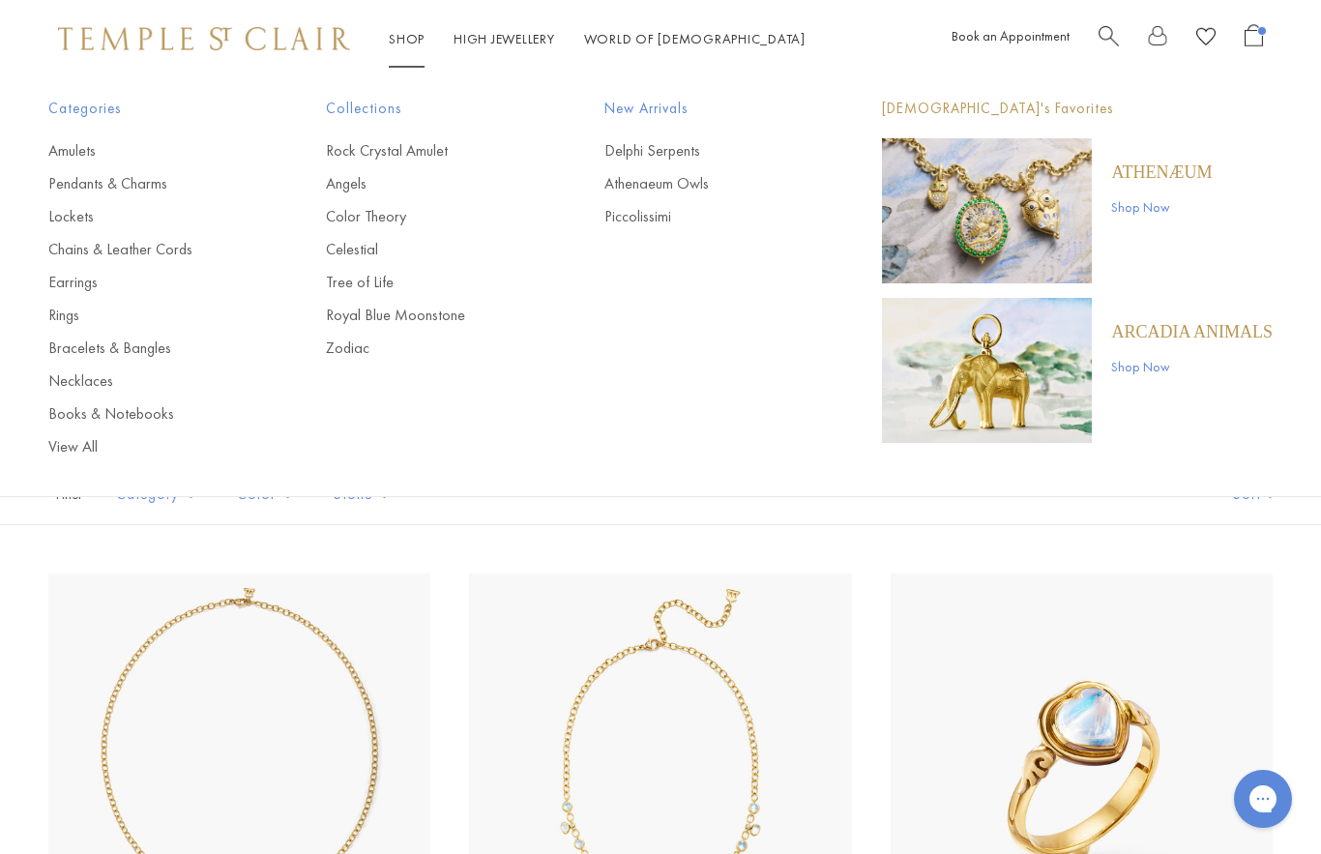
click at [347, 369] on div "Categories Amulets Pendants & Charms Lockets Chains & Leather Cords Earrings Ri…" at bounding box center [660, 277] width 1321 height 400
click at [379, 352] on link "Zodiac" at bounding box center [426, 348] width 200 height 21
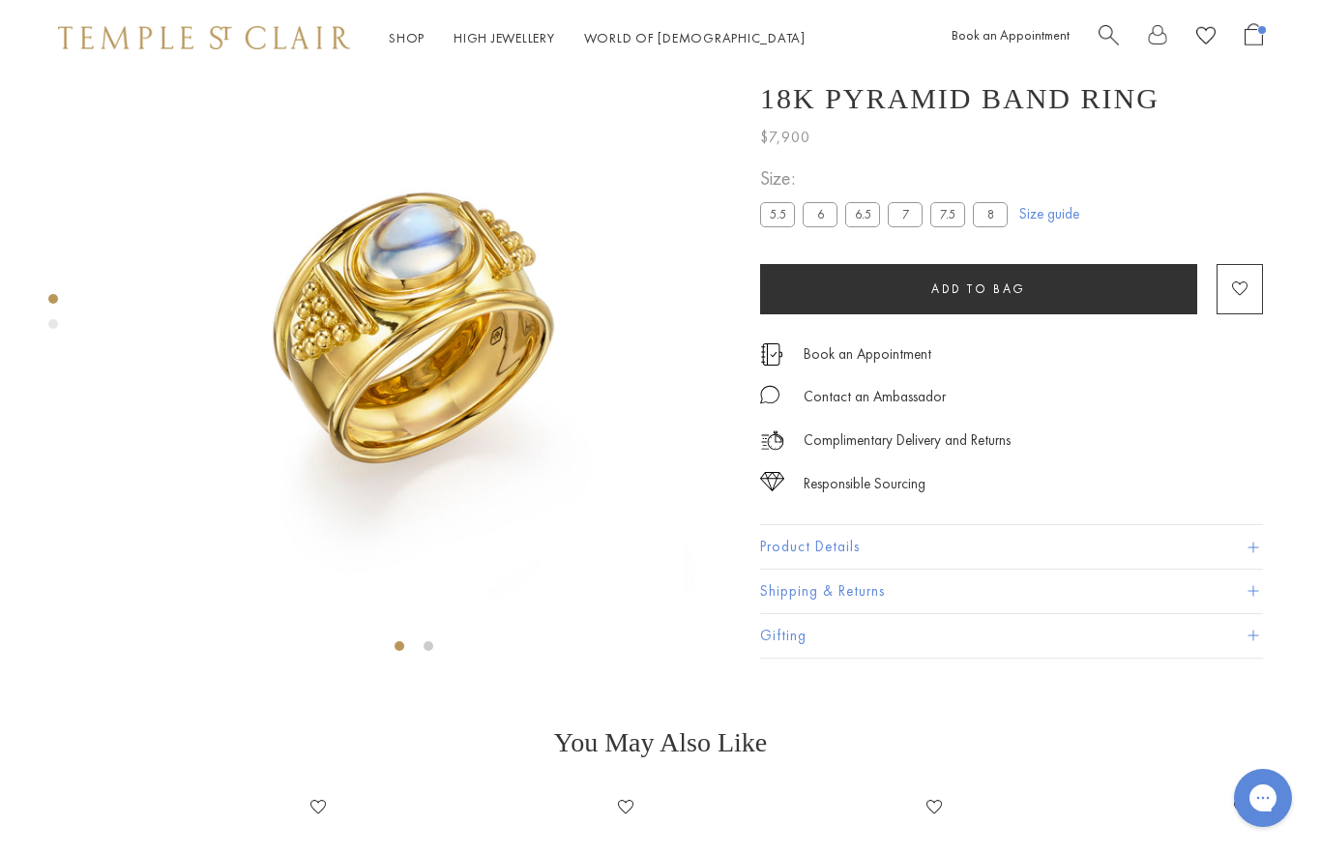
scroll to position [77, 0]
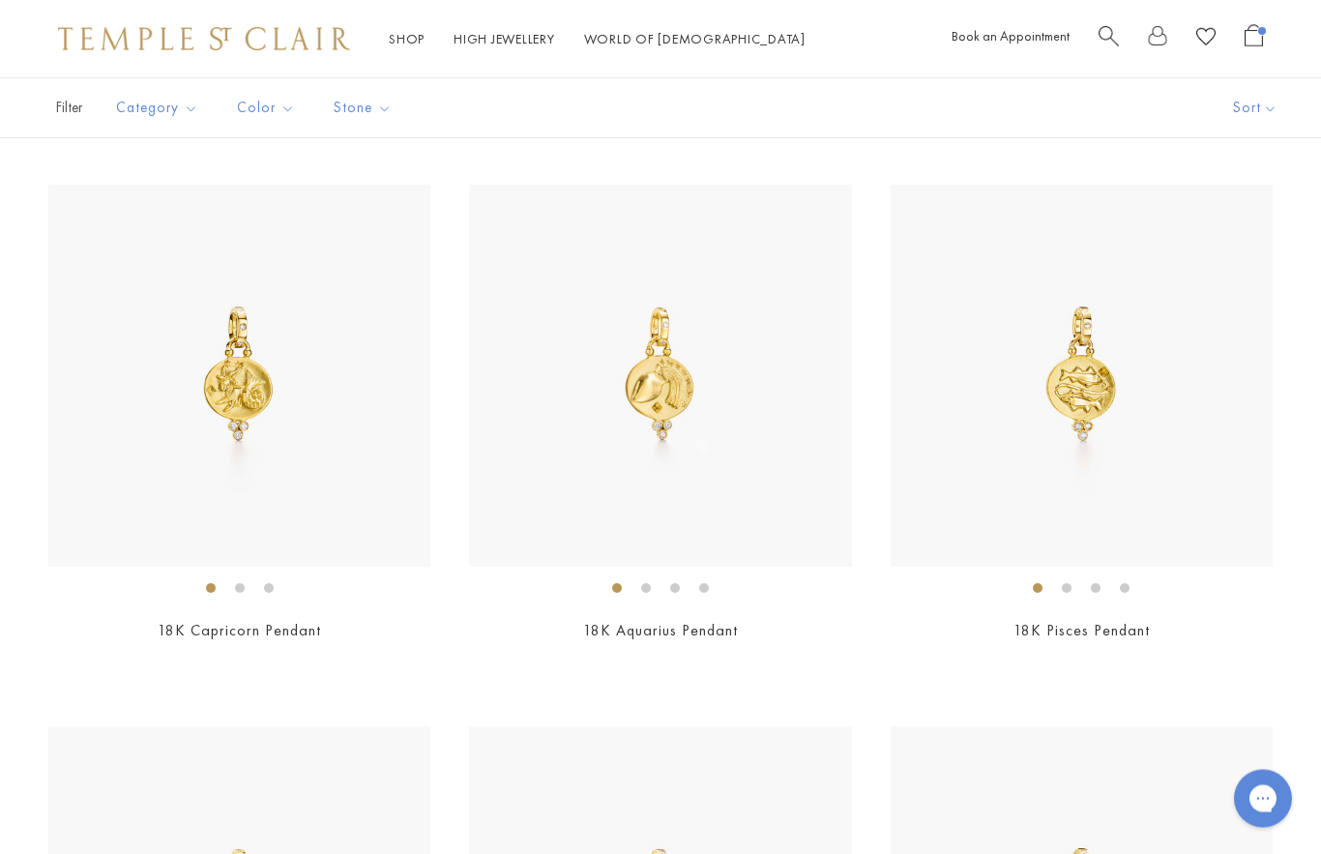
scroll to position [931, 0]
click at [317, 475] on img at bounding box center [239, 376] width 382 height 382
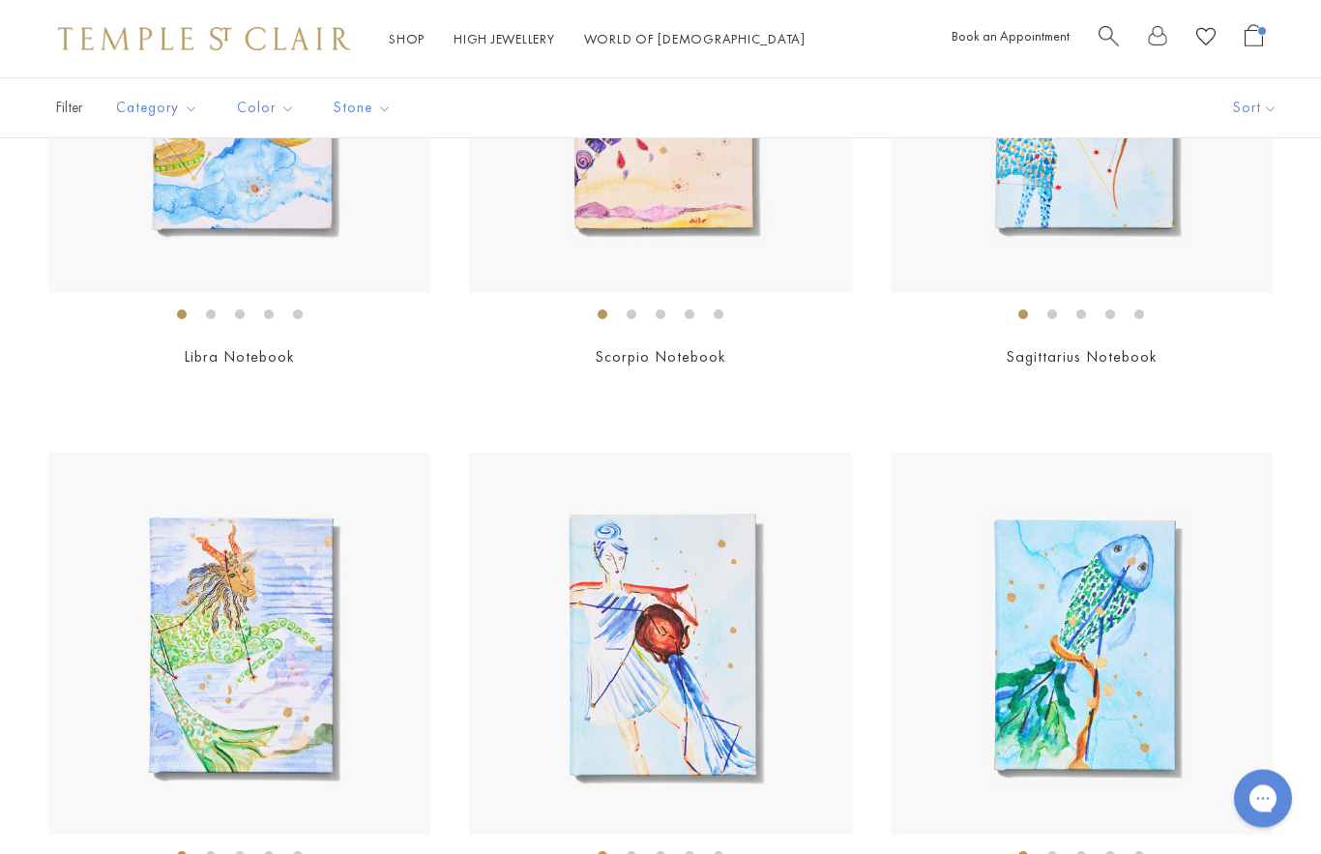
scroll to position [2830, 0]
click at [300, 692] on img at bounding box center [239, 644] width 382 height 382
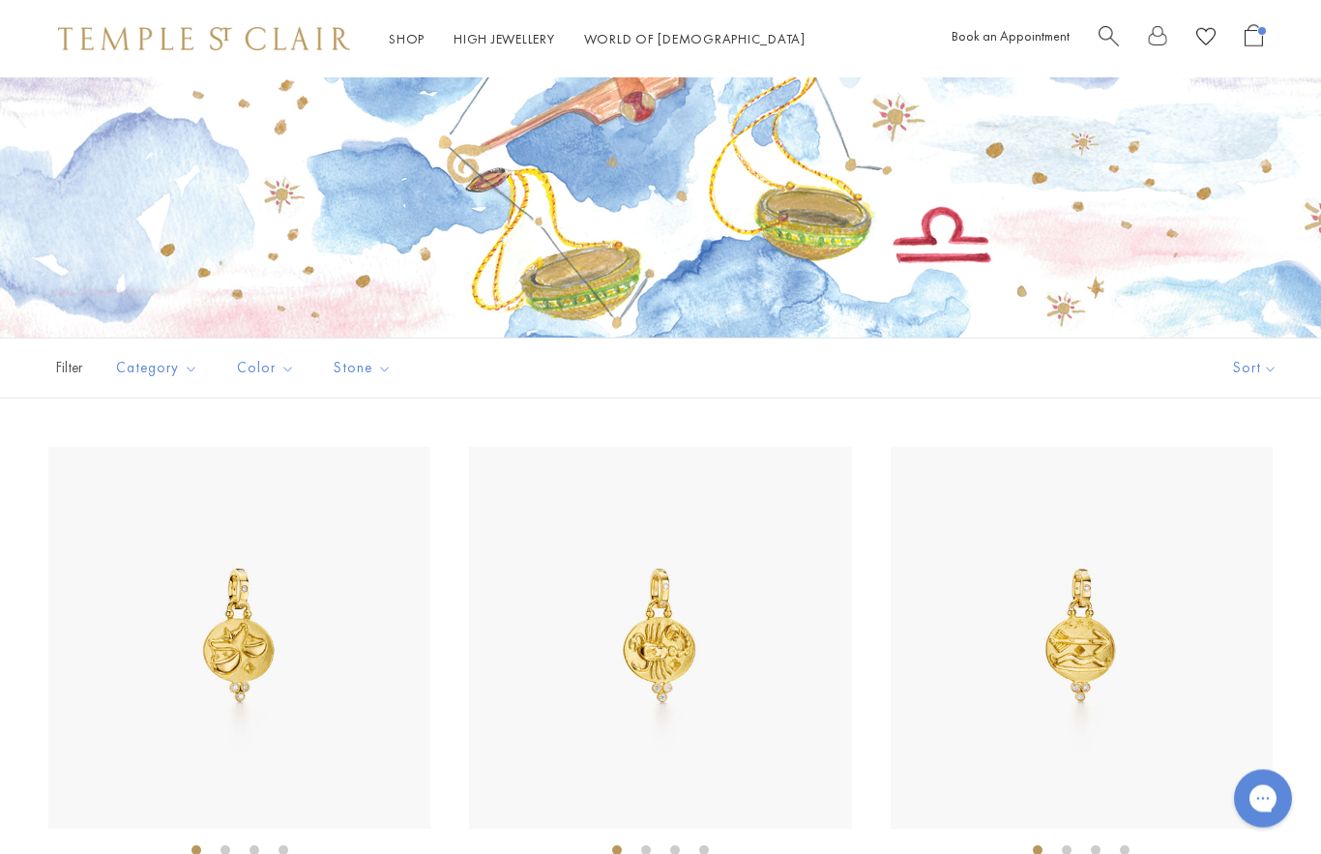
scroll to position [0, 0]
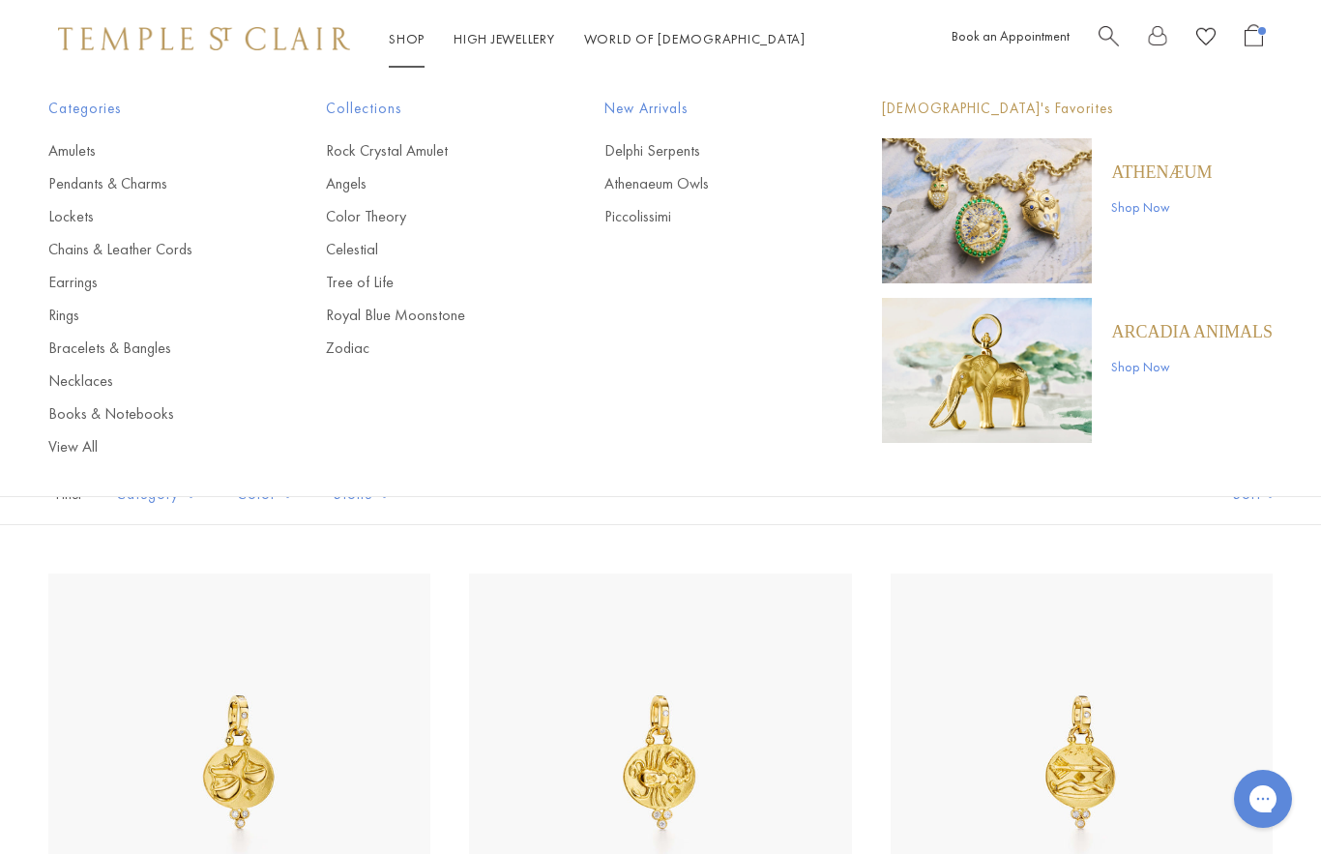
click at [72, 320] on link "Rings" at bounding box center [148, 315] width 200 height 21
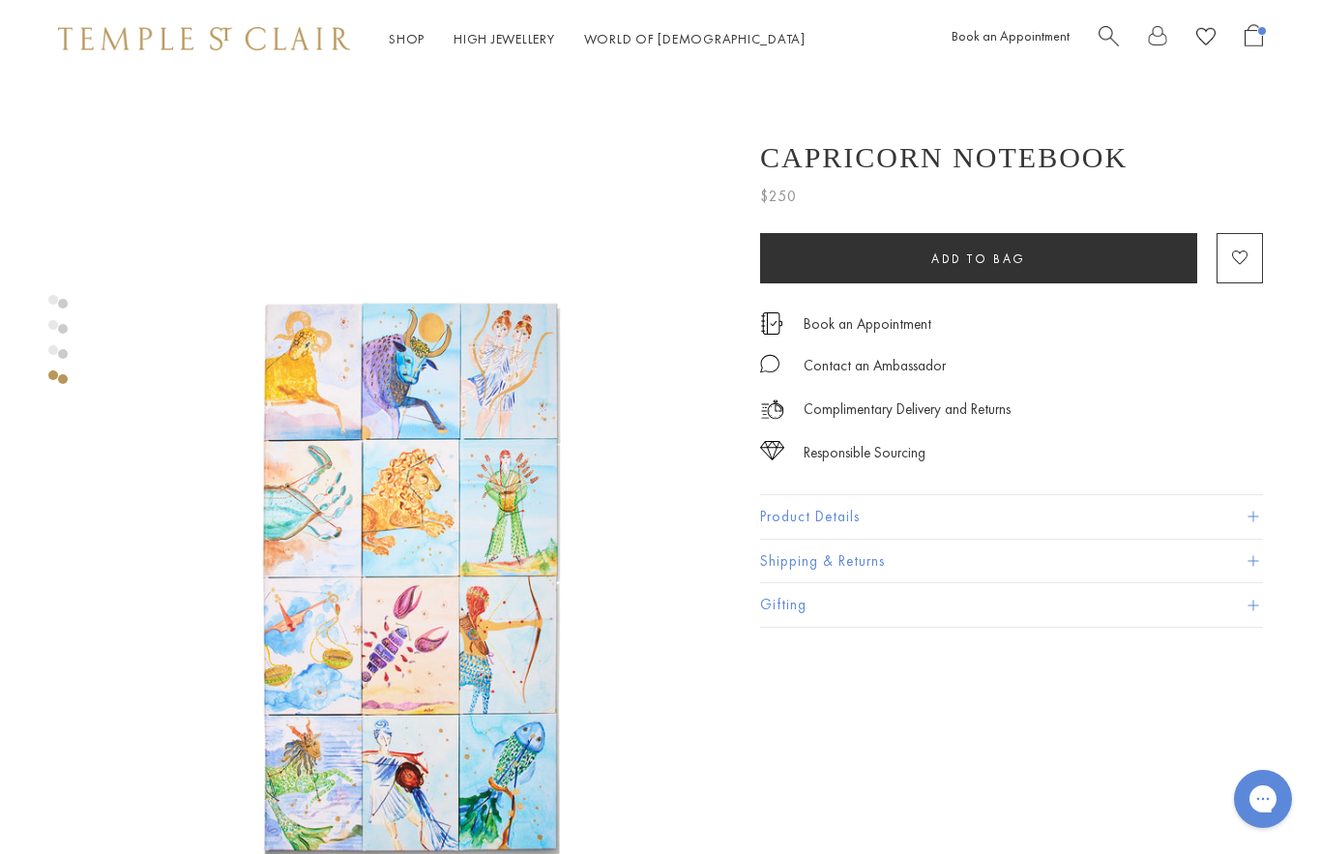
scroll to position [1802, 0]
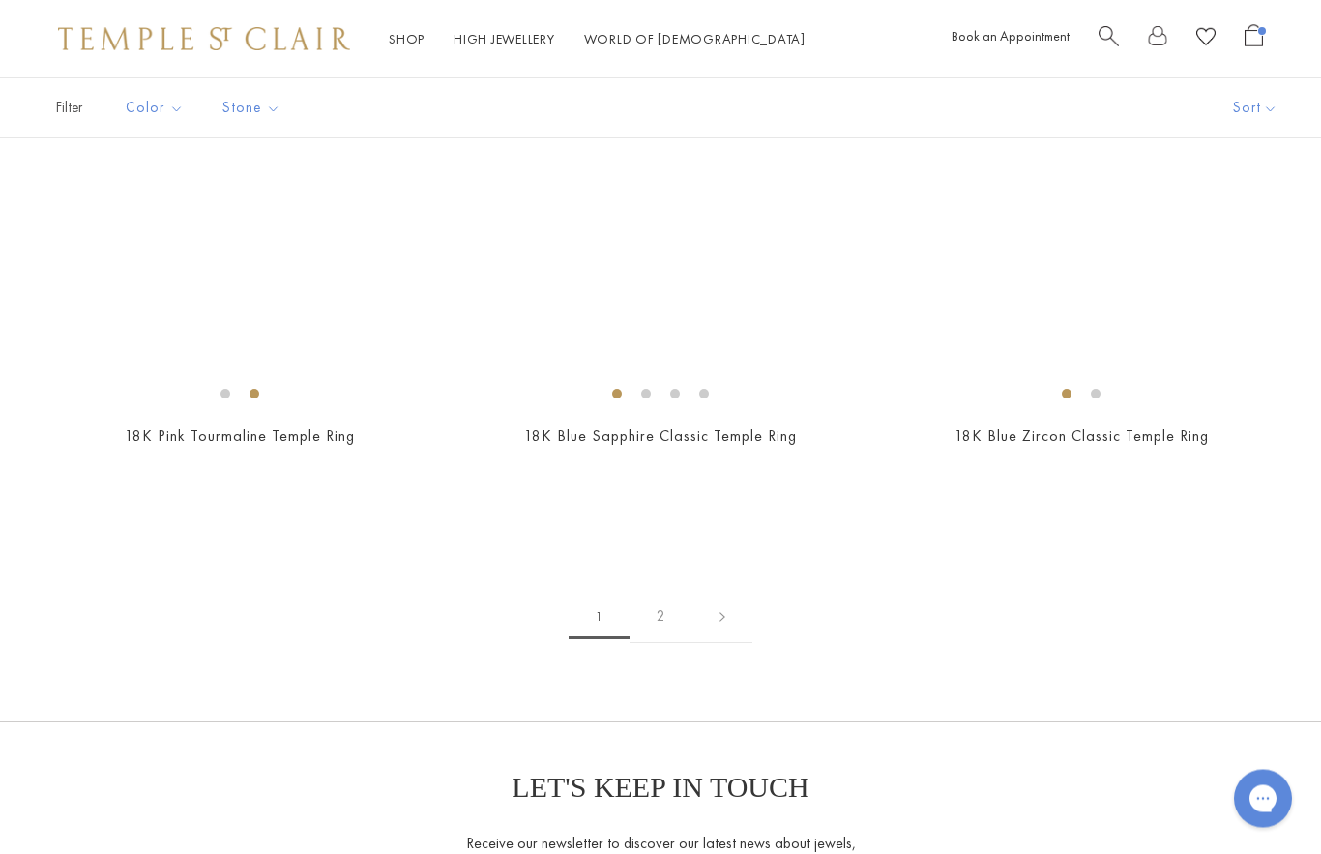
scroll to position [8458, 0]
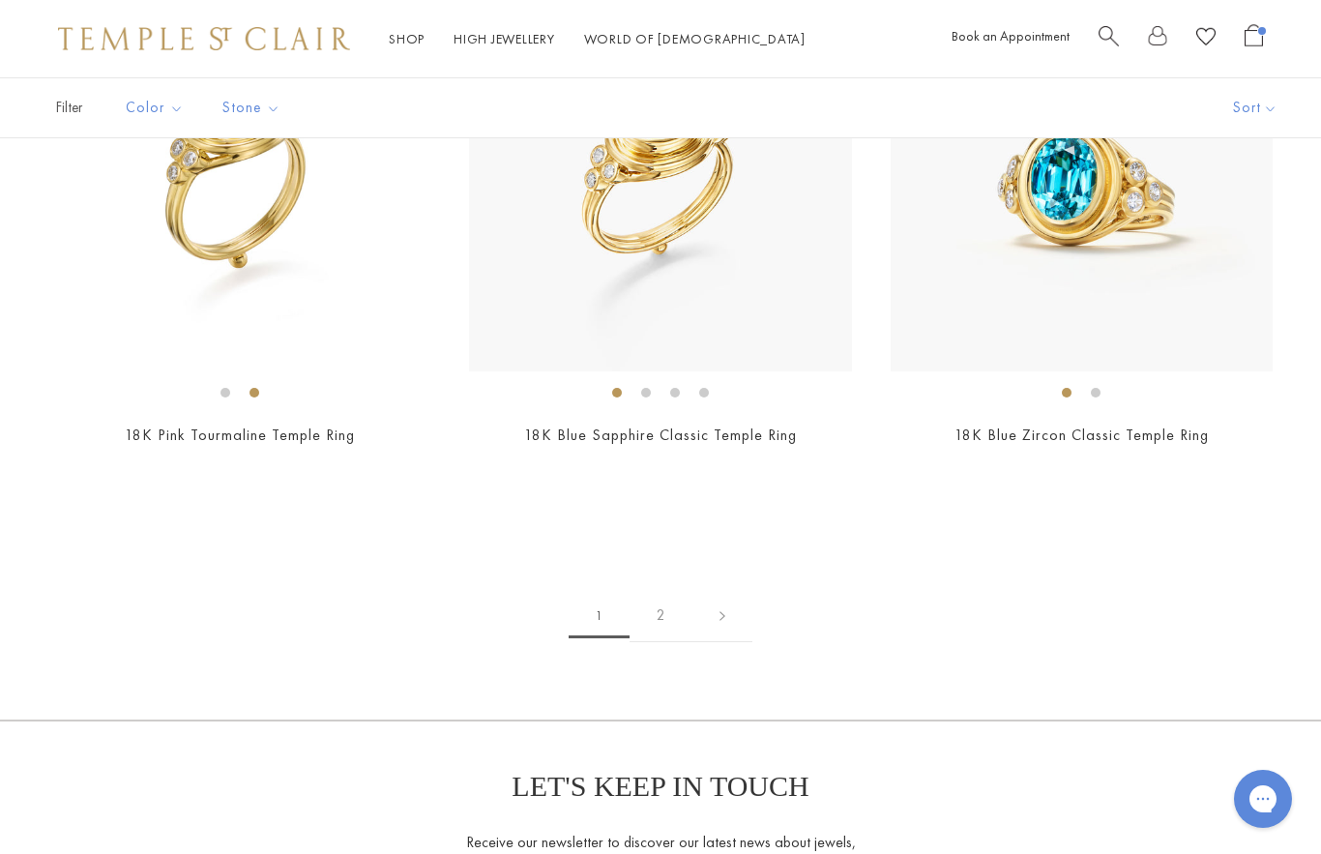
click at [687, 607] on link "2" at bounding box center [661, 615] width 63 height 53
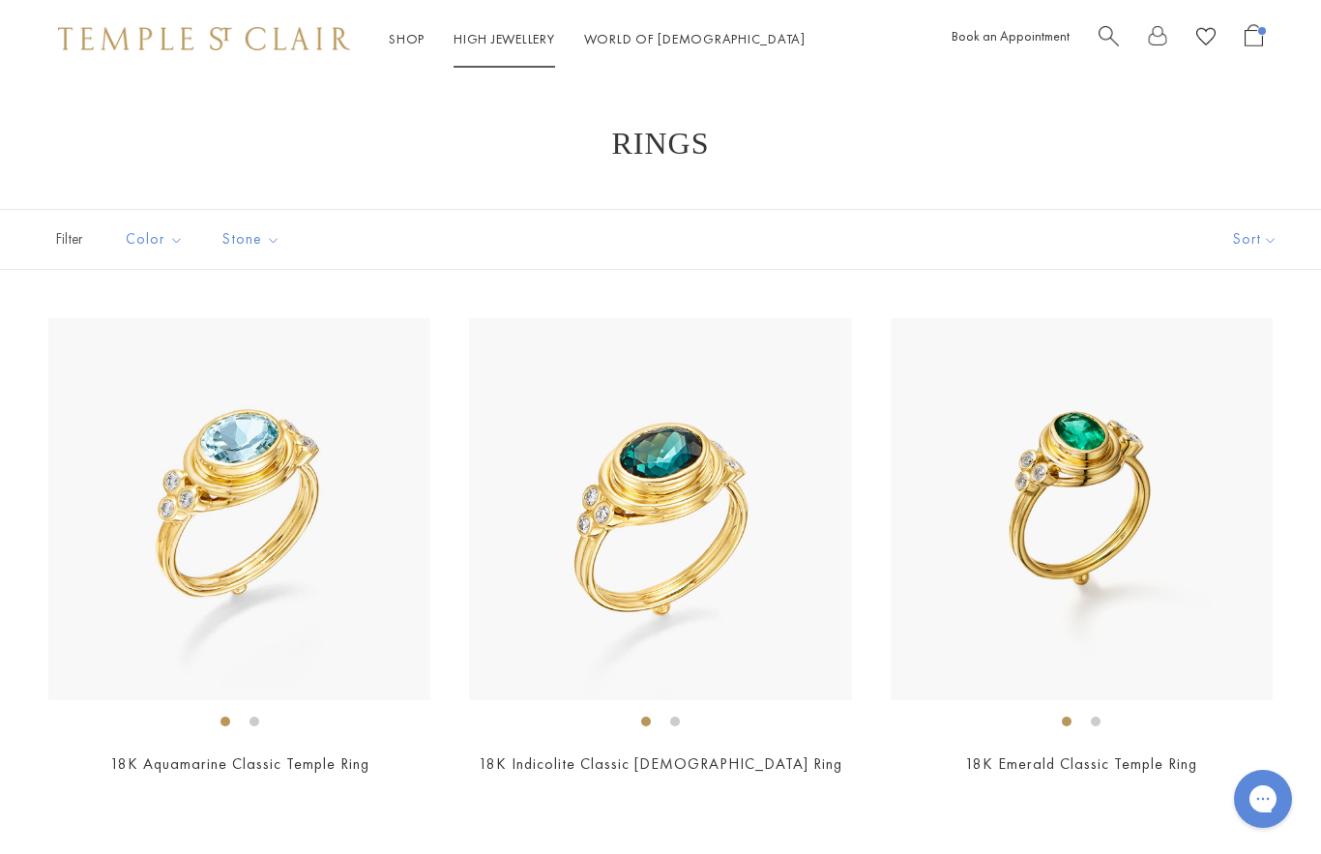
click at [496, 47] on link "High Jewellery High Jewellery" at bounding box center [505, 38] width 102 height 17
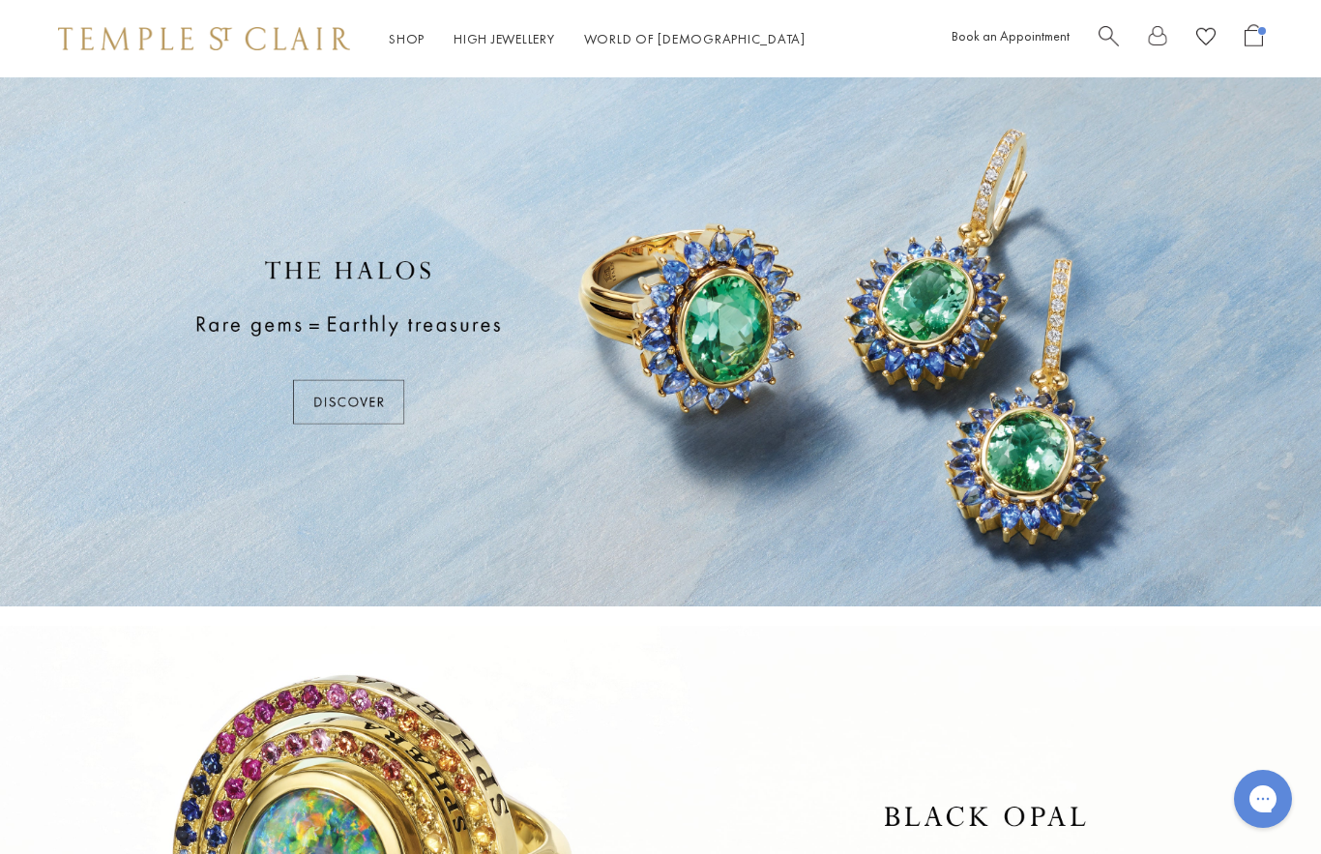
click at [342, 404] on div at bounding box center [660, 341] width 1321 height 529
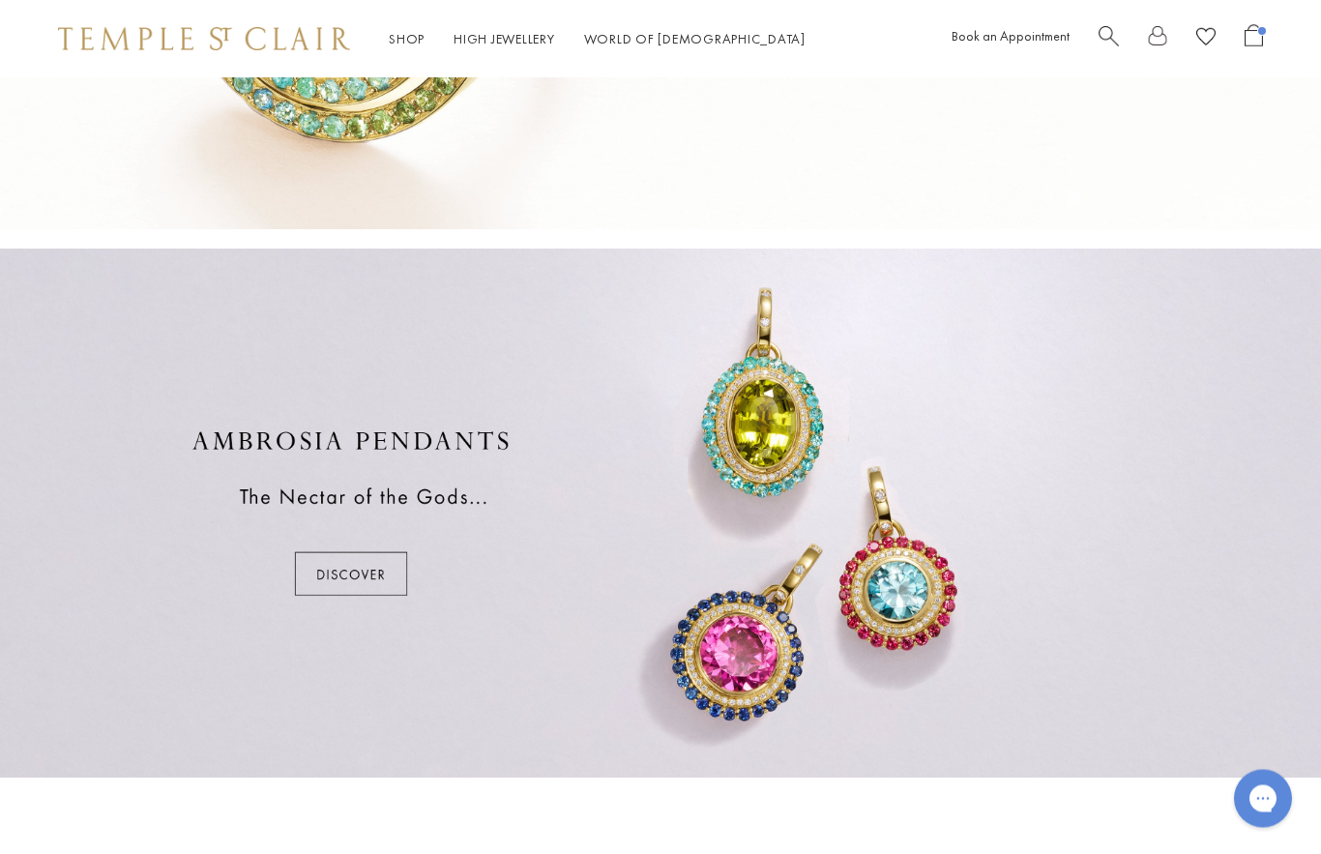
scroll to position [926, 0]
click at [341, 565] on div at bounding box center [660, 513] width 1321 height 529
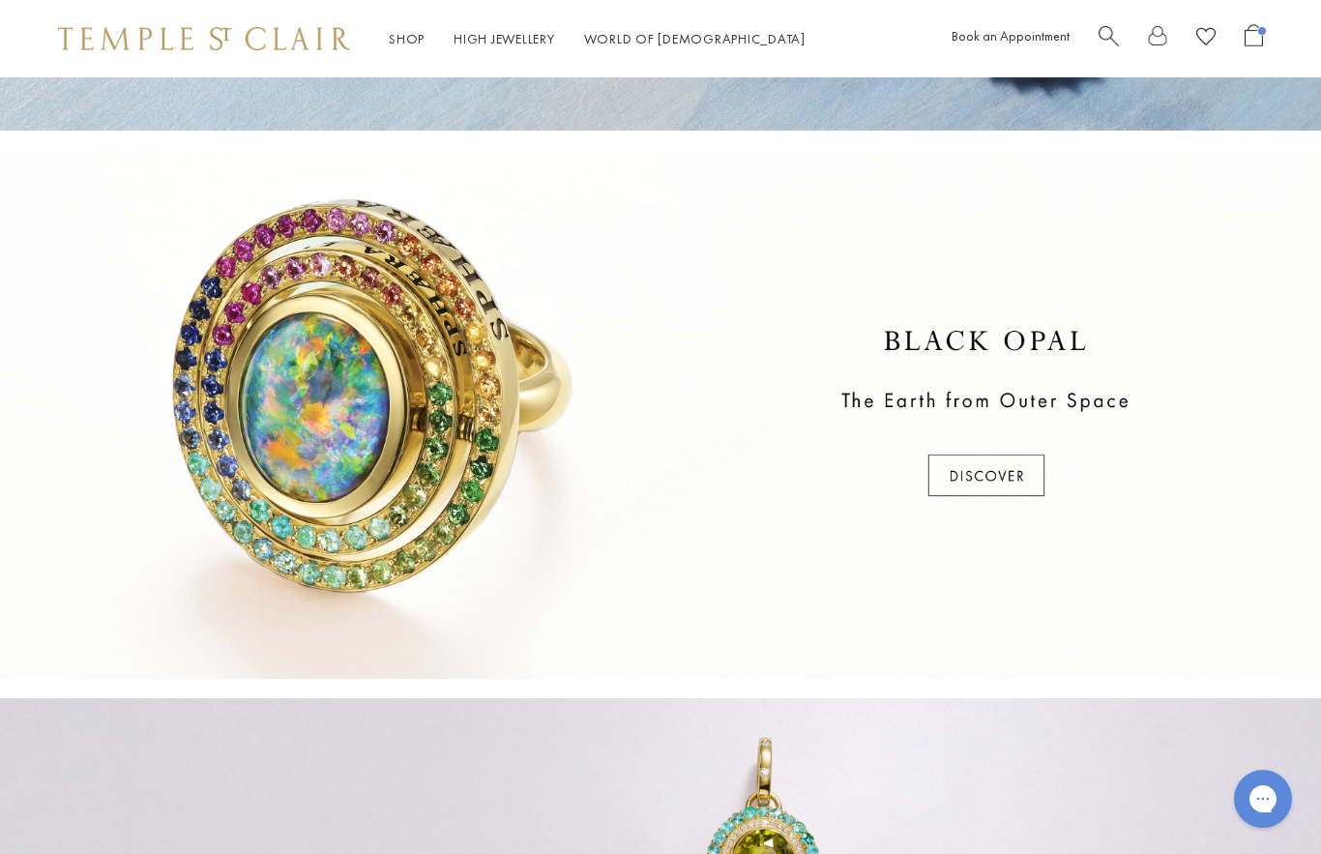
scroll to position [474, 0]
click at [998, 479] on div at bounding box center [660, 416] width 1321 height 529
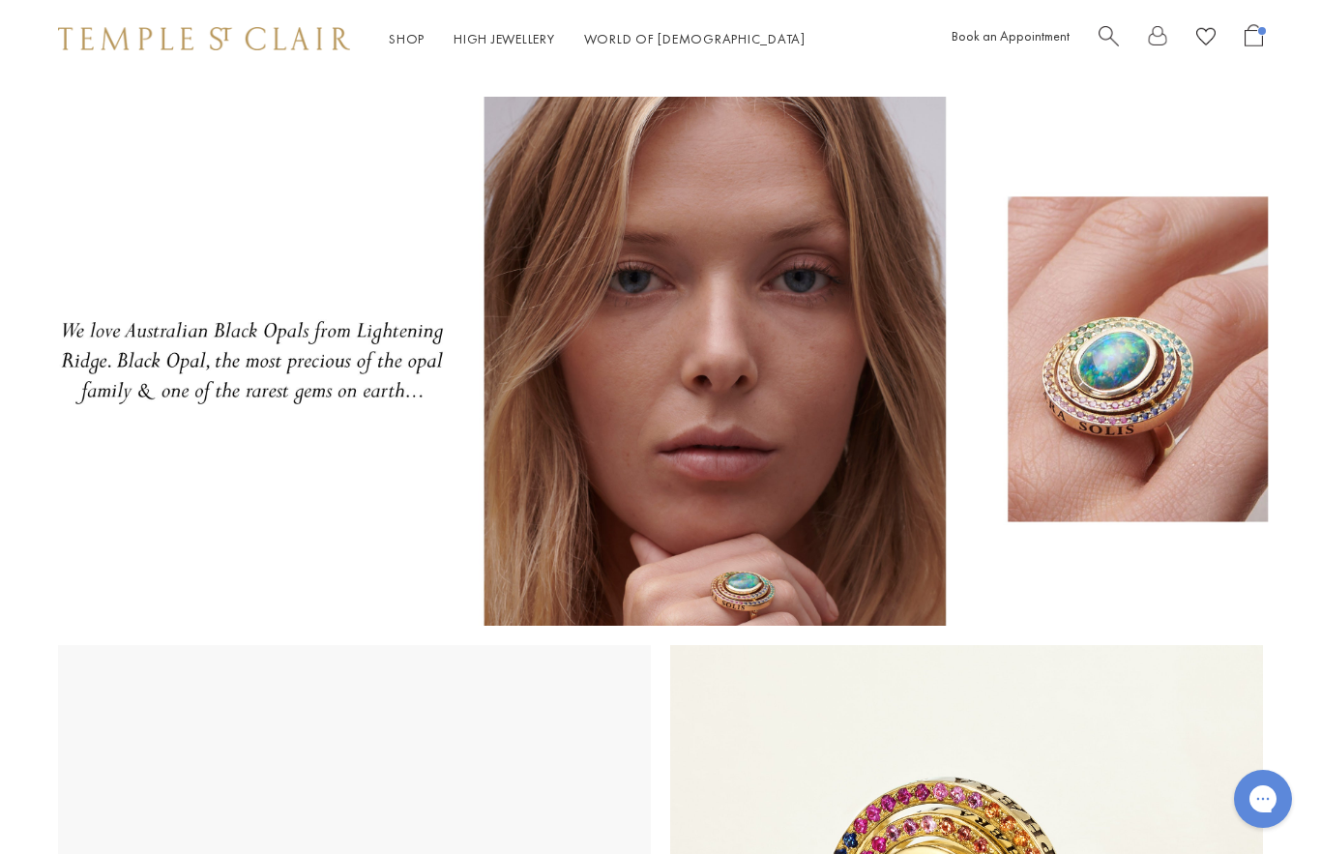
click at [411, 46] on link "Shop Shop" at bounding box center [407, 38] width 36 height 17
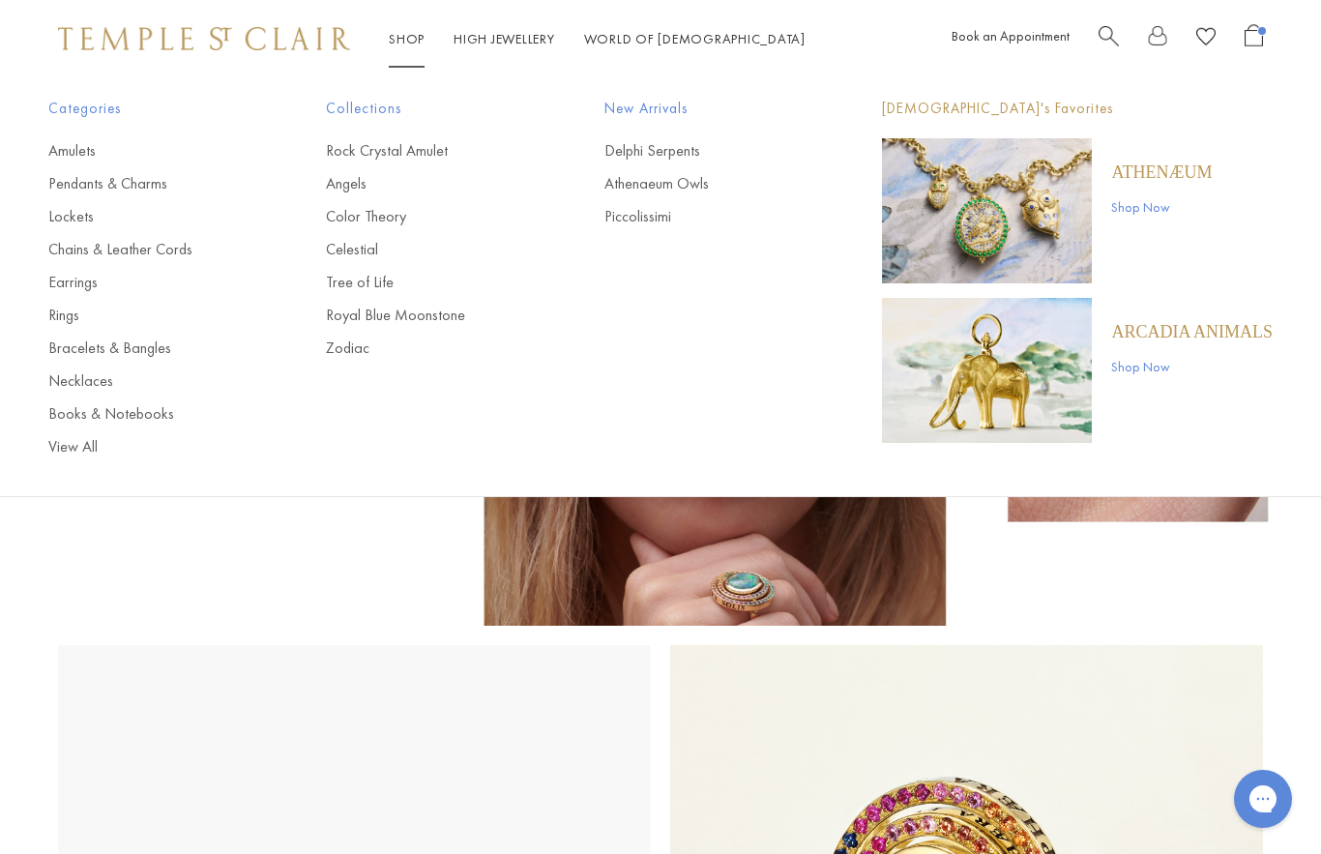
click at [684, 159] on link "Delphi Serpents" at bounding box center [705, 150] width 200 height 21
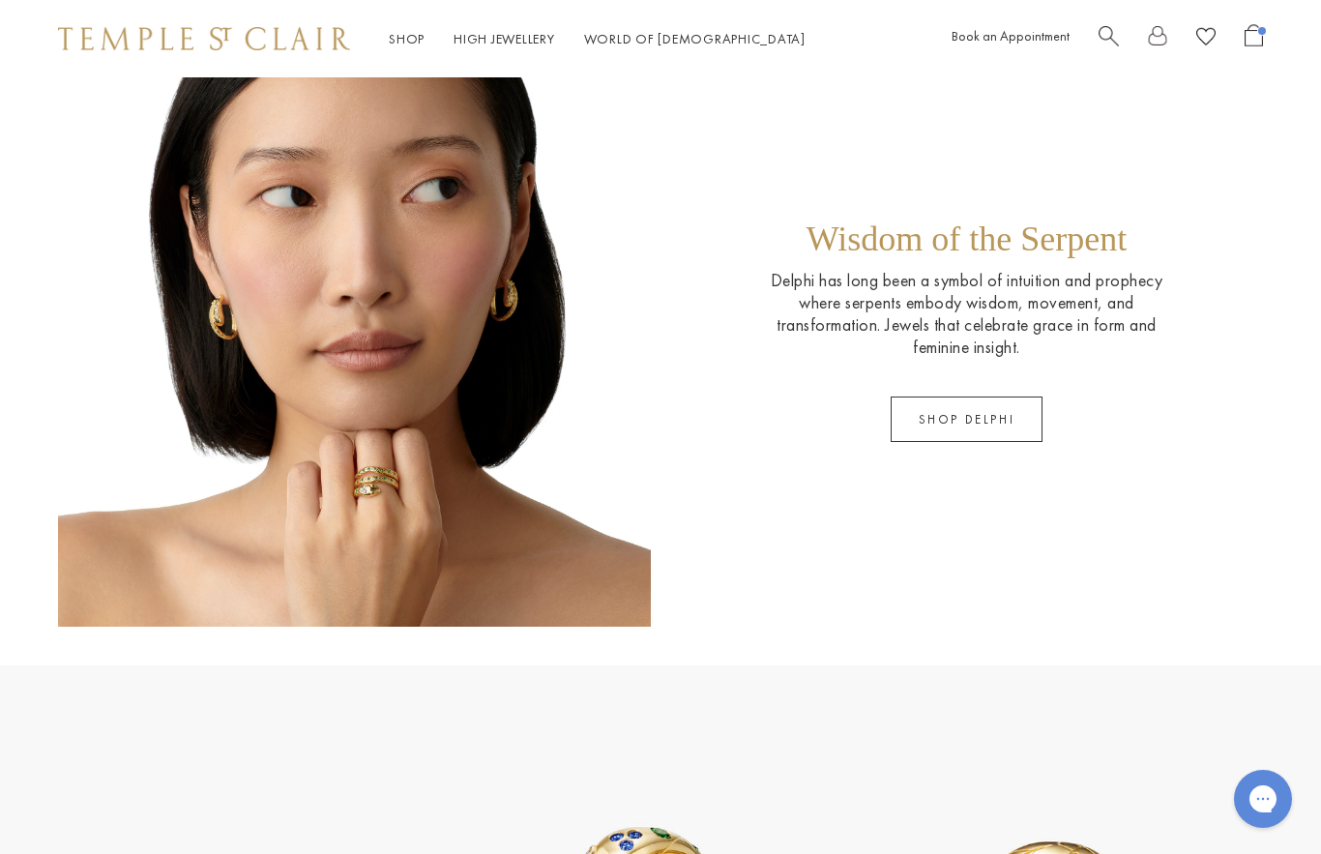
scroll to position [1158, 0]
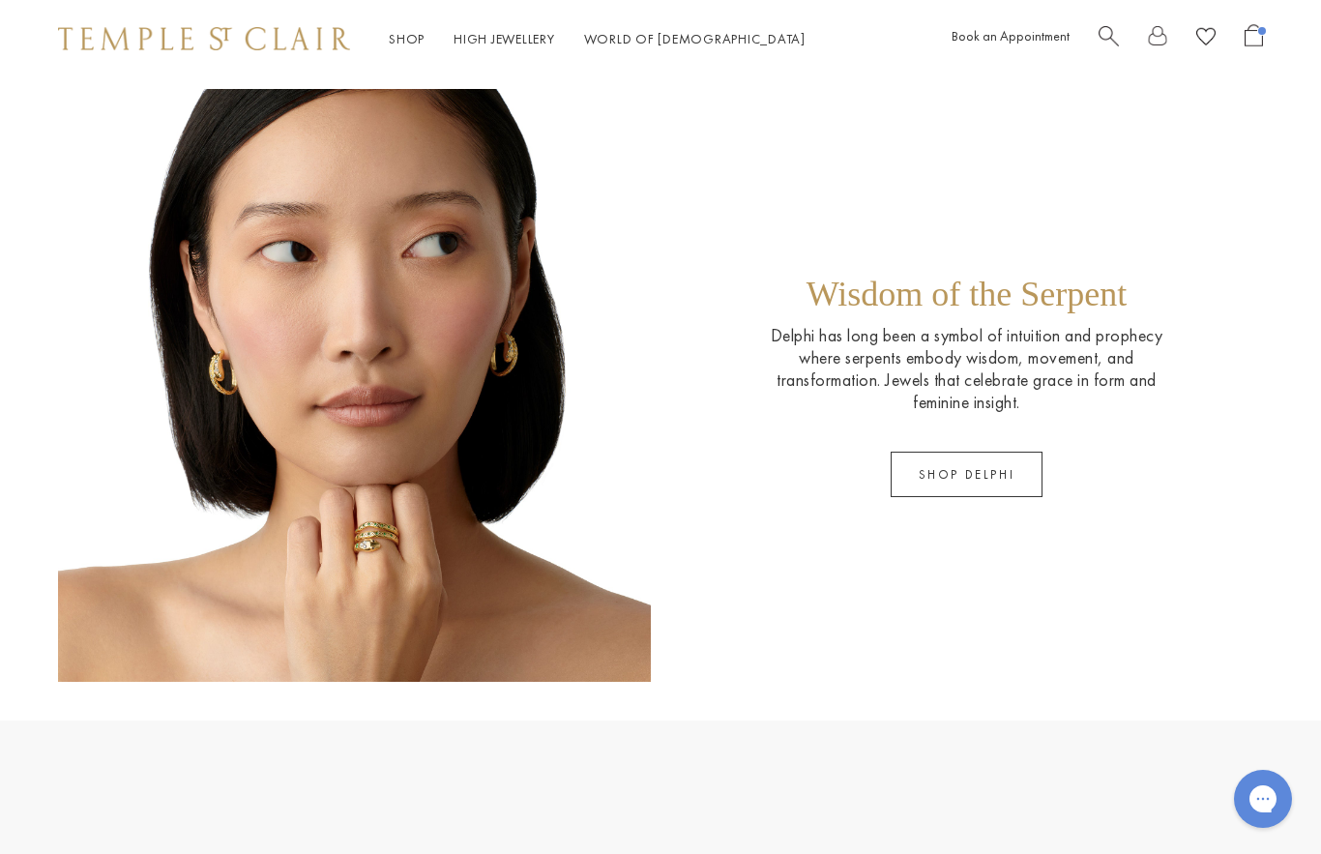
click at [993, 485] on link "SHOP DELPHI" at bounding box center [967, 474] width 153 height 45
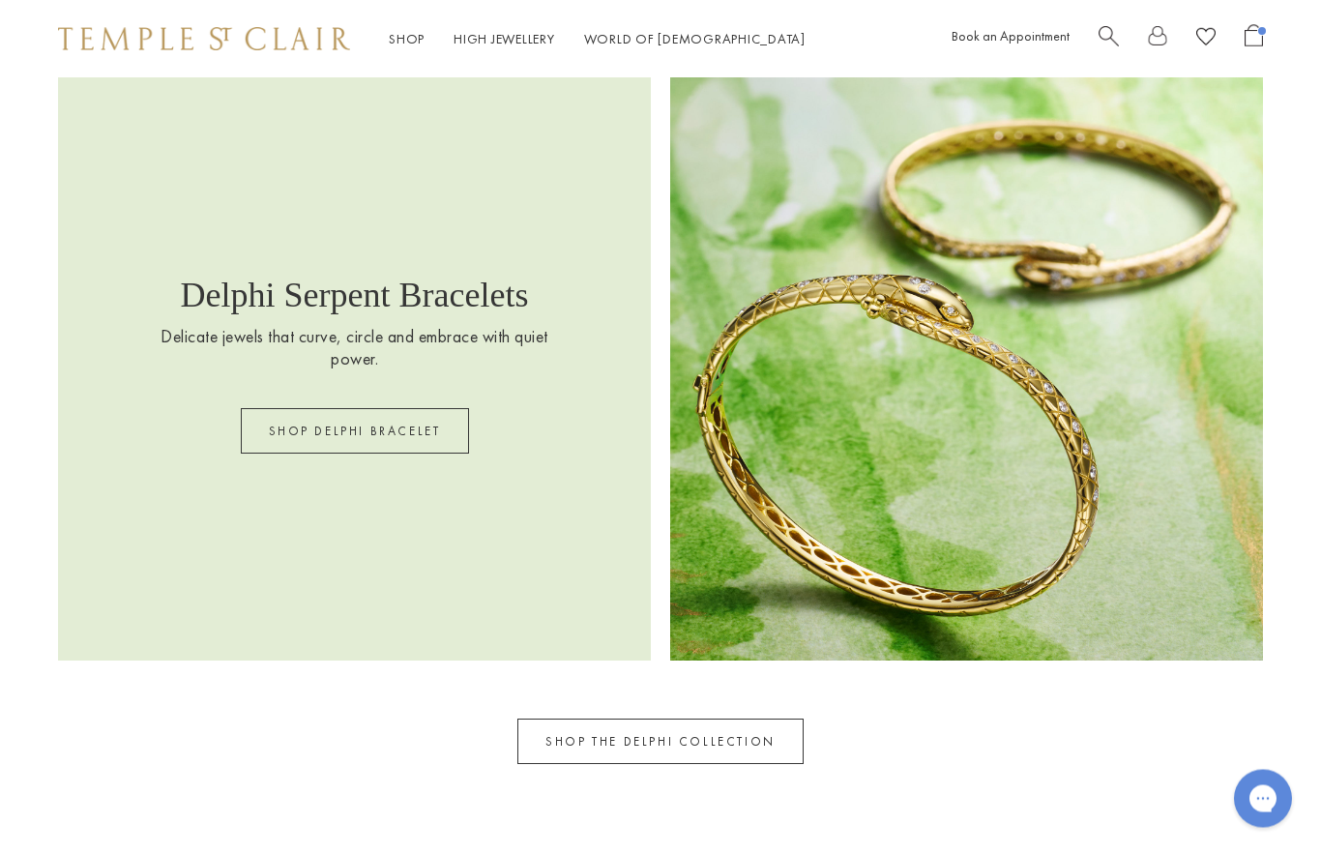
scroll to position [2462, 0]
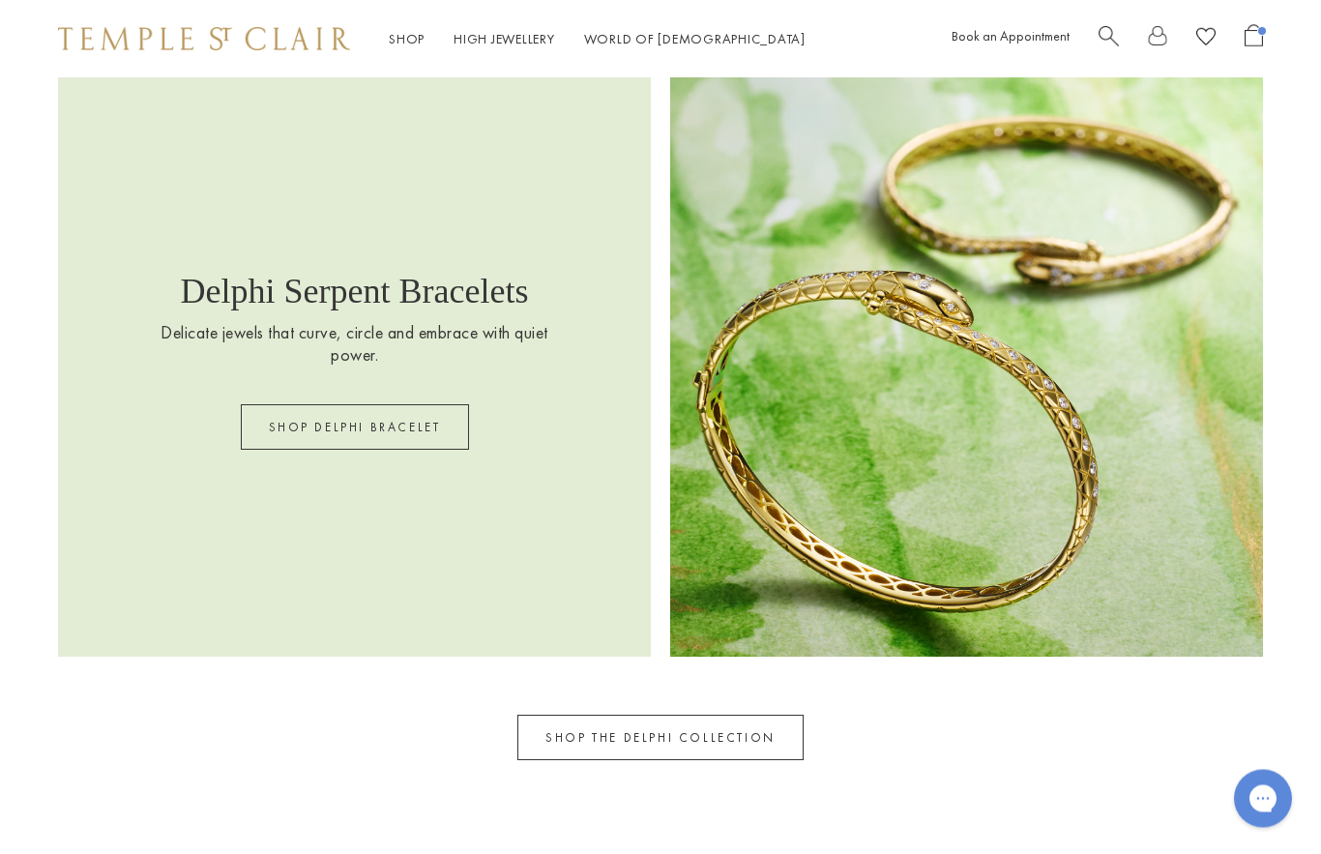
click at [691, 739] on link "SHOP THE DELPHI COLLECTION" at bounding box center [661, 738] width 286 height 45
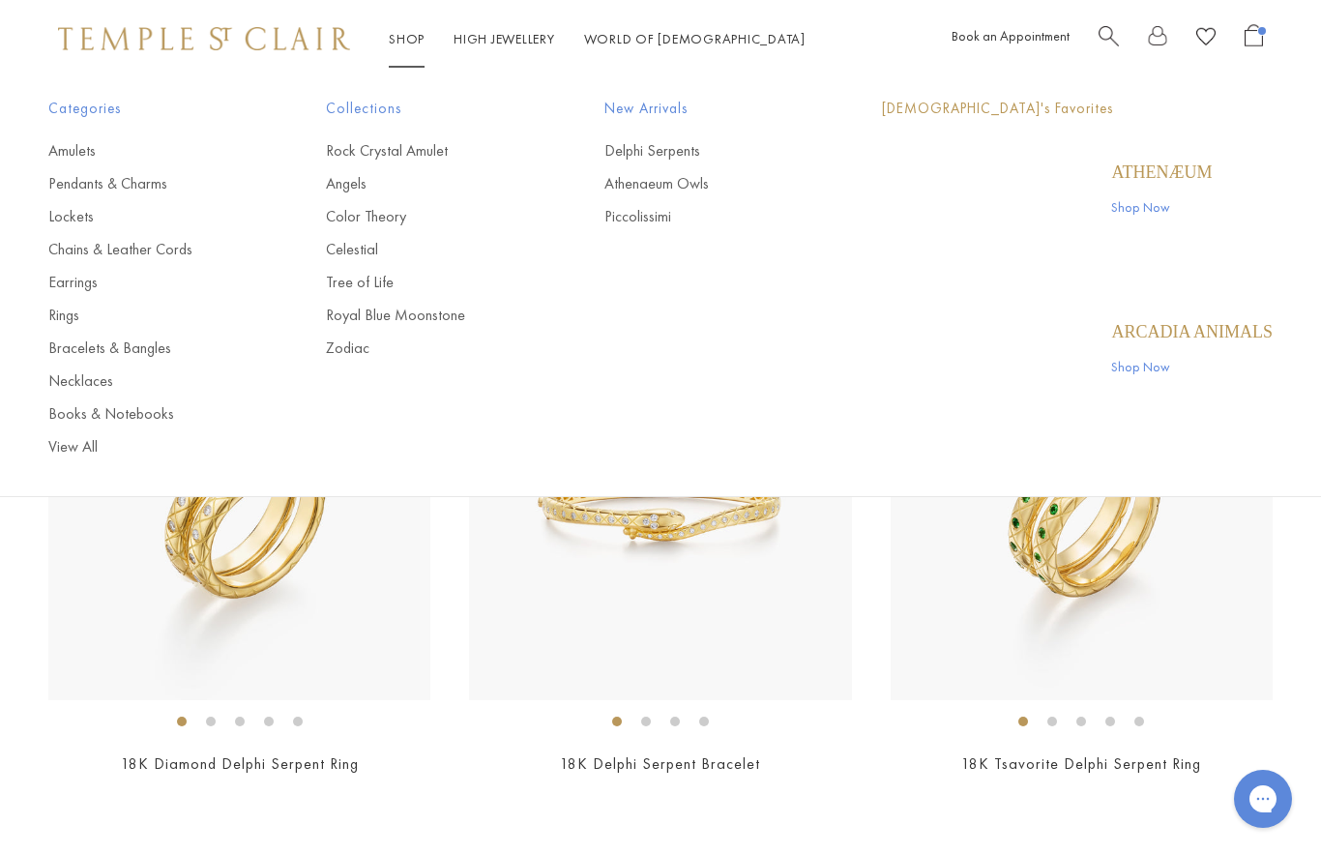
click at [417, 40] on link "Shop Shop" at bounding box center [407, 38] width 36 height 17
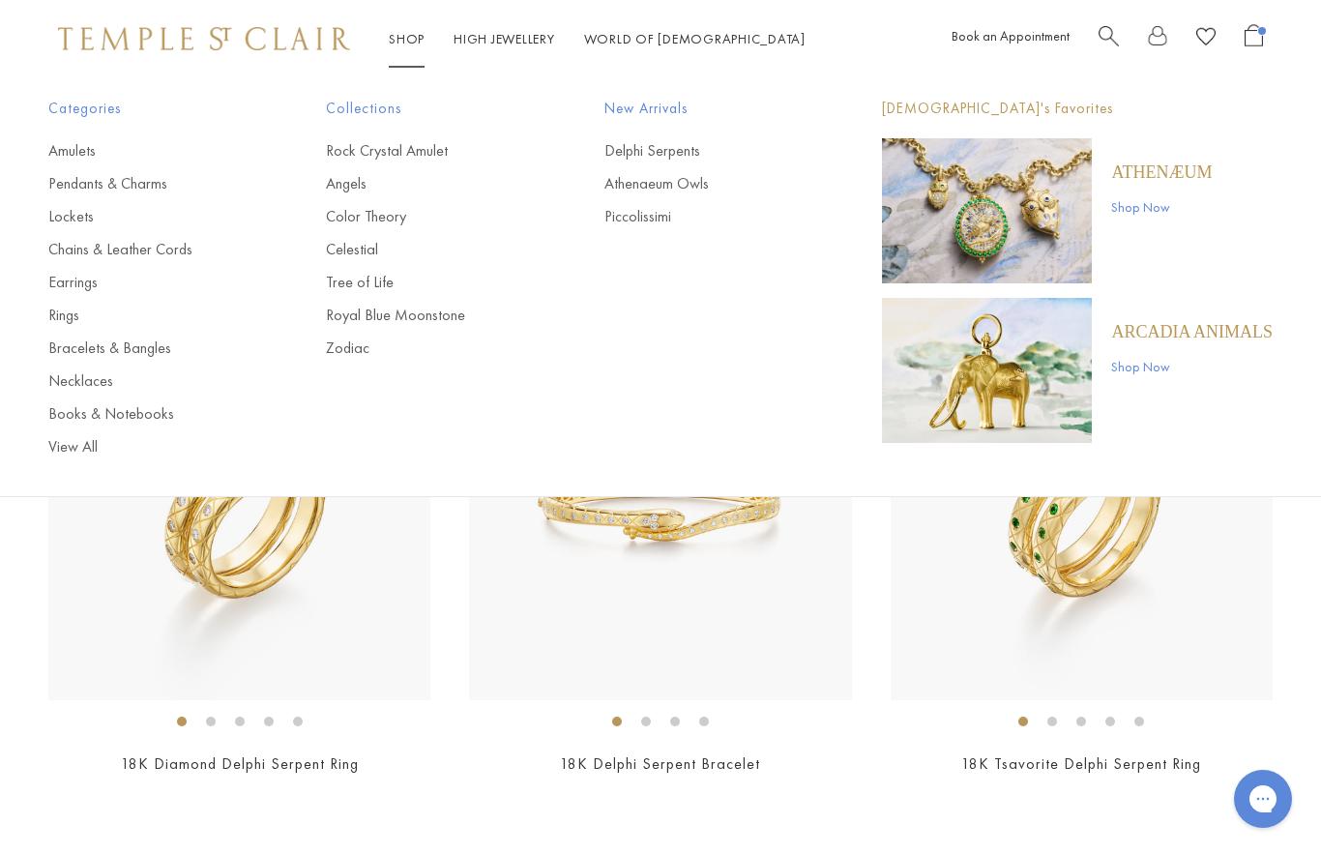
click at [726, 187] on link "Athenaeum Owls" at bounding box center [705, 183] width 200 height 21
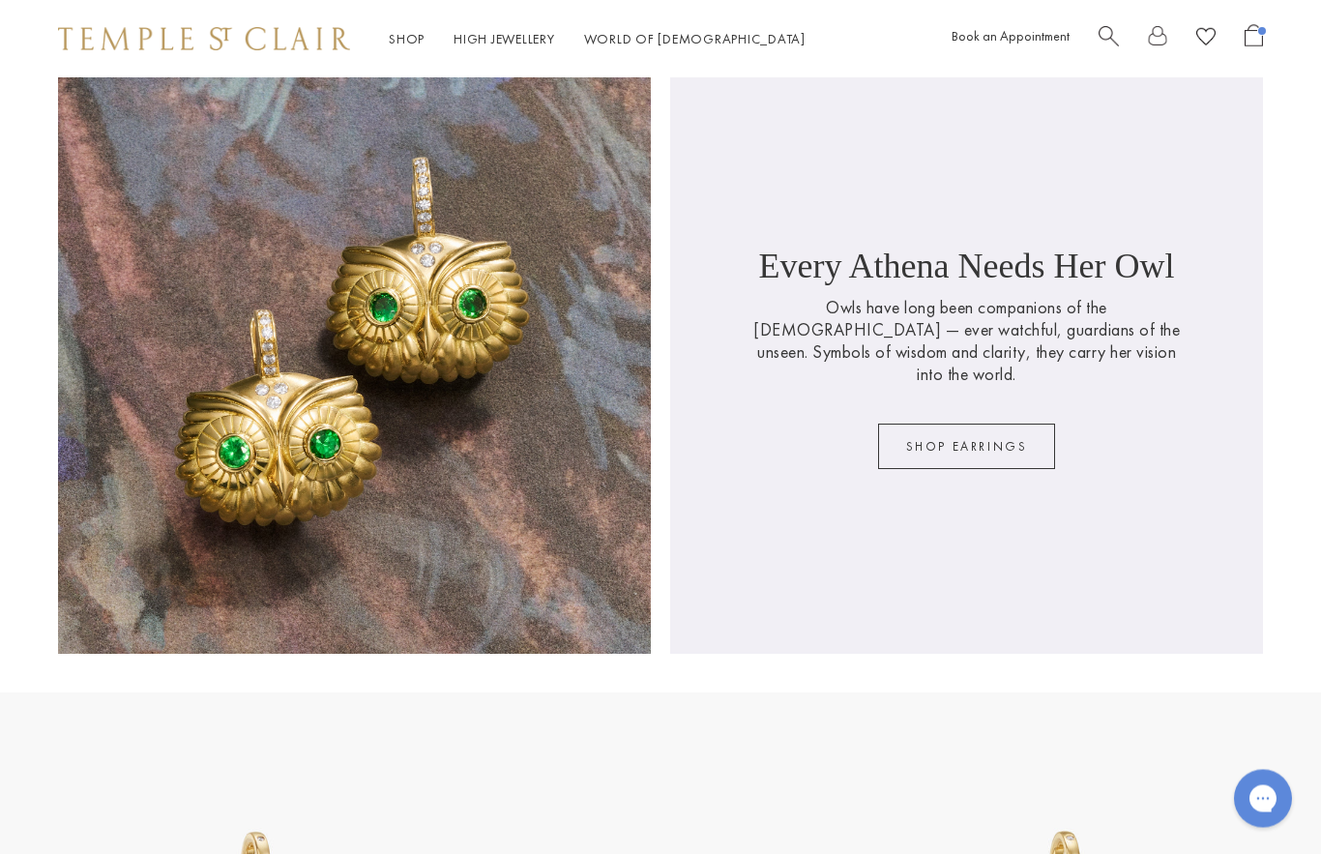
scroll to position [1290, 0]
click at [1005, 438] on link "SHOP EARRINGS" at bounding box center [967, 446] width 178 height 45
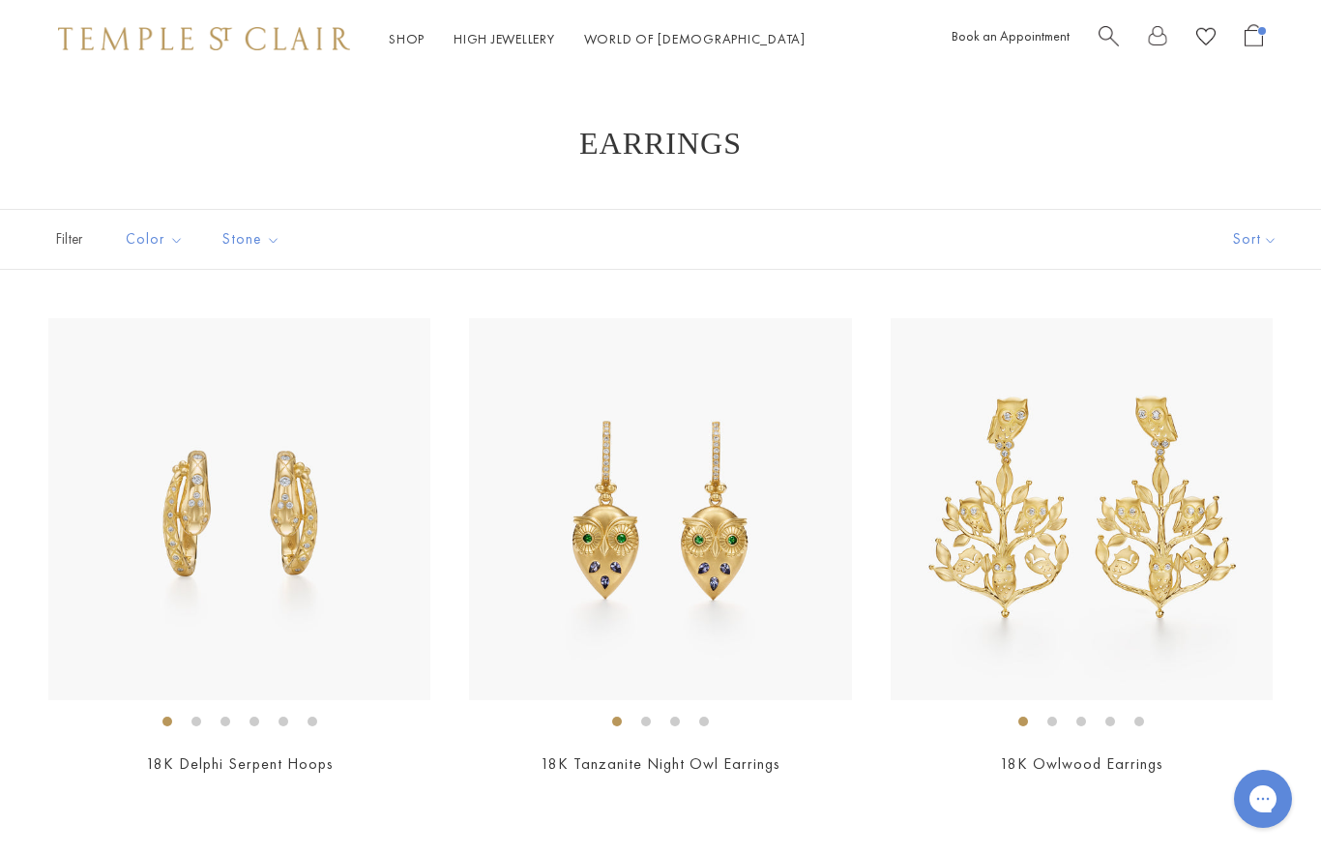
click at [1046, 553] on img at bounding box center [1082, 509] width 382 height 382
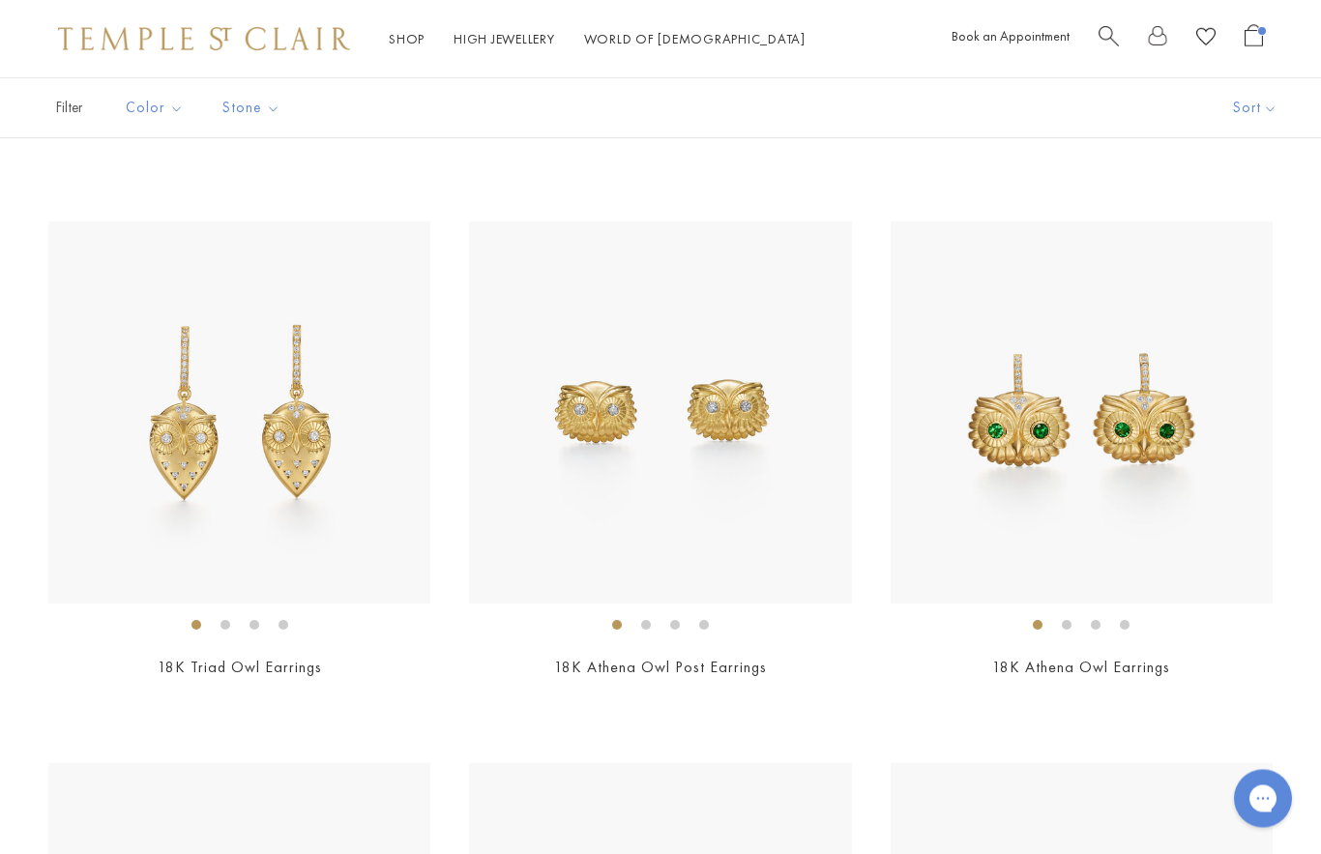
scroll to position [638, 0]
click at [1170, 454] on img at bounding box center [1082, 413] width 382 height 382
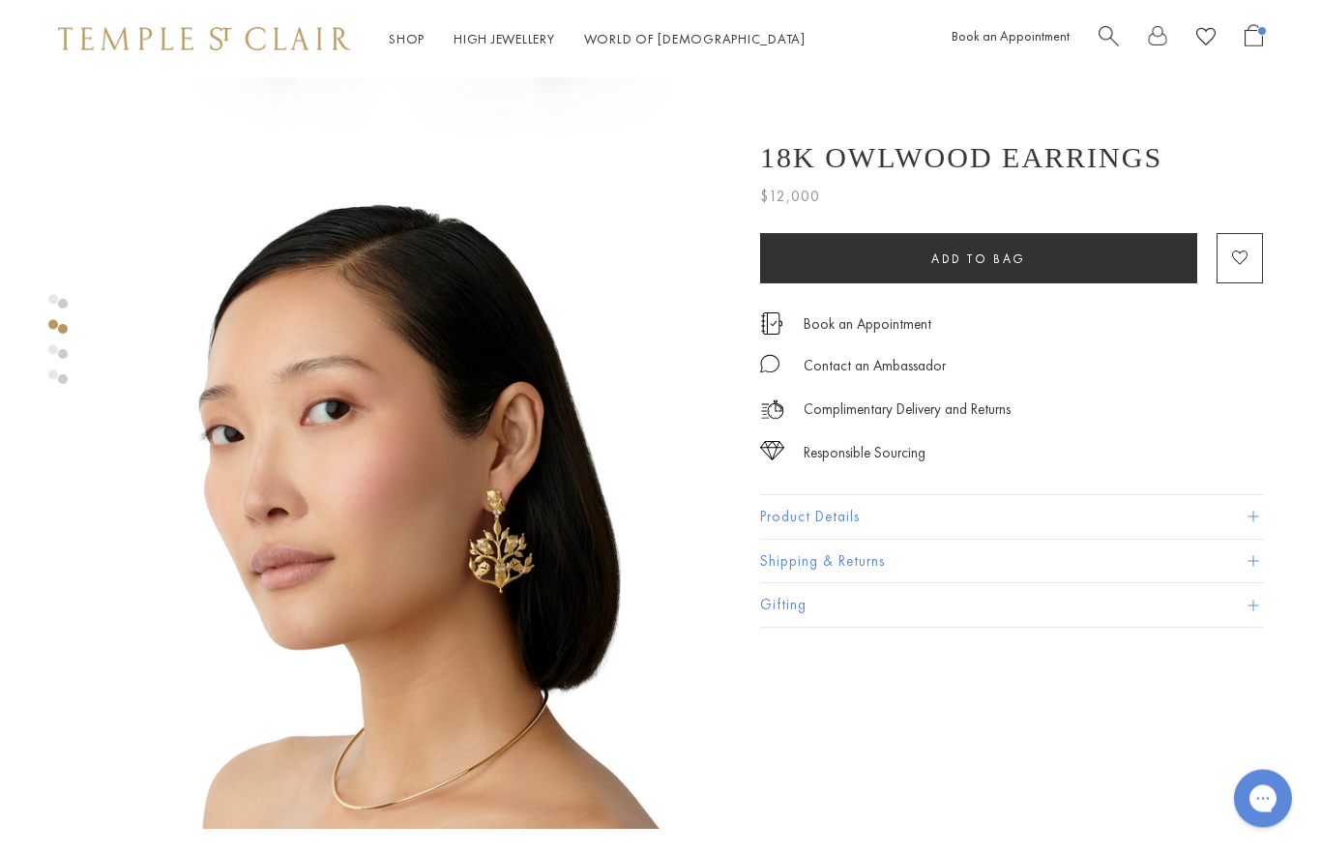
scroll to position [516, 0]
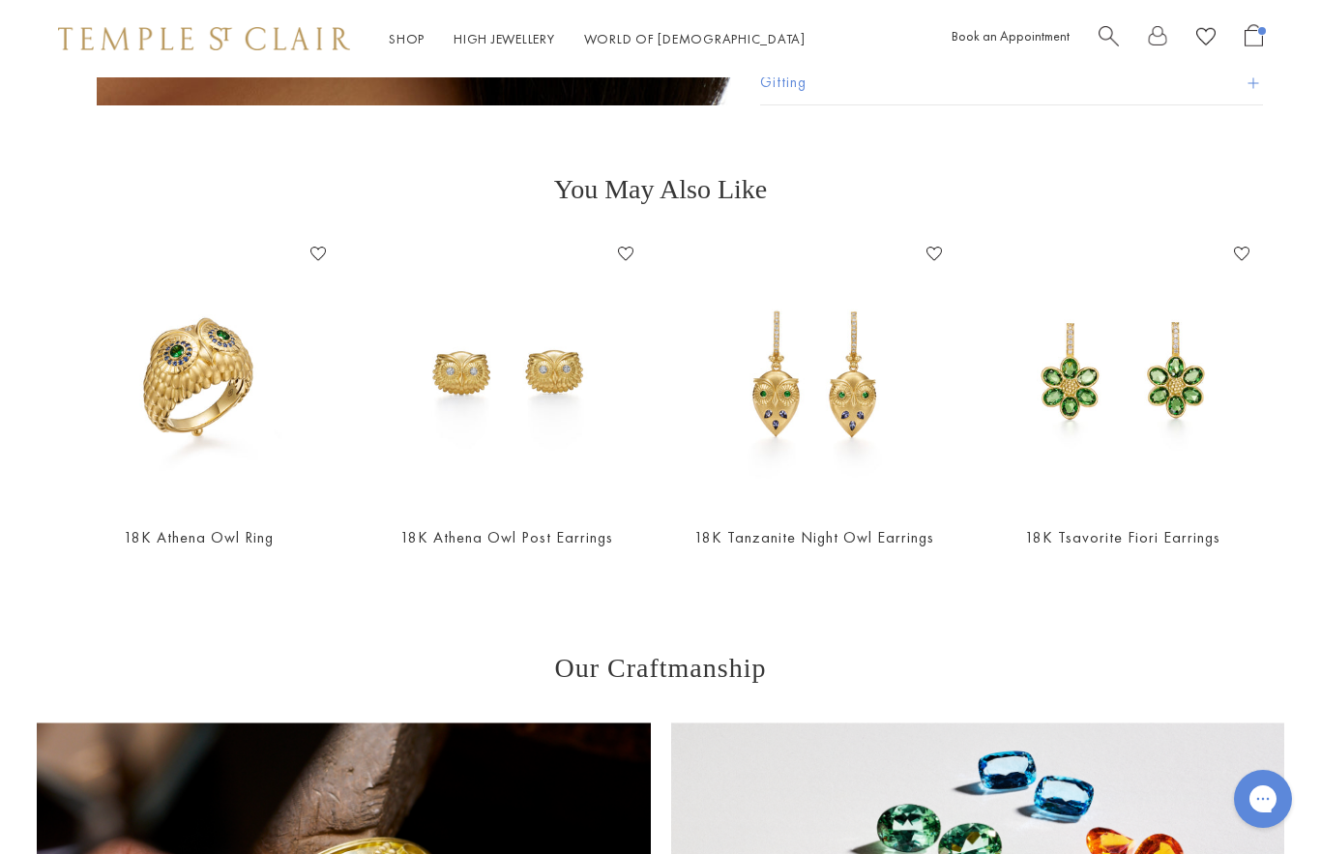
scroll to position [1936, 0]
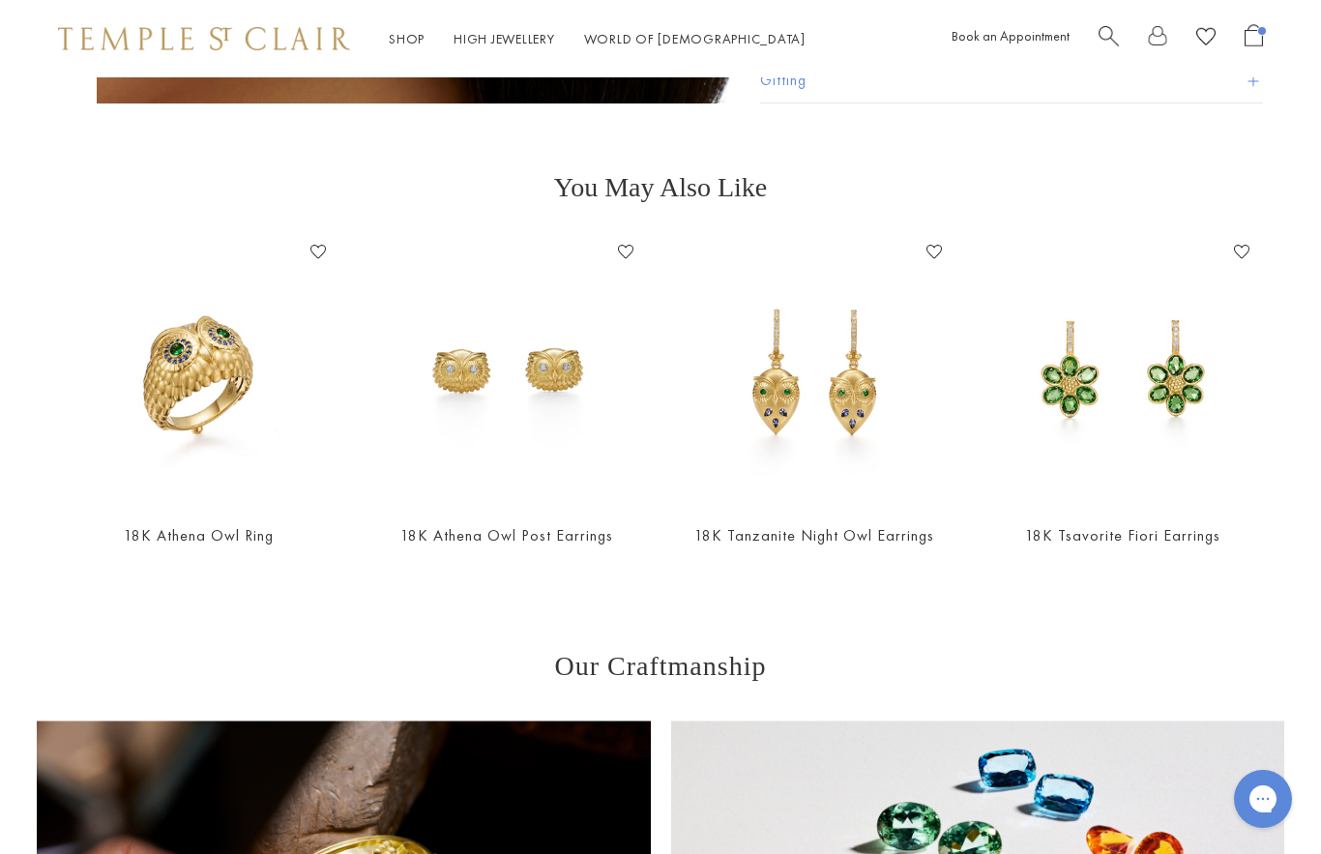
click at [582, 534] on link "18K Athena Owl Post Earrings" at bounding box center [506, 535] width 213 height 20
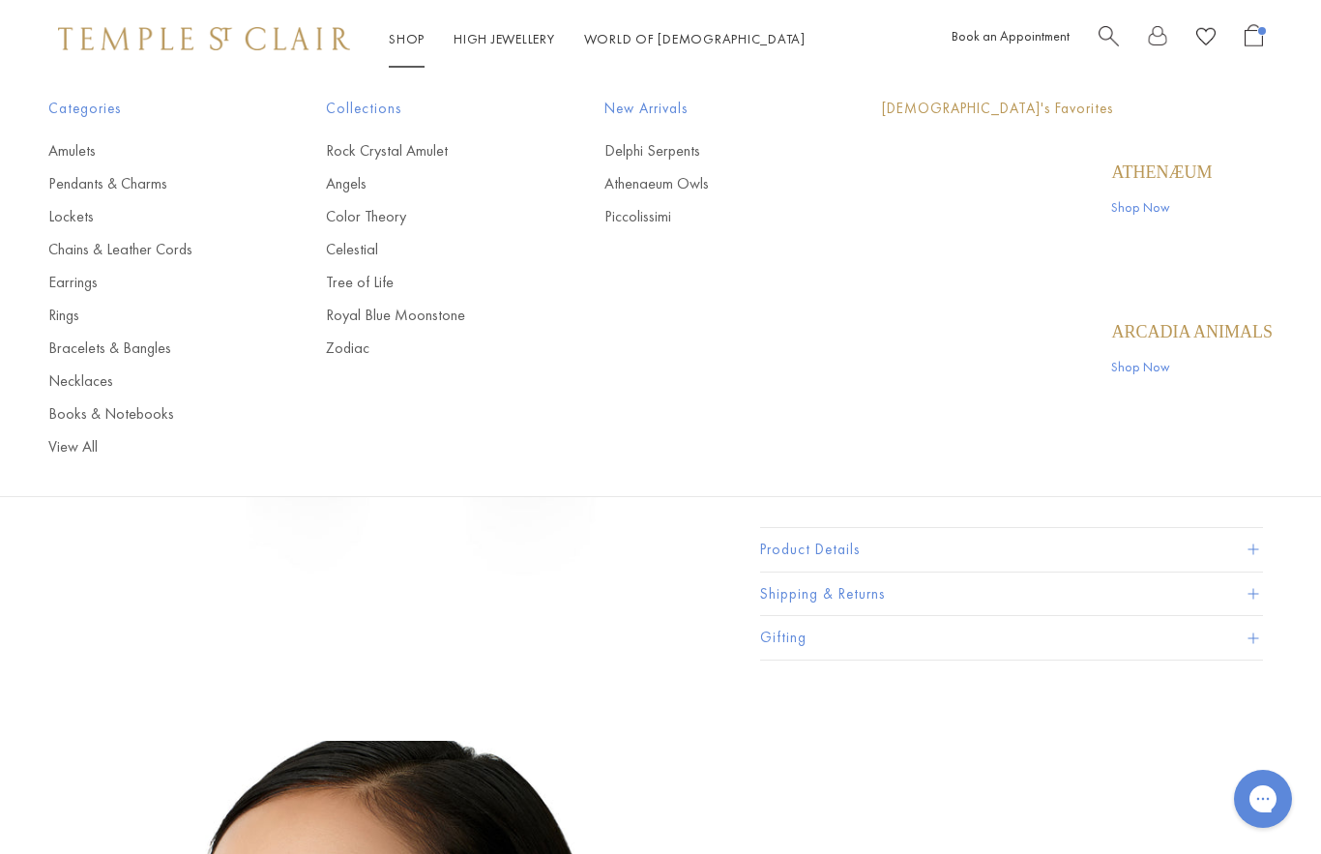
click at [420, 41] on link "Shop Shop" at bounding box center [407, 38] width 36 height 17
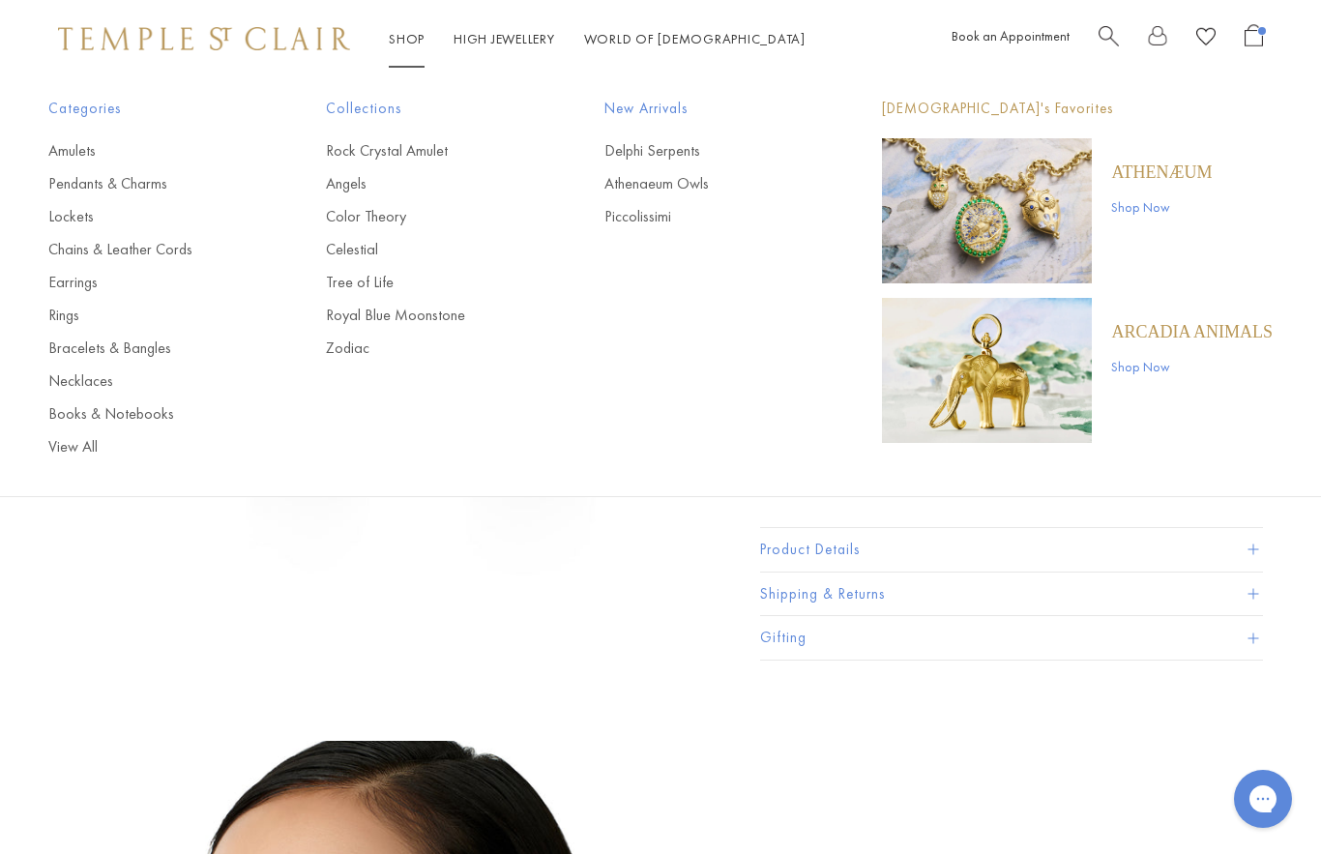
click at [694, 221] on link "Piccolissimi" at bounding box center [705, 216] width 200 height 21
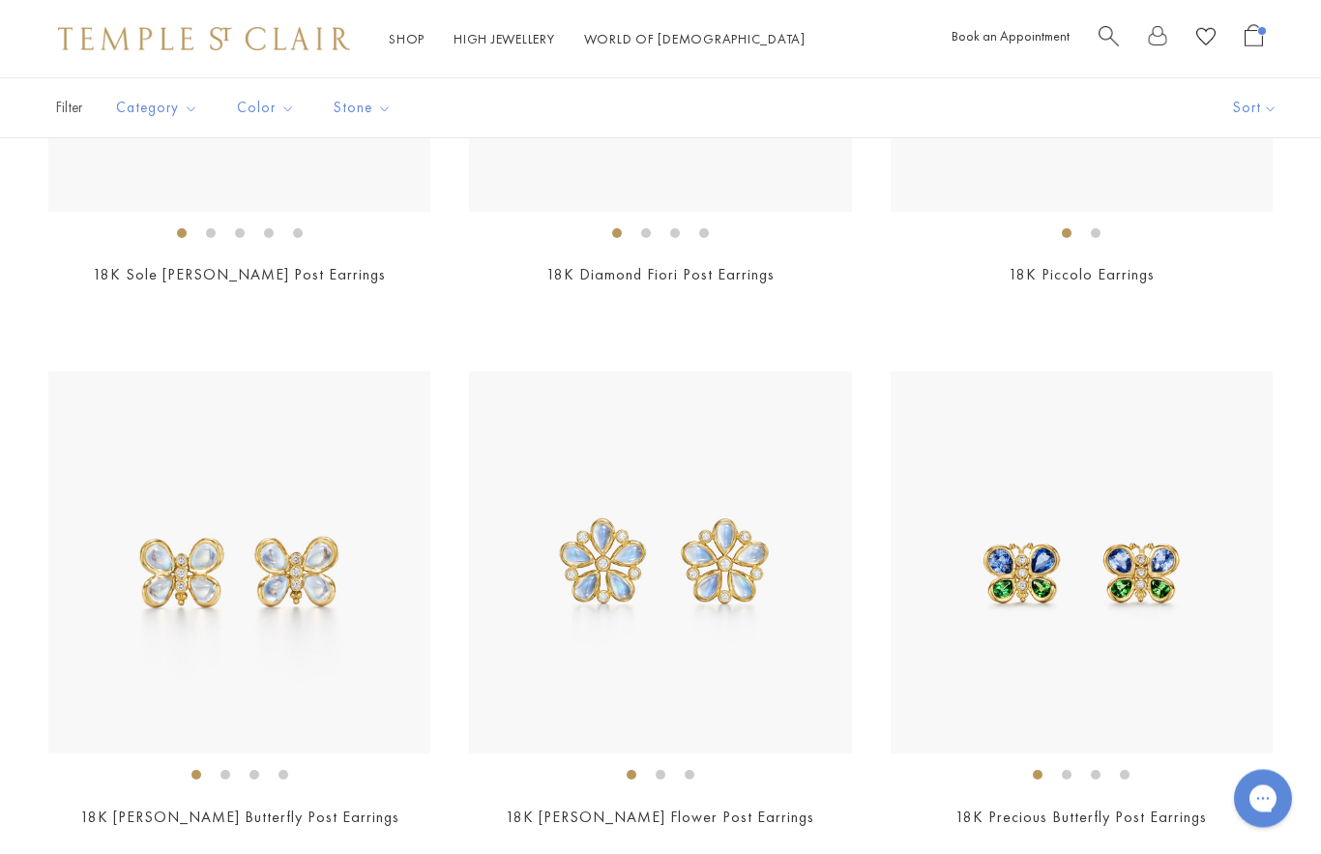
scroll to position [1828, 0]
click at [773, 610] on img at bounding box center [660, 562] width 382 height 382
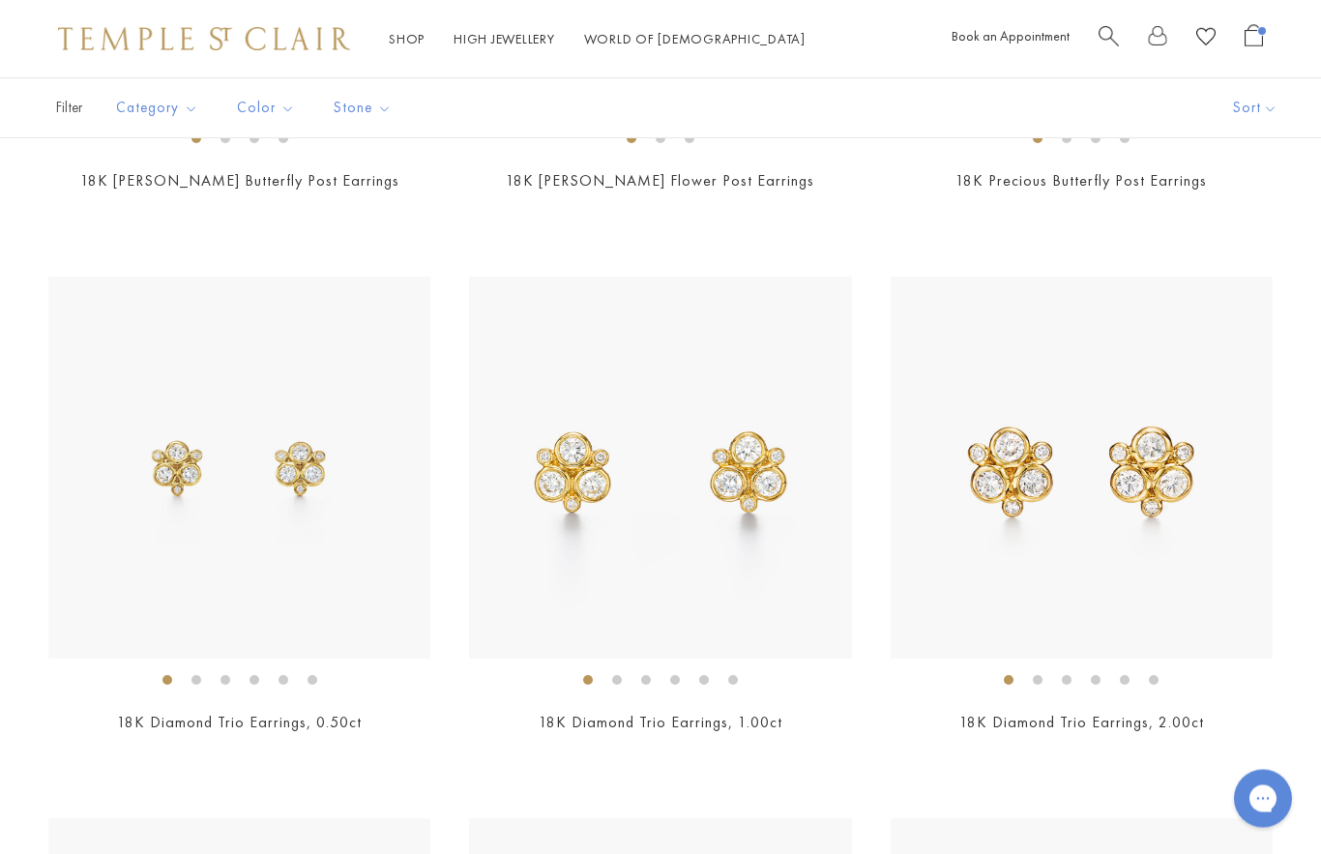
scroll to position [2467, 0]
click at [1168, 546] on img at bounding box center [1082, 466] width 382 height 382
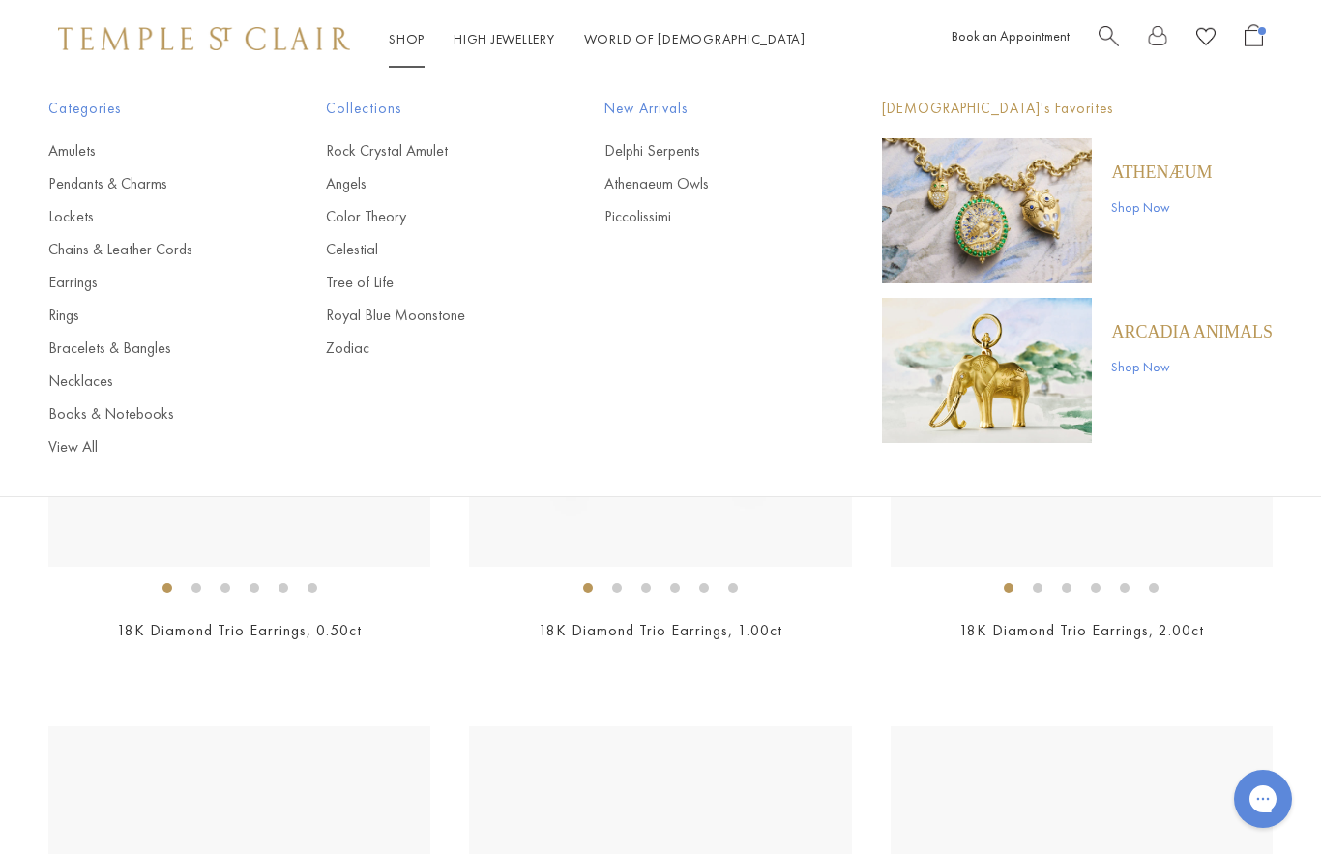
click at [661, 219] on link "Piccolissimi" at bounding box center [705, 216] width 200 height 21
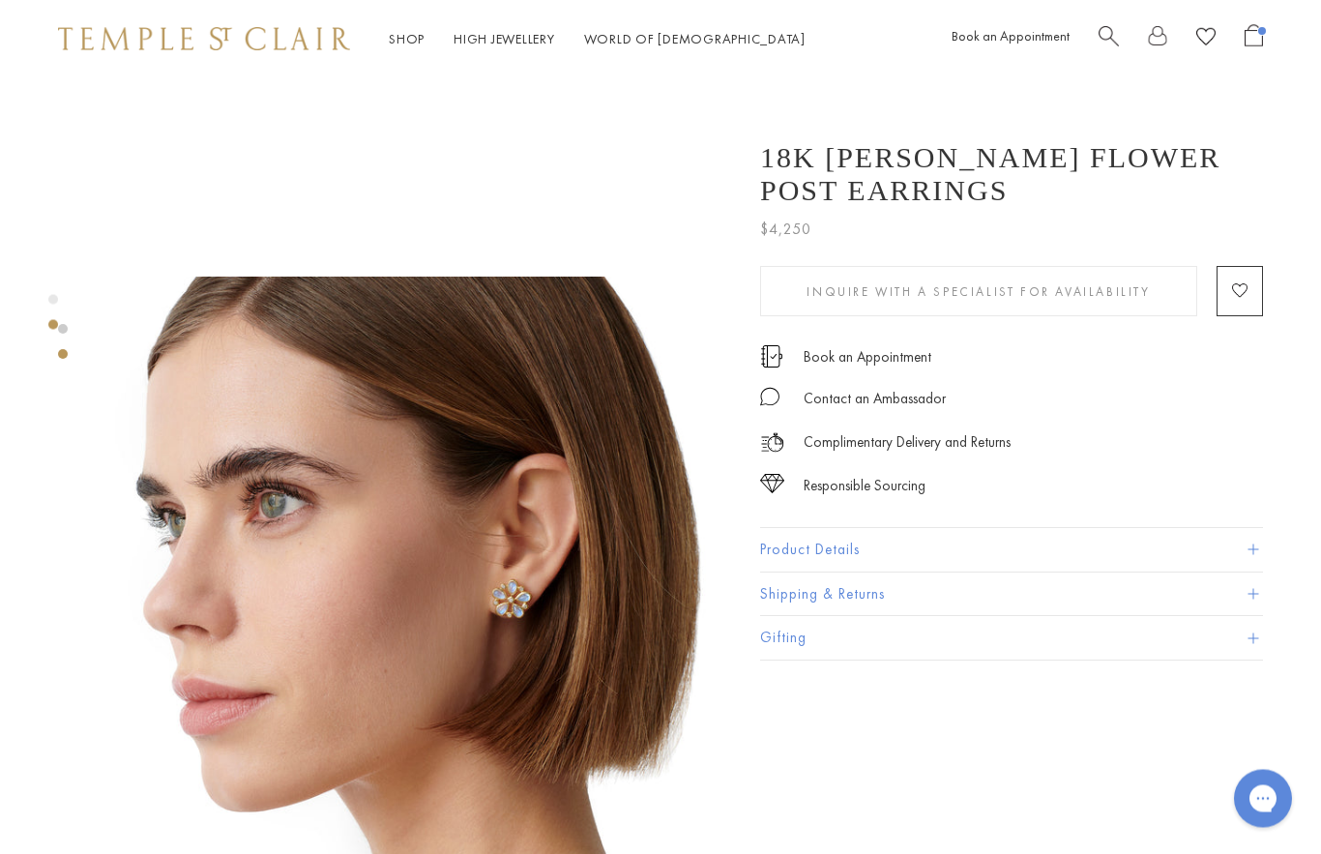
scroll to position [464, 0]
click at [521, 577] on img at bounding box center [414, 594] width 635 height 635
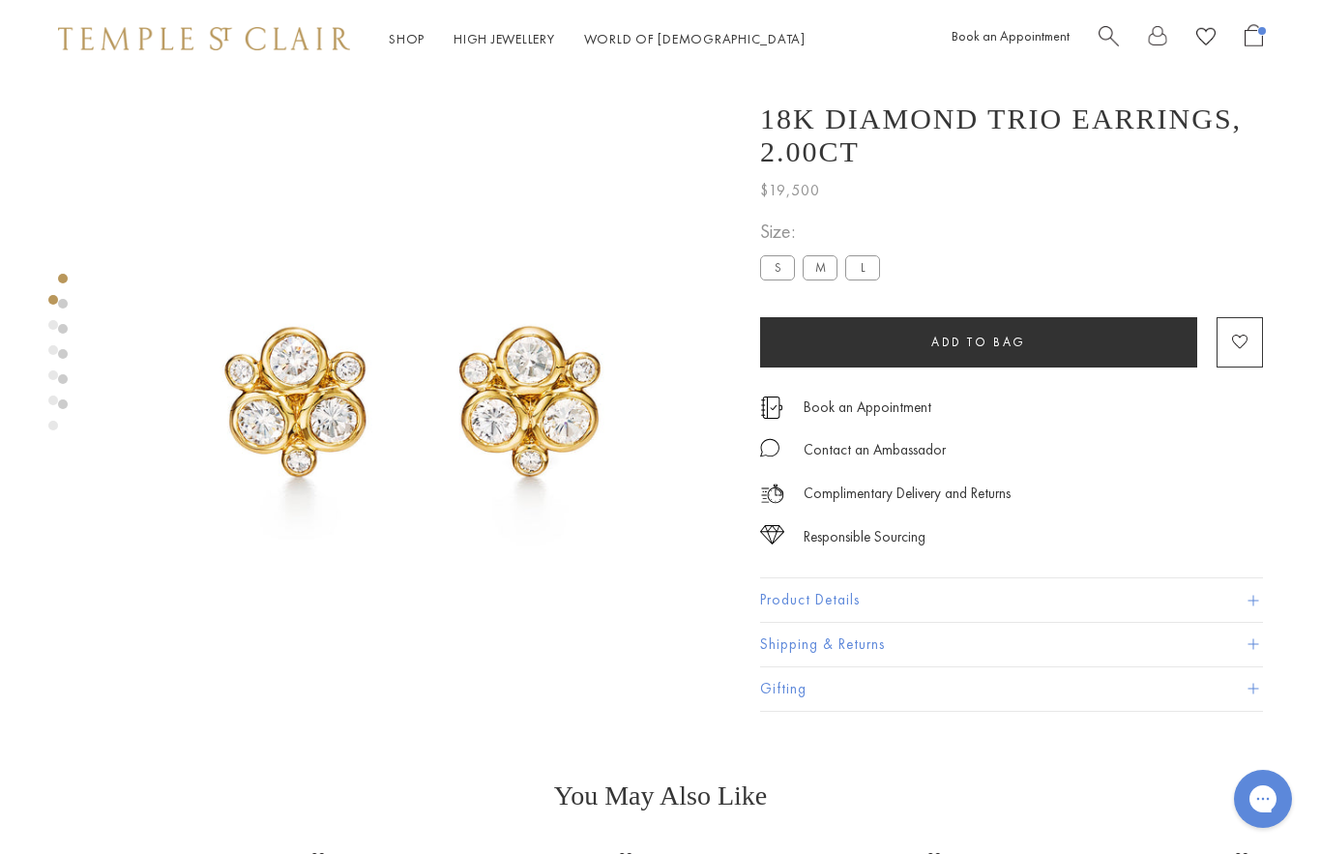
click at [62, 321] on div at bounding box center [63, 341] width 10 height 135
click at [70, 349] on div at bounding box center [394, 394] width 789 height 635
click at [78, 365] on div at bounding box center [394, 394] width 789 height 635
click at [64, 383] on link at bounding box center [63, 379] width 10 height 10
click at [66, 407] on link at bounding box center [63, 405] width 10 height 10
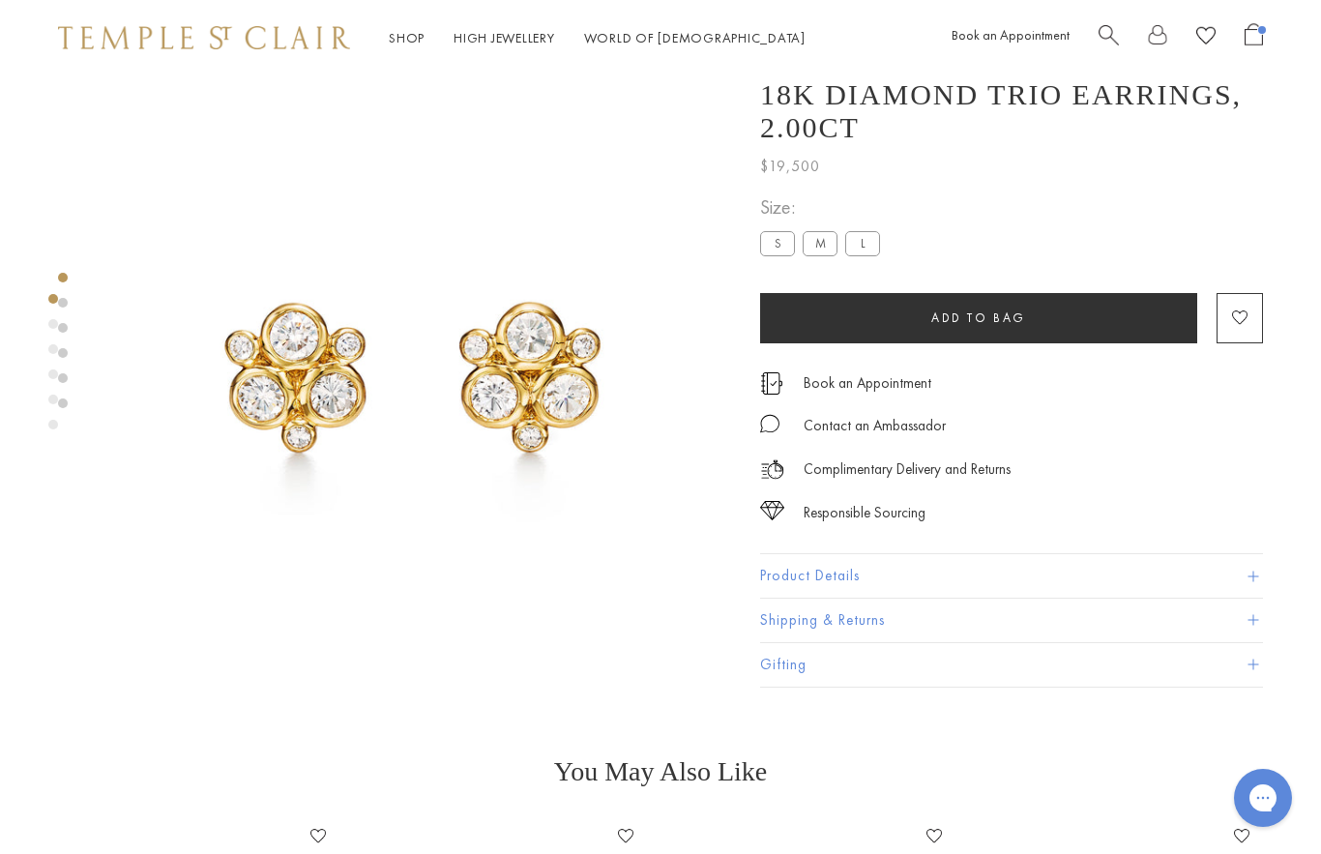
click at [56, 428] on div "Product gallery navigation" at bounding box center [53, 426] width 10 height 10
click at [44, 450] on div at bounding box center [394, 370] width 789 height 635
click at [66, 302] on link at bounding box center [63, 304] width 10 height 10
click at [83, 290] on div at bounding box center [394, 370] width 789 height 635
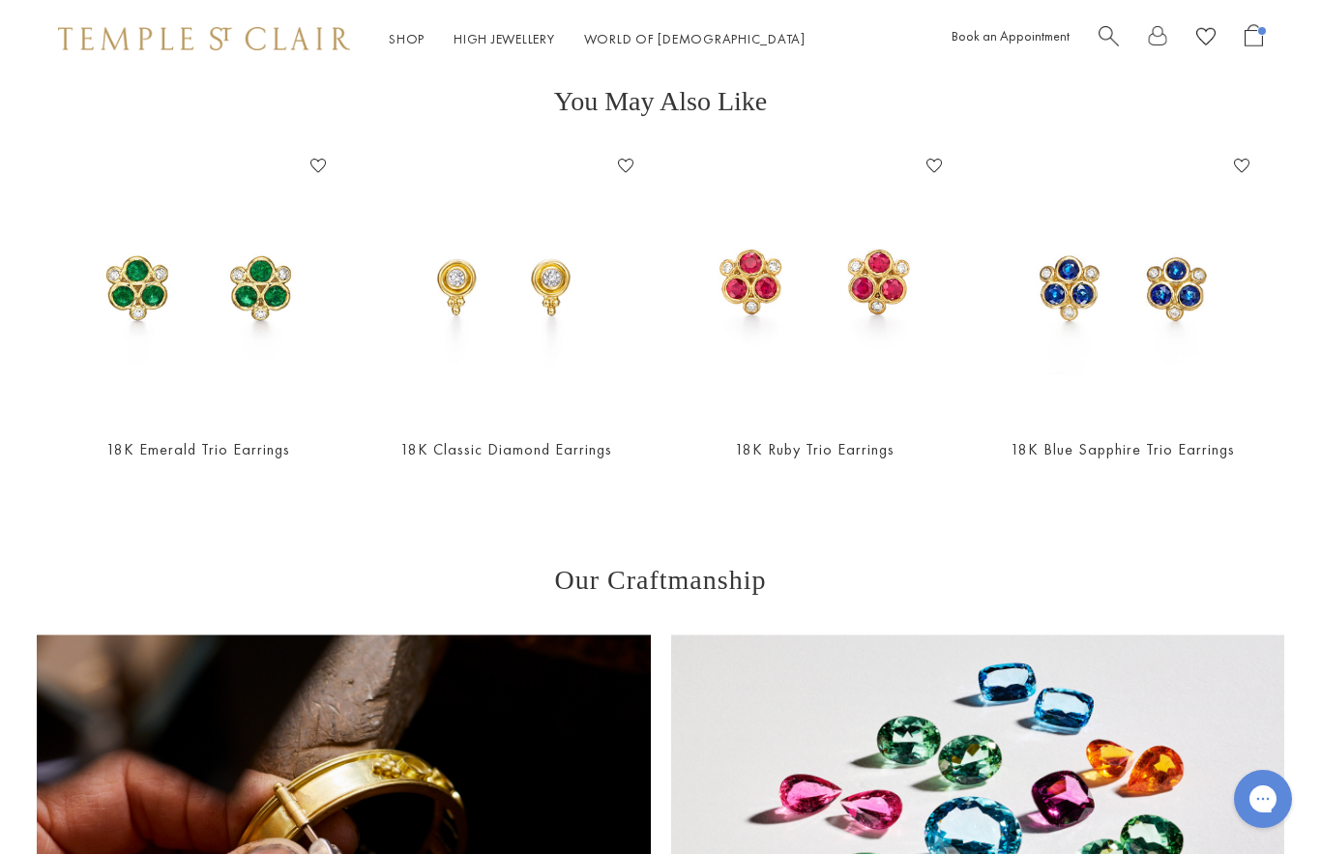
scroll to position [719, 0]
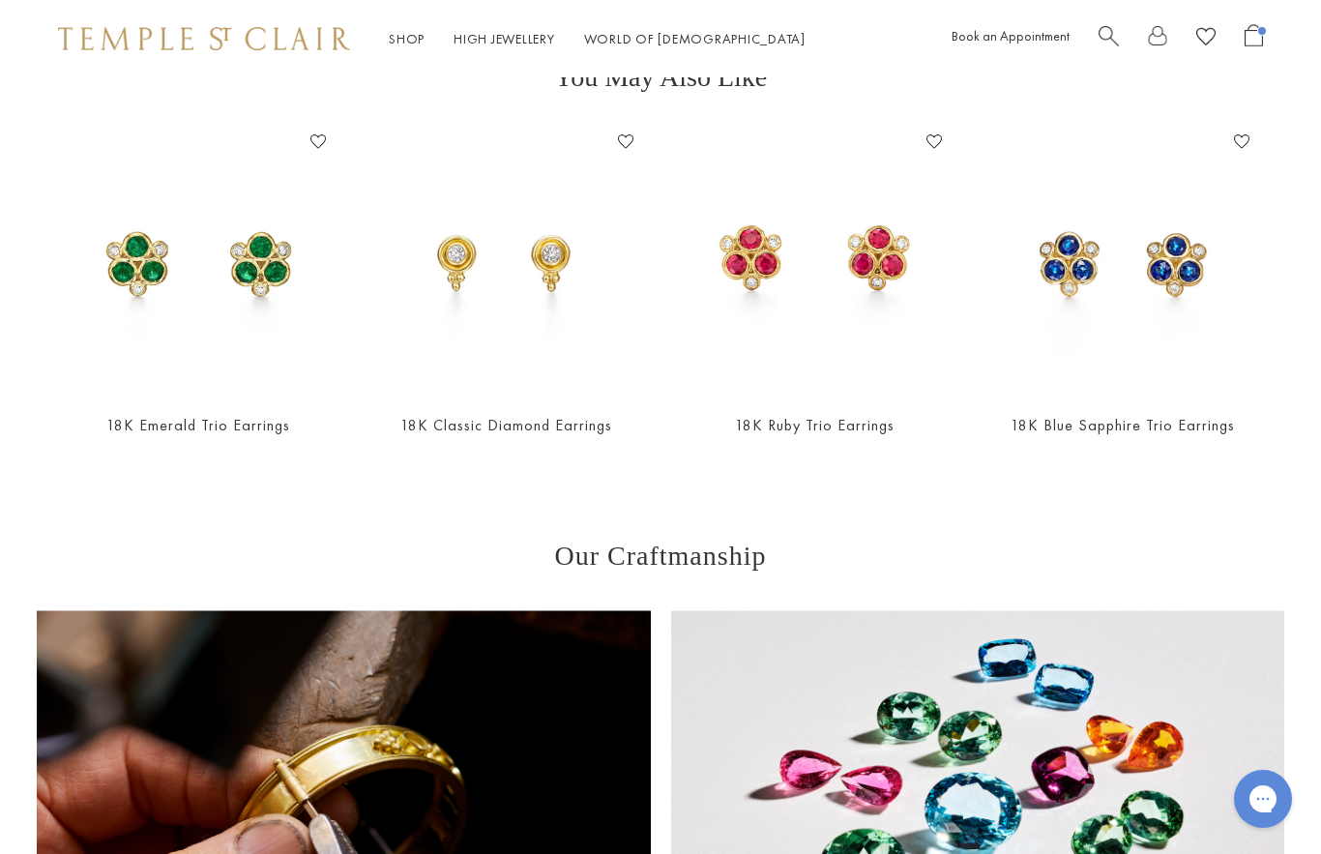
click at [852, 421] on link "18K Ruby Trio Earrings" at bounding box center [815, 425] width 160 height 20
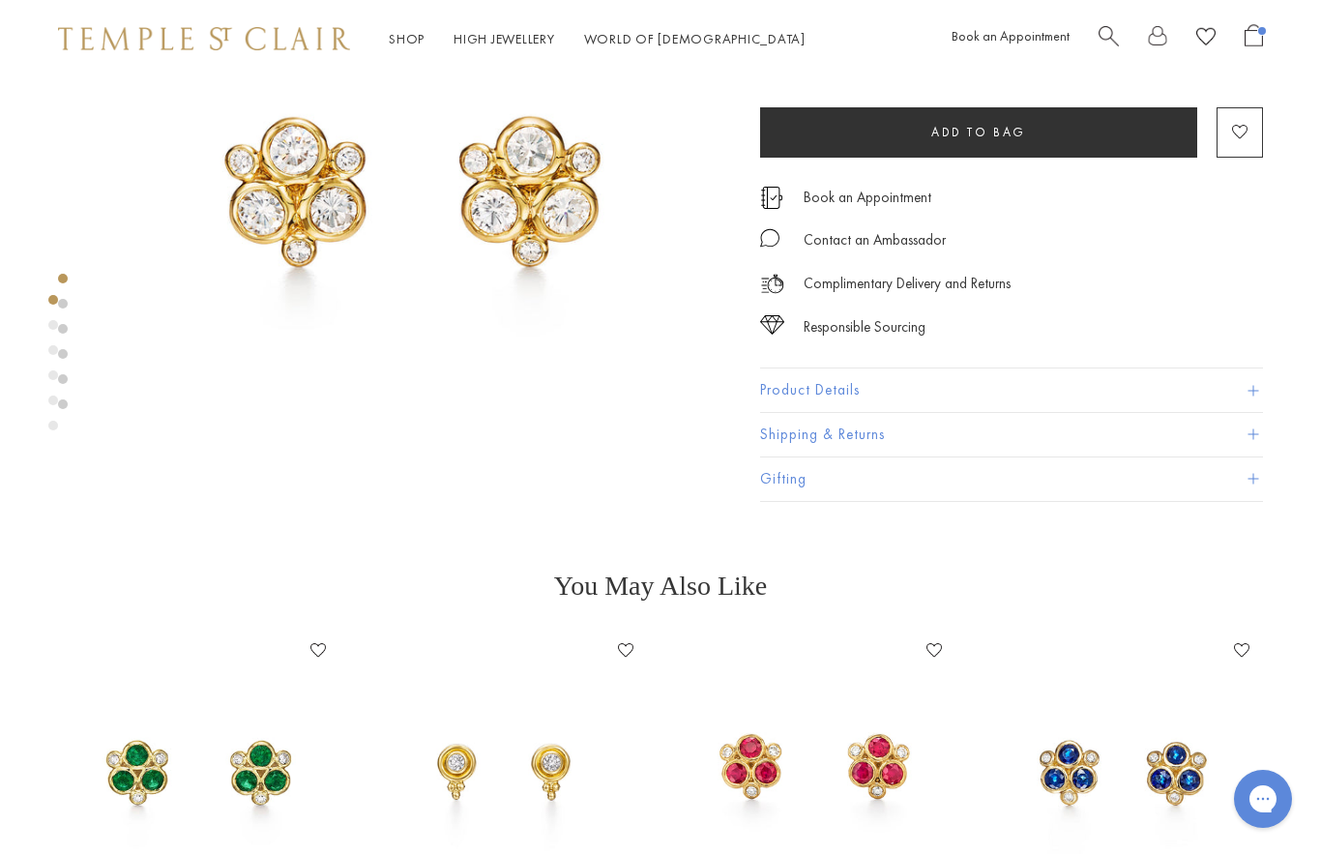
scroll to position [0, 0]
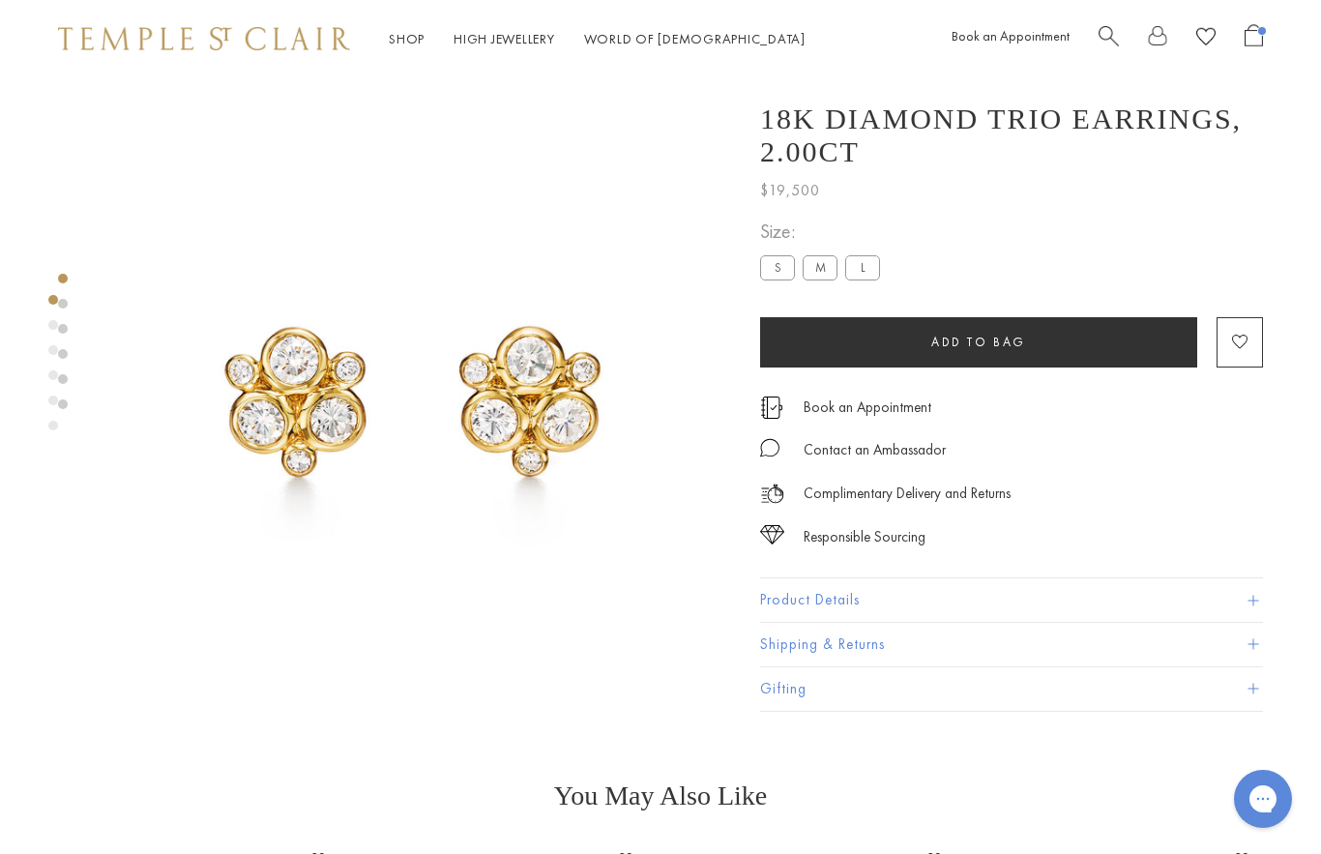
scroll to position [24, 0]
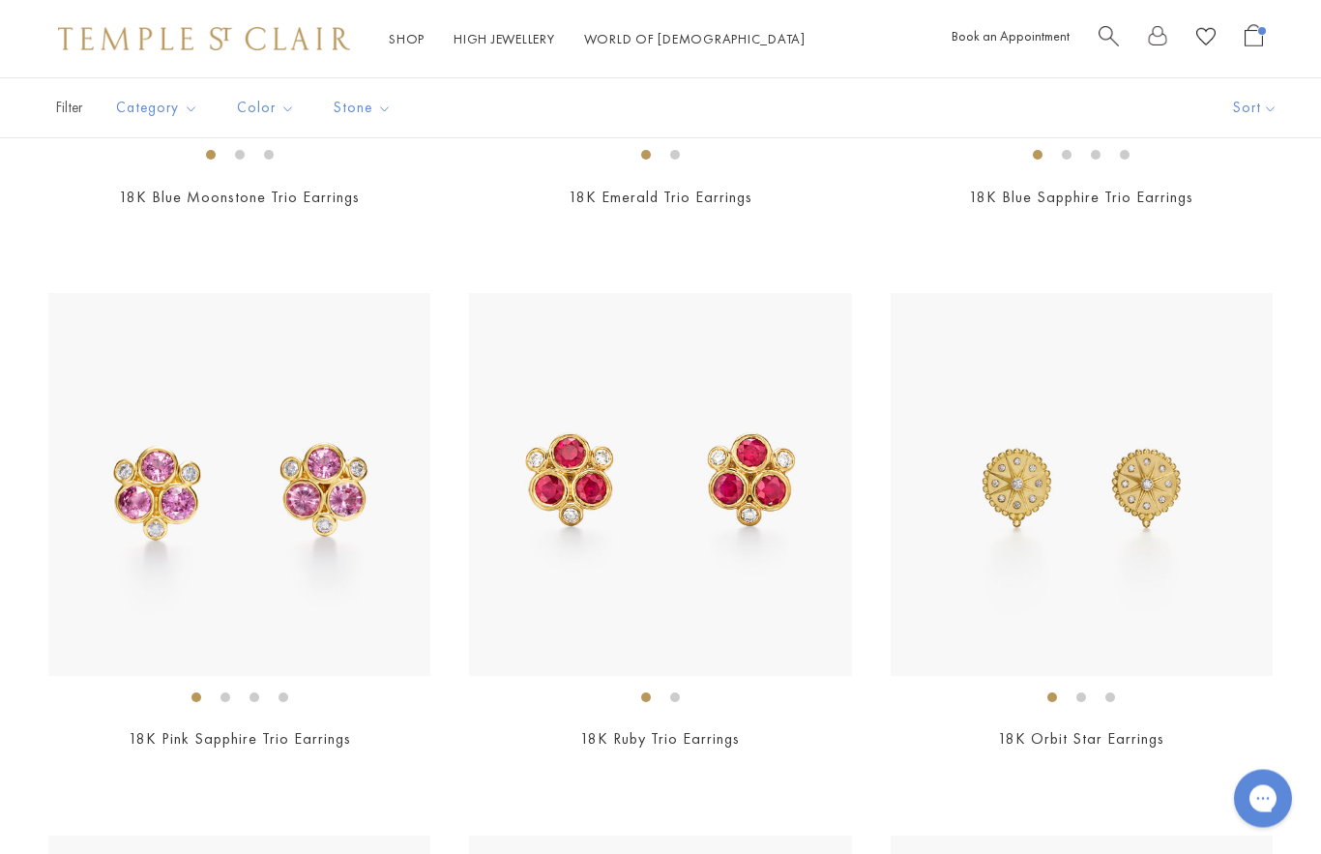
scroll to position [3532, 0]
click at [1168, 464] on img at bounding box center [1082, 484] width 382 height 382
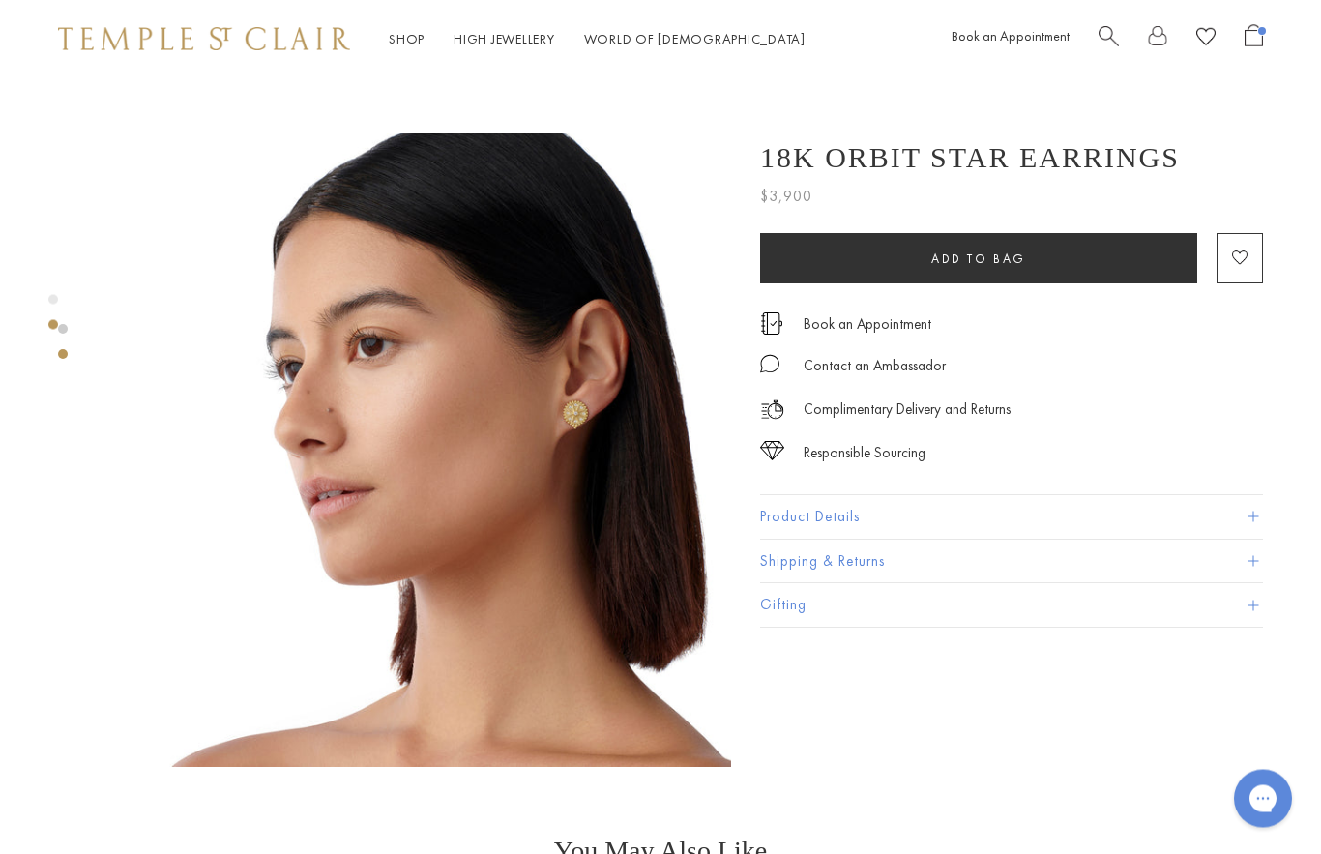
scroll to position [608, 0]
click at [565, 422] on img at bounding box center [414, 450] width 635 height 635
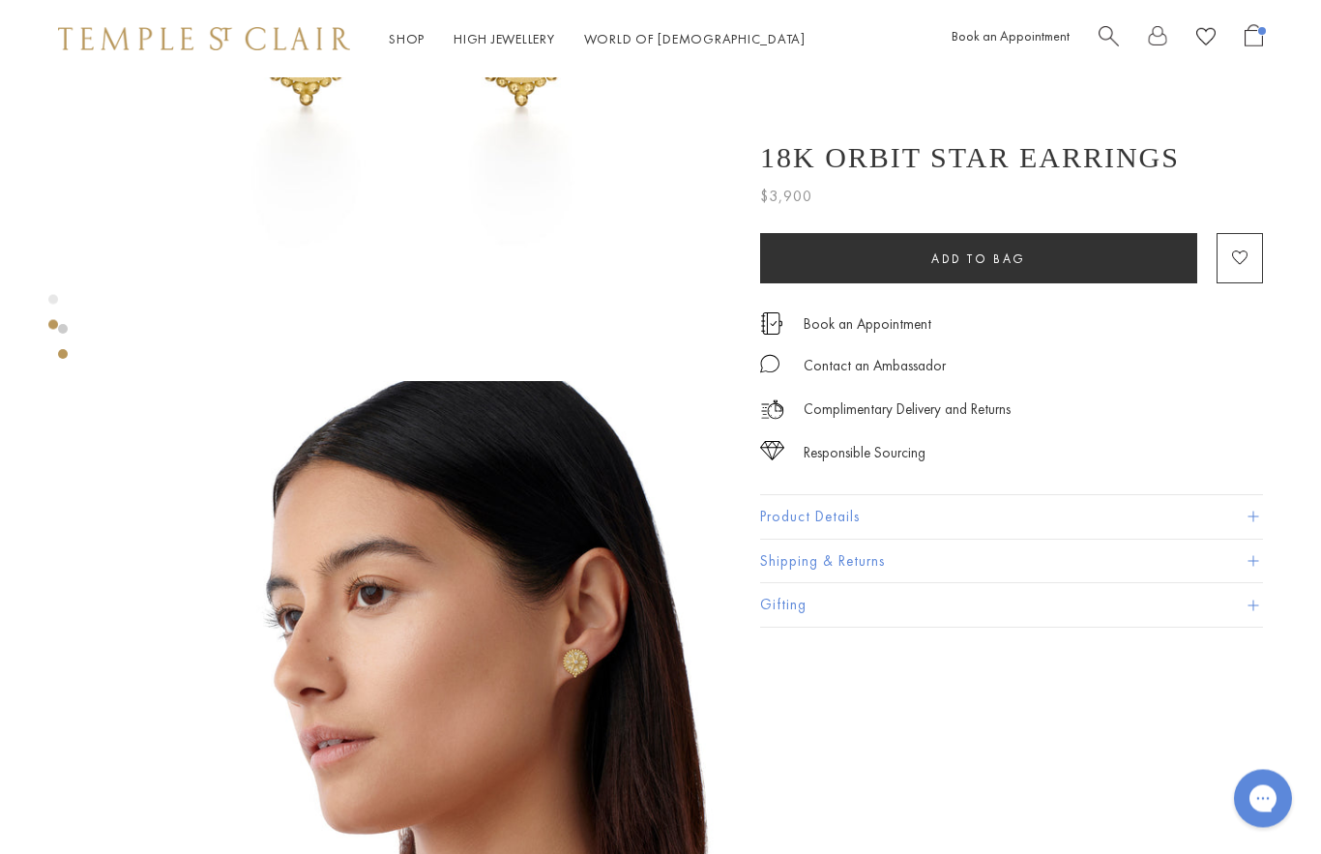
scroll to position [0, 0]
